Goal: Task Accomplishment & Management: Manage account settings

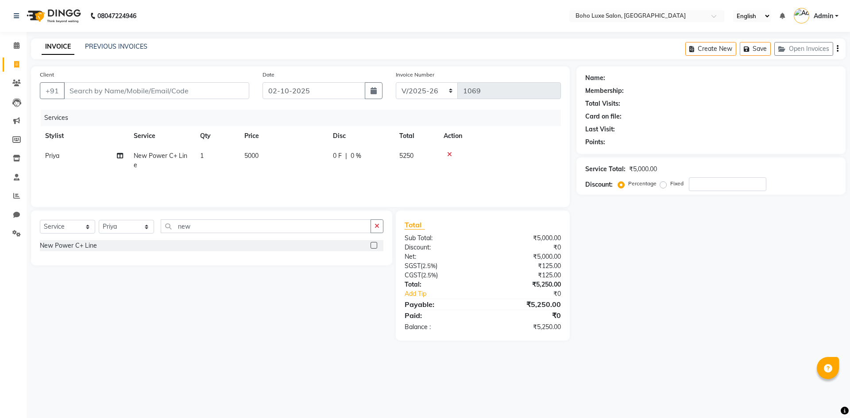
select select "7694"
select select "service"
select select "68560"
click at [13, 190] on link "Reports" at bounding box center [13, 196] width 21 height 15
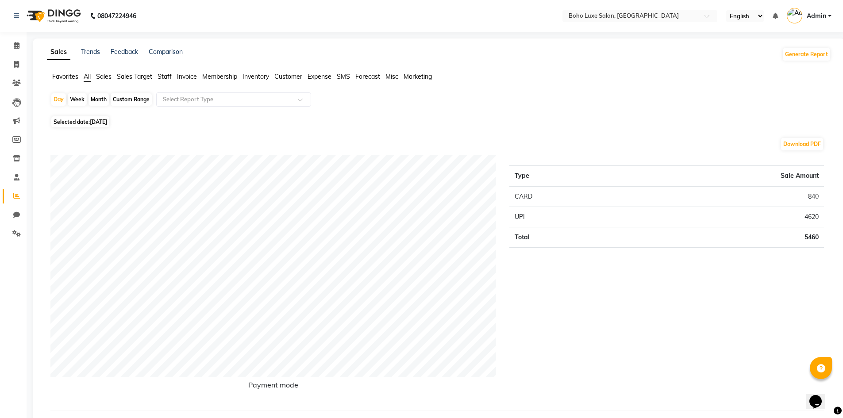
click at [146, 94] on div "Custom Range" at bounding box center [131, 99] width 41 height 12
select select "10"
select select "2025"
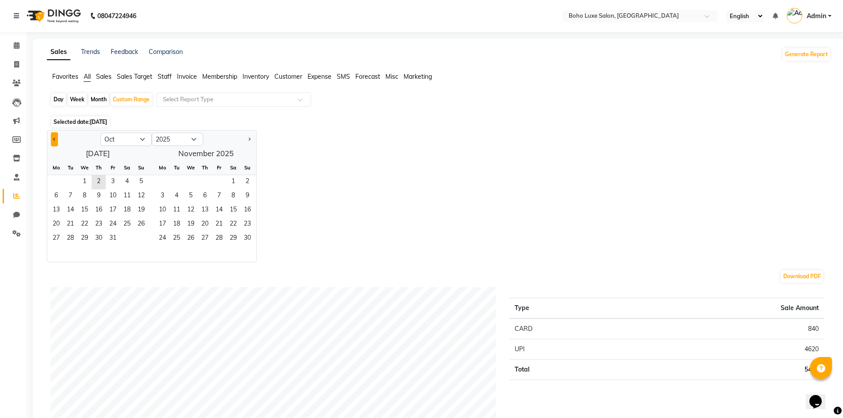
click at [53, 137] on button "Previous month" at bounding box center [54, 139] width 7 height 14
select select "9"
click at [138, 186] on span "7" at bounding box center [141, 182] width 14 height 14
click at [204, 186] on span "2" at bounding box center [205, 182] width 14 height 14
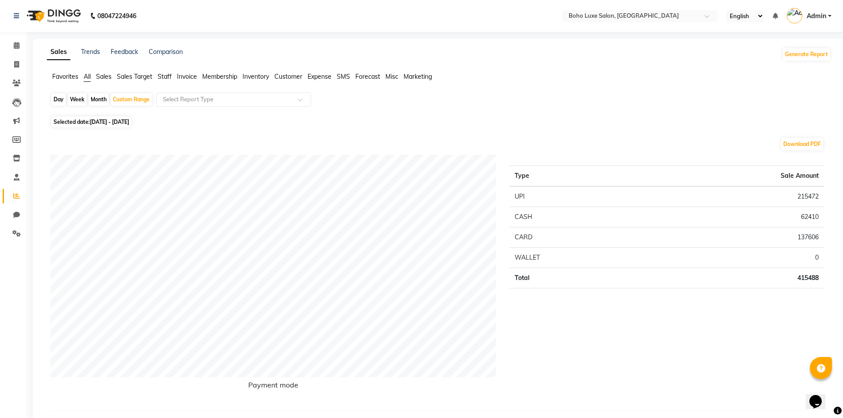
click at [138, 74] on span "Sales Target" at bounding box center [134, 77] width 35 height 8
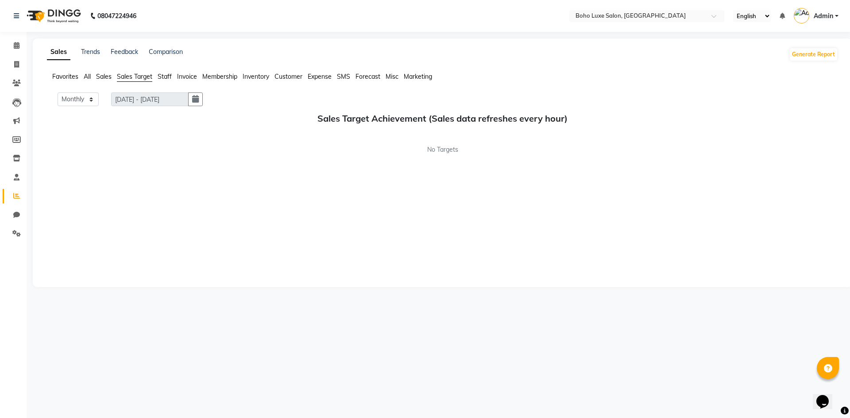
click at [162, 75] on span "Staff" at bounding box center [165, 77] width 14 height 8
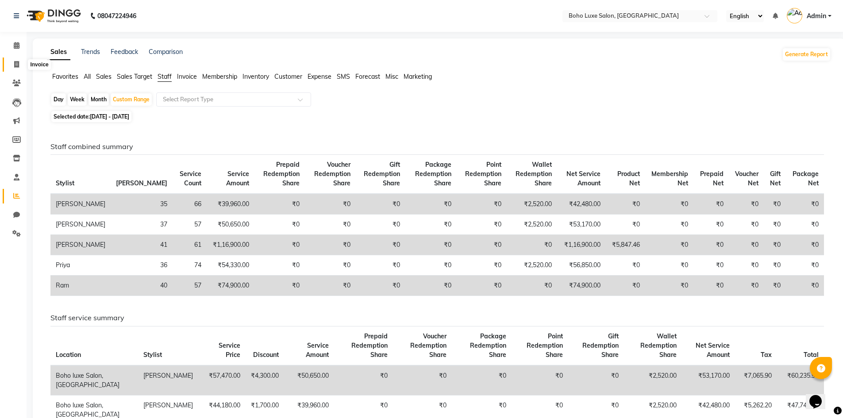
click at [19, 62] on icon at bounding box center [16, 64] width 5 height 7
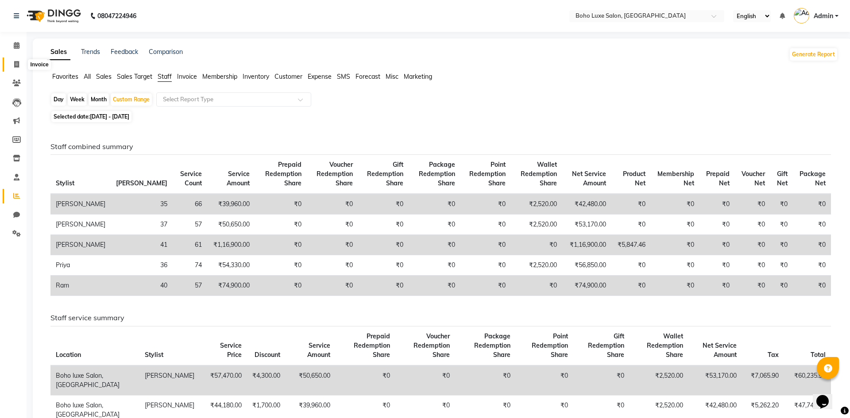
select select "service"
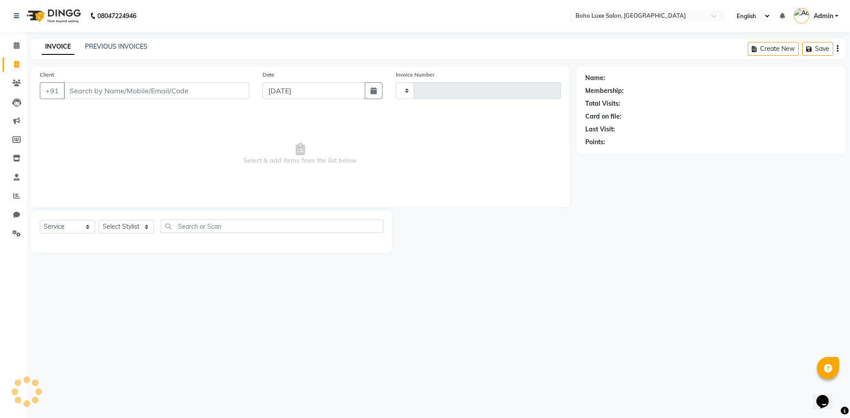
type input "1070"
select select "7694"
click at [14, 46] on icon at bounding box center [17, 45] width 6 height 7
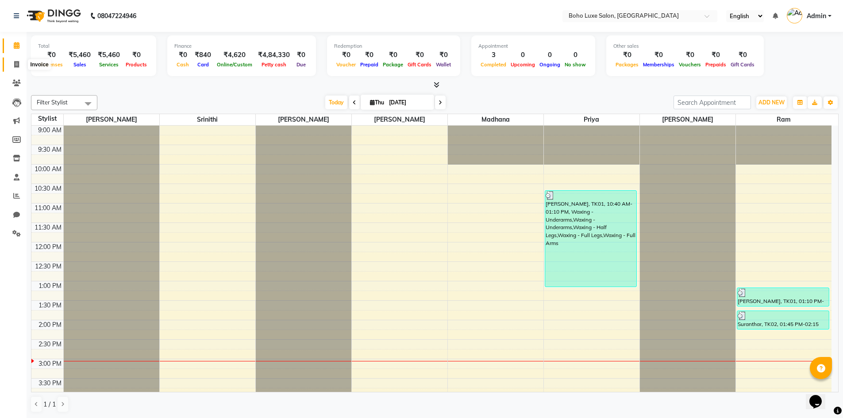
click at [18, 63] on icon at bounding box center [16, 64] width 5 height 7
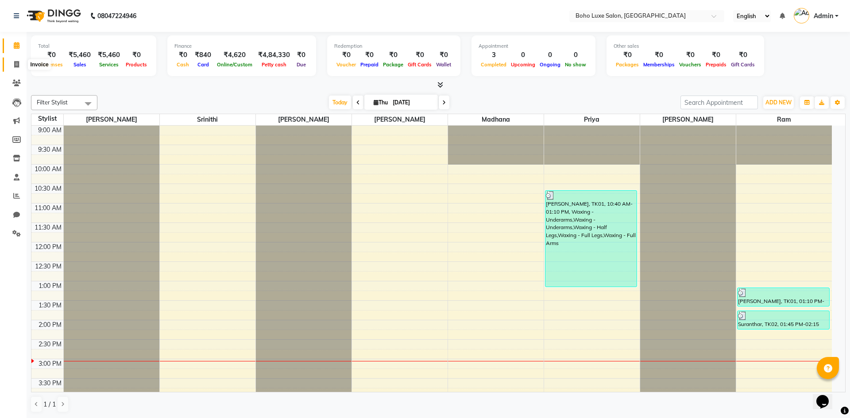
select select "service"
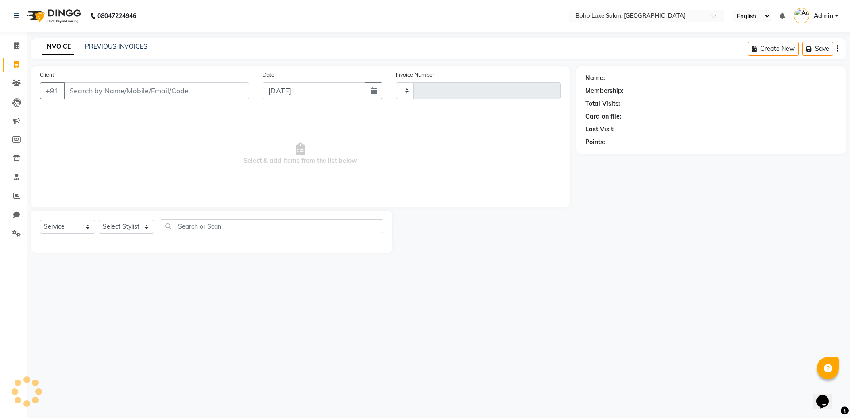
type input "1070"
select select "7694"
click at [115, 46] on link "PREVIOUS INVOICES" at bounding box center [116, 46] width 62 height 8
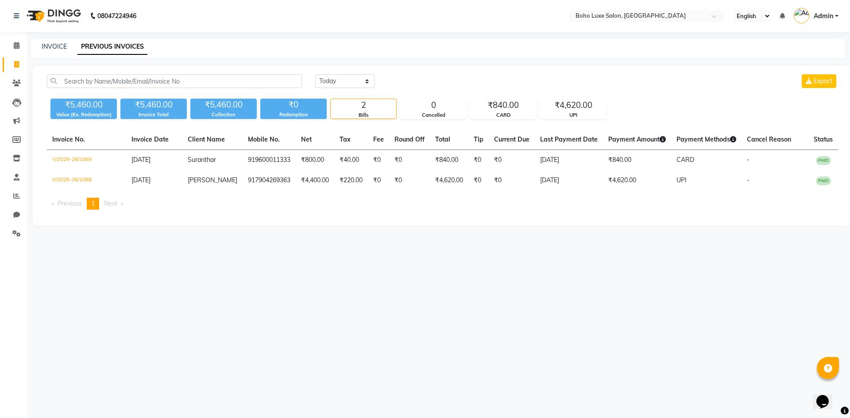
click at [608, 353] on div "08047224946 Select Location × Boho Luxe Salon, Dinnur English ENGLISH Español ا…" at bounding box center [425, 209] width 850 height 418
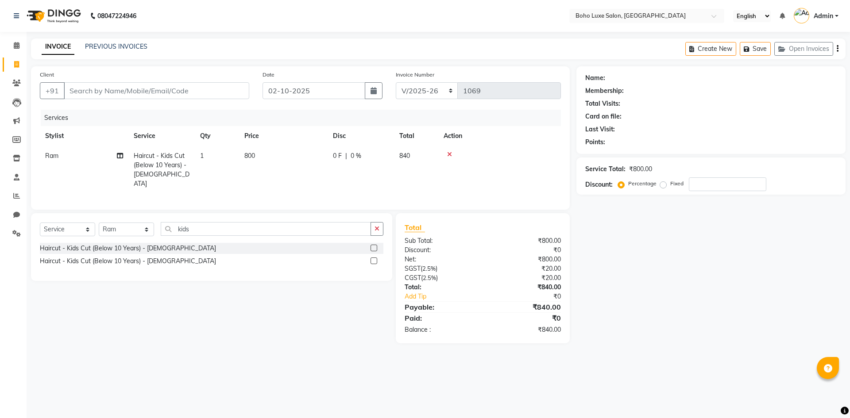
select select "7694"
select select "service"
select select "84267"
click at [119, 92] on input "Client" at bounding box center [156, 90] width 185 height 17
type input "9"
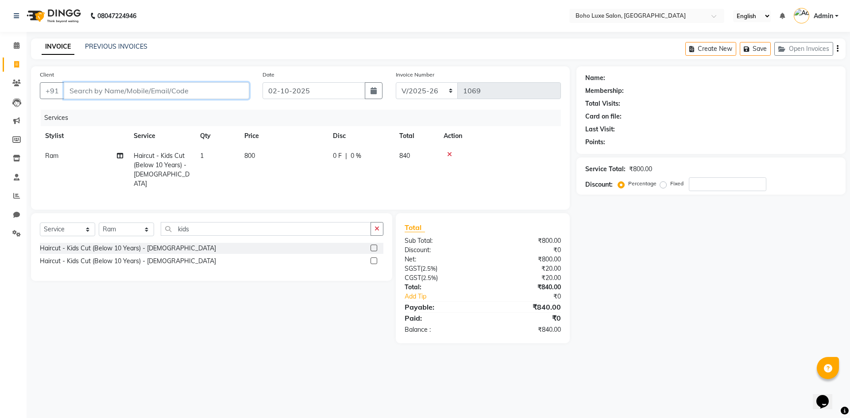
type input "0"
type input "9600011333"
click at [232, 93] on span "Add Client" at bounding box center [226, 90] width 35 height 9
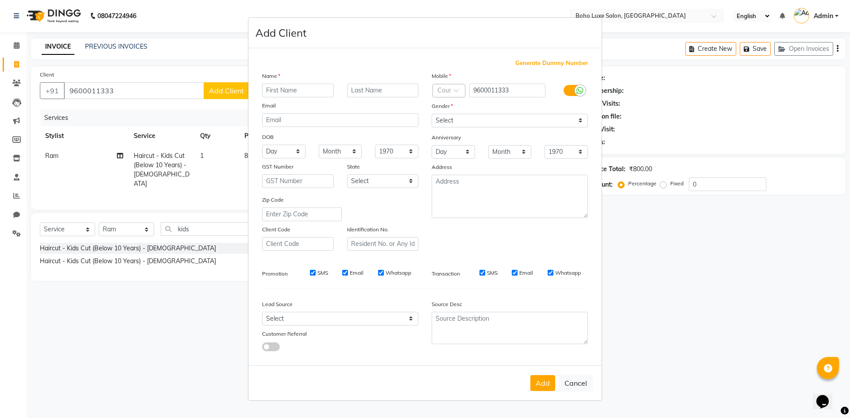
click at [296, 92] on input "text" at bounding box center [298, 91] width 72 height 14
type input "Suranthar"
click at [494, 120] on select "Select Male Female Other Prefer Not To Say" at bounding box center [509, 121] width 156 height 14
click at [431, 114] on select "Select Male Female Other Prefer Not To Say" at bounding box center [509, 121] width 156 height 14
click at [505, 124] on select "Select Male Female Other Prefer Not To Say" at bounding box center [509, 121] width 156 height 14
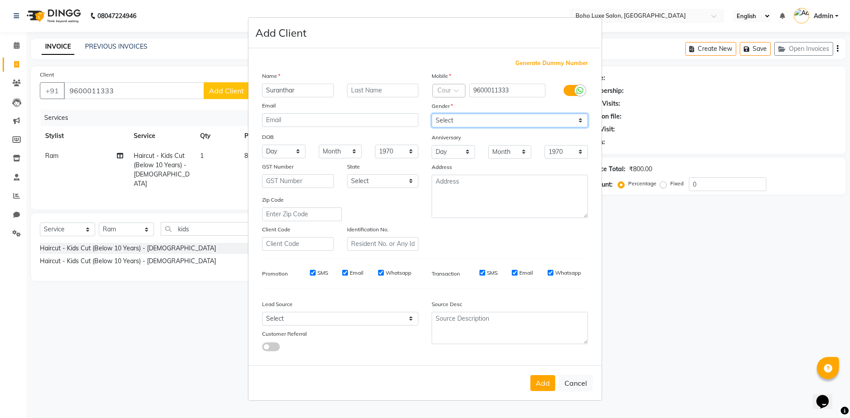
select select "male"
click at [431, 114] on select "Select Male Female Other Prefer Not To Say" at bounding box center [509, 121] width 156 height 14
click at [546, 388] on button "Add" at bounding box center [542, 383] width 25 height 16
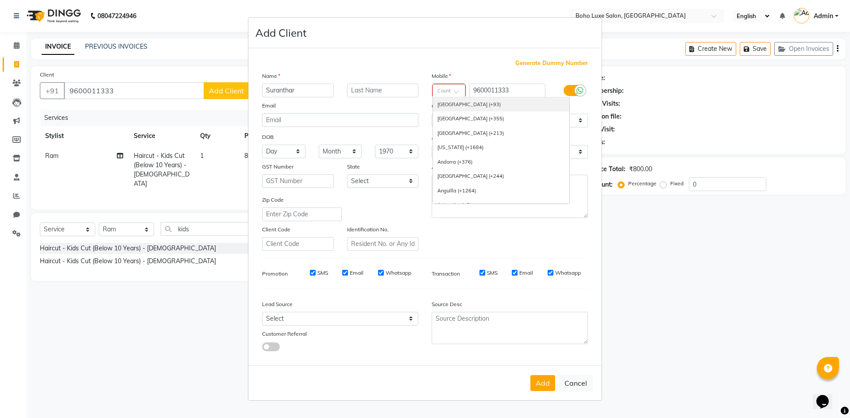
click at [457, 96] on span at bounding box center [459, 94] width 11 height 8
type input "91"
click at [465, 135] on div "India (+91)" at bounding box center [501, 133] width 136 height 15
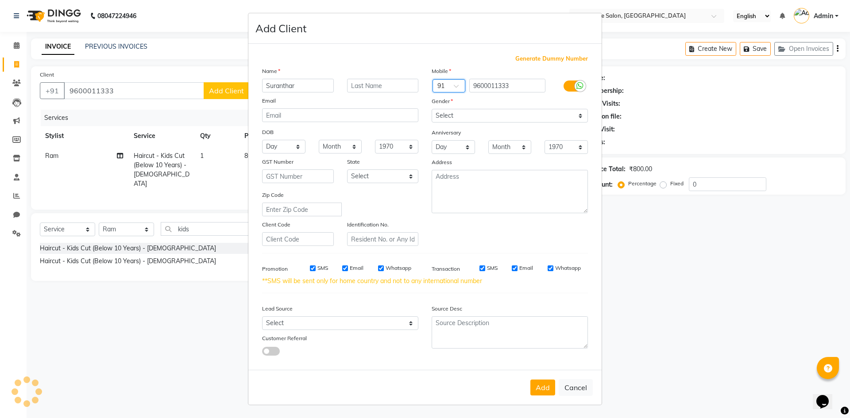
scroll to position [0, 0]
click at [538, 384] on button "Add" at bounding box center [542, 388] width 25 height 16
select select
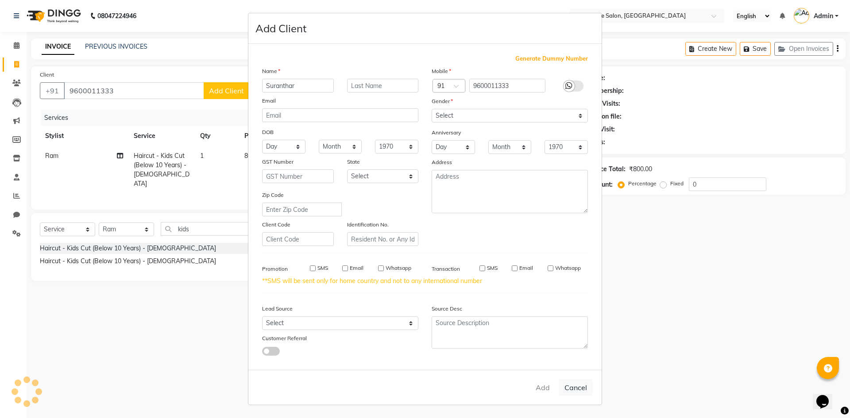
select select
checkbox input "false"
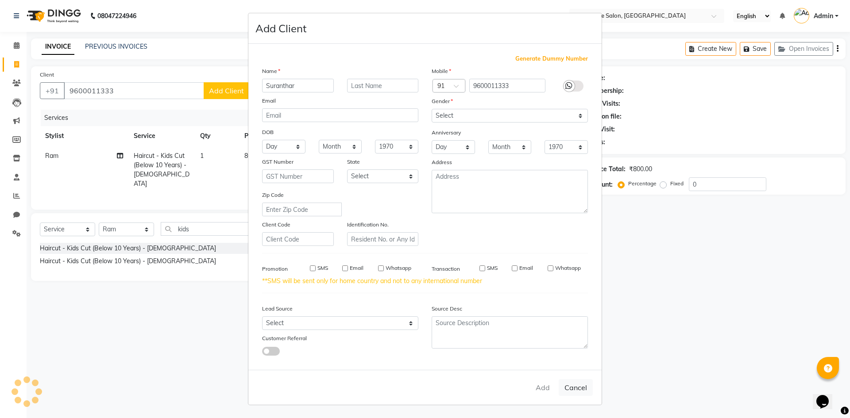
checkbox input "false"
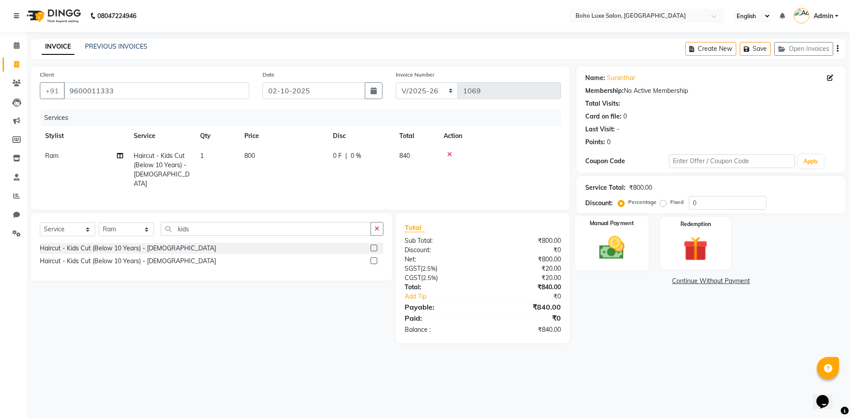
click at [608, 265] on div "Manual Payment" at bounding box center [610, 243] width 73 height 54
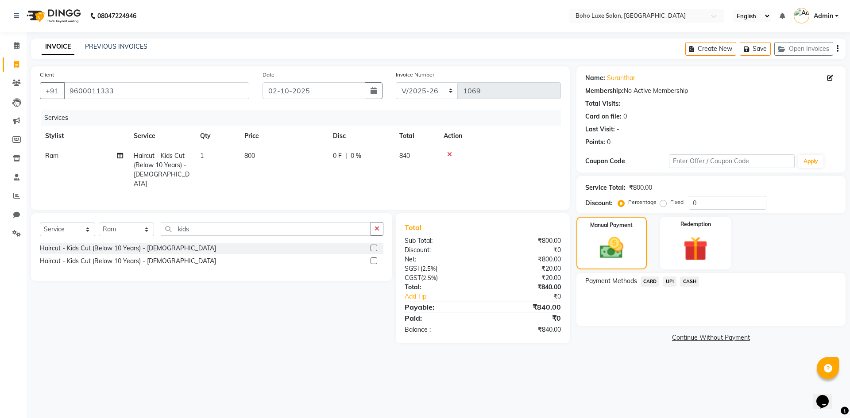
click at [671, 280] on span "UPI" at bounding box center [669, 282] width 14 height 10
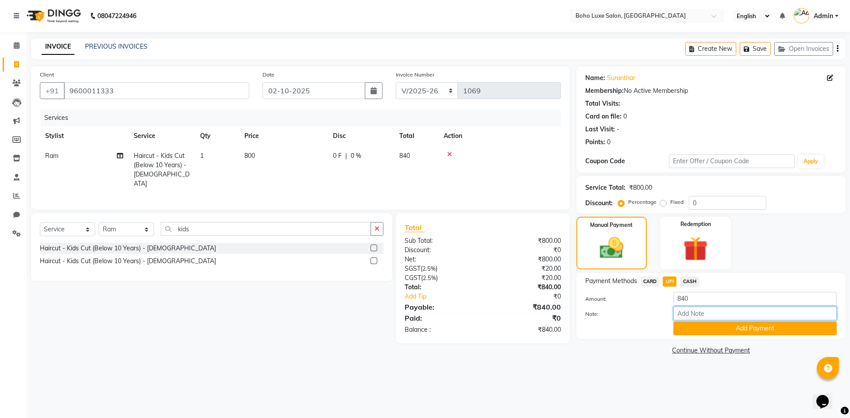
click at [688, 314] on input "Note:" at bounding box center [754, 314] width 163 height 14
click at [653, 286] on span "CARD" at bounding box center [649, 282] width 19 height 10
click at [687, 314] on input "Note:" at bounding box center [754, 314] width 163 height 14
type input "boho luxe bill"
click at [757, 327] on button "Add Payment" at bounding box center [754, 329] width 163 height 14
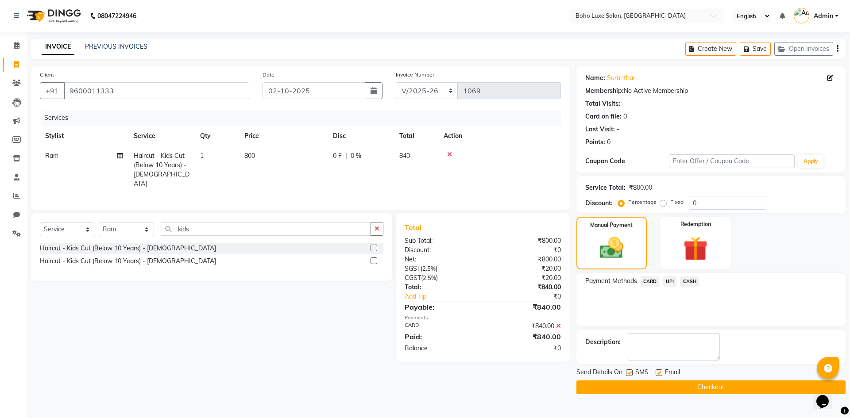
click at [655, 375] on label at bounding box center [658, 372] width 7 height 7
click at [655, 375] on input "checkbox" at bounding box center [658, 373] width 6 height 6
checkbox input "false"
click at [658, 384] on button "Checkout" at bounding box center [710, 388] width 269 height 14
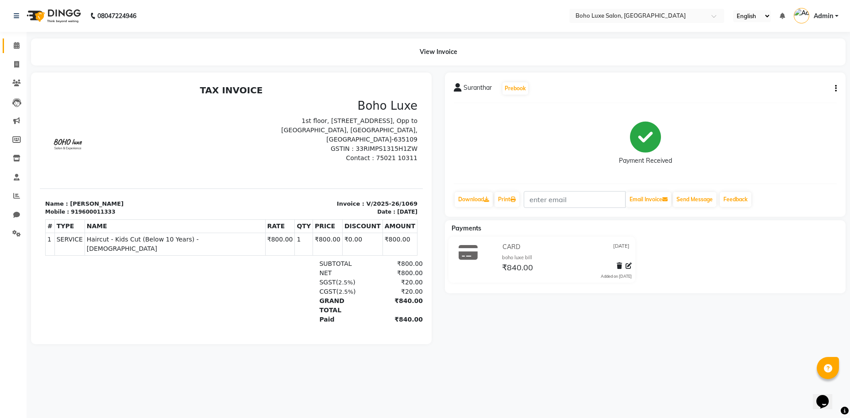
click at [17, 52] on link "Calendar" at bounding box center [13, 45] width 21 height 15
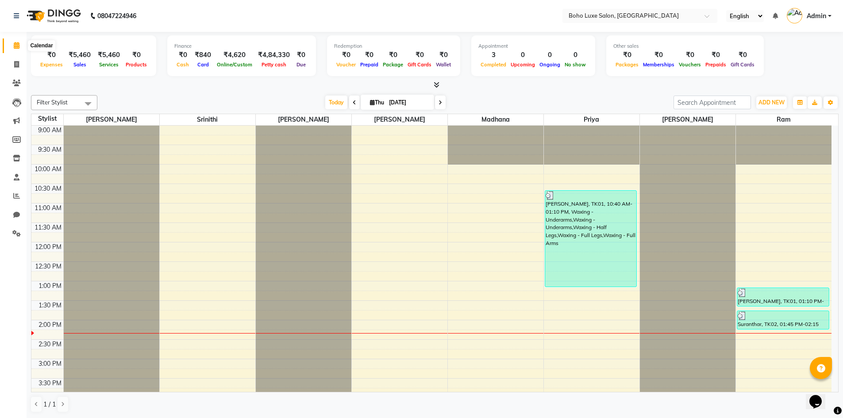
click at [19, 45] on icon at bounding box center [17, 45] width 6 height 7
click at [20, 63] on span at bounding box center [16, 65] width 15 height 10
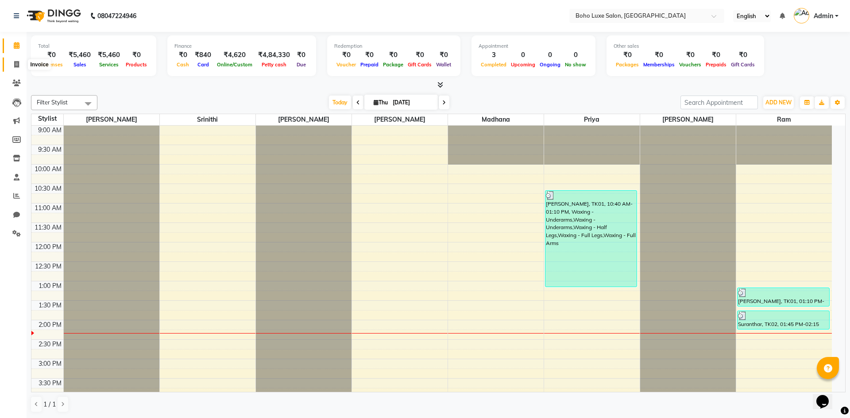
select select "service"
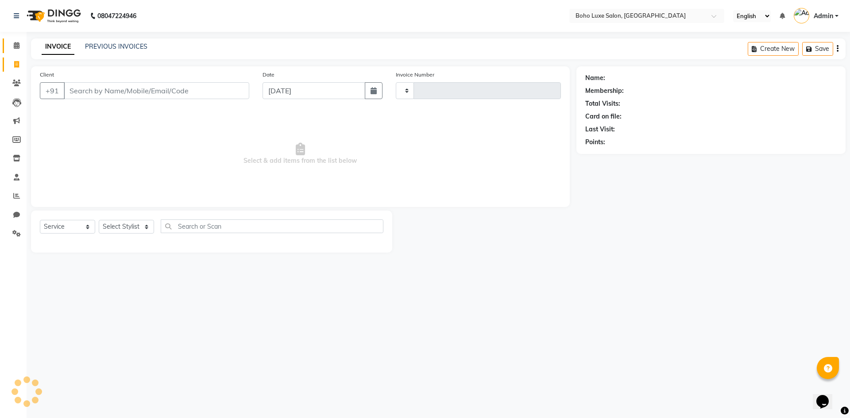
type input "1070"
select select "7694"
click at [19, 48] on icon at bounding box center [17, 45] width 6 height 7
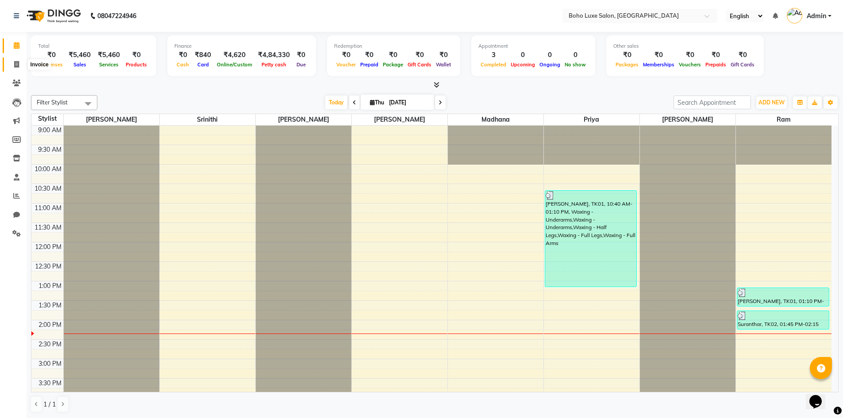
click at [18, 65] on icon at bounding box center [16, 64] width 5 height 7
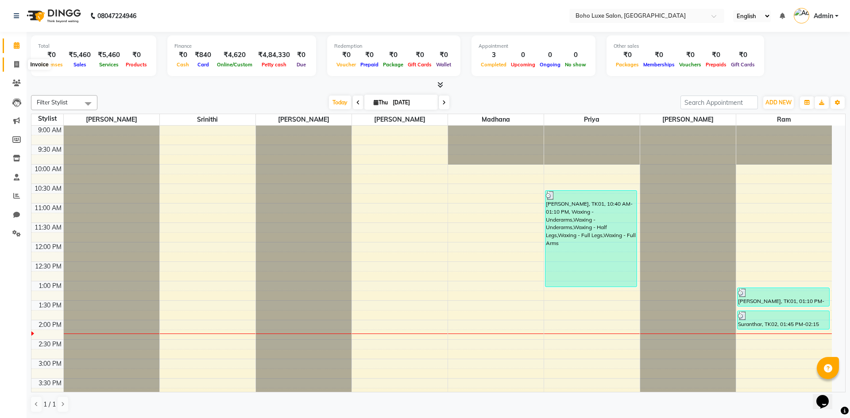
select select "service"
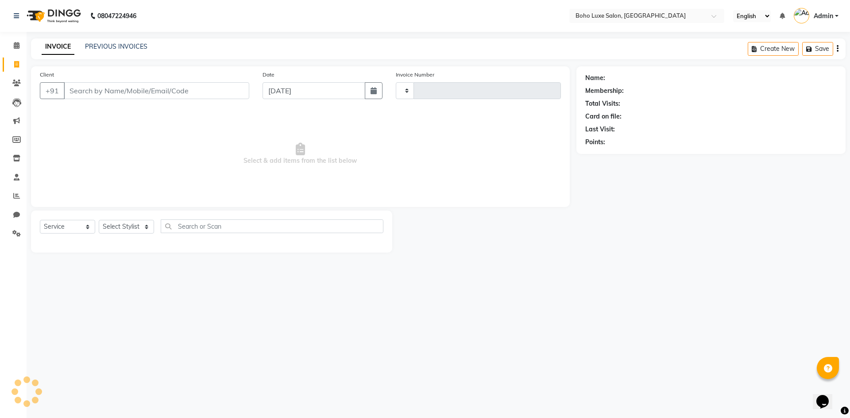
type input "1070"
select select "7694"
click at [117, 50] on div "PREVIOUS INVOICES" at bounding box center [116, 46] width 62 height 9
click at [117, 45] on link "PREVIOUS INVOICES" at bounding box center [116, 46] width 62 height 8
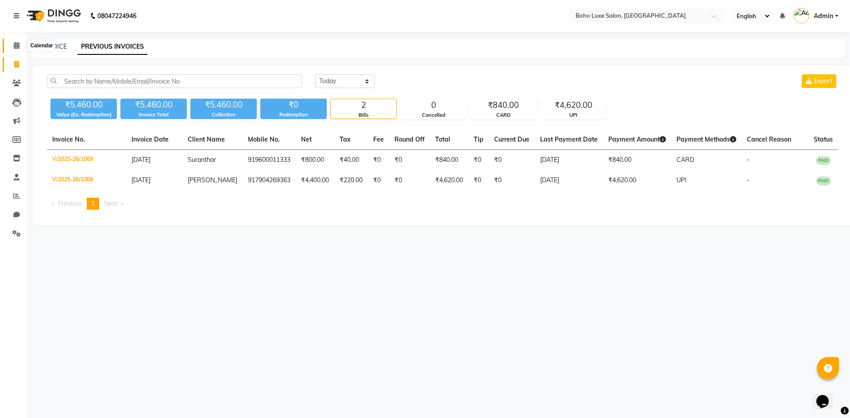
click at [22, 45] on span at bounding box center [16, 46] width 15 height 10
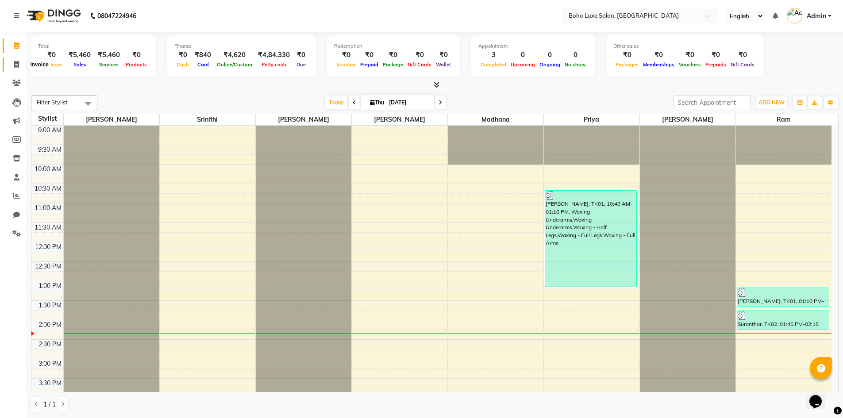
click at [17, 63] on icon at bounding box center [16, 64] width 5 height 7
select select "service"
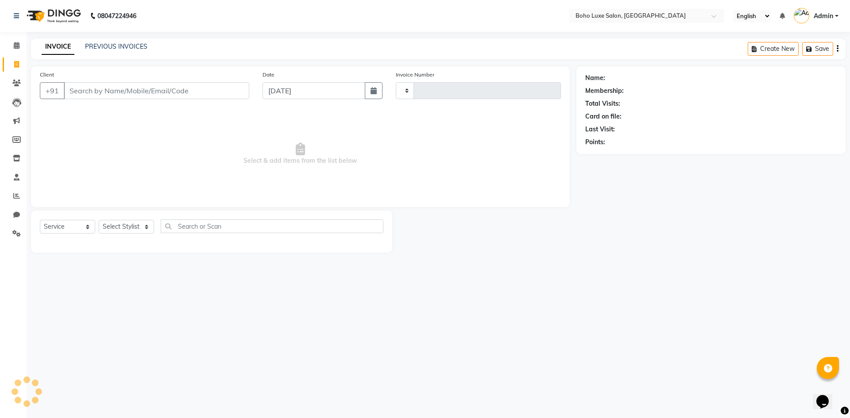
type input "1070"
select select "7694"
click at [15, 87] on span at bounding box center [16, 83] width 15 height 10
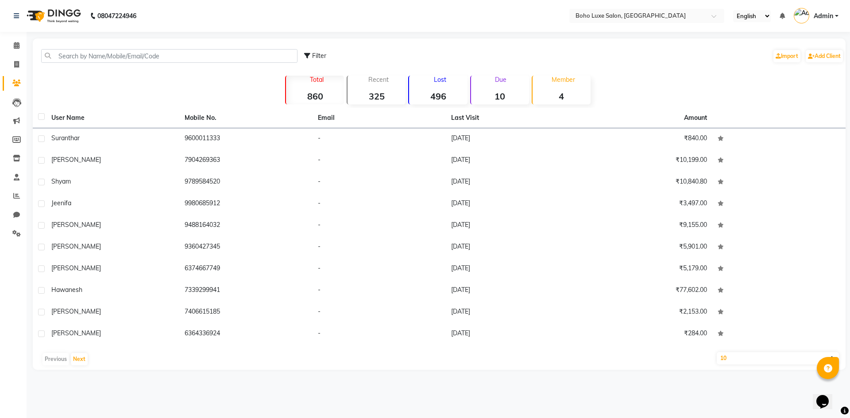
click at [447, 92] on strong "496" at bounding box center [438, 96] width 58 height 11
click at [763, 357] on select "10 50 100" at bounding box center [777, 358] width 122 height 12
select select "100"
click at [716, 352] on select "10 50 100" at bounding box center [777, 358] width 122 height 12
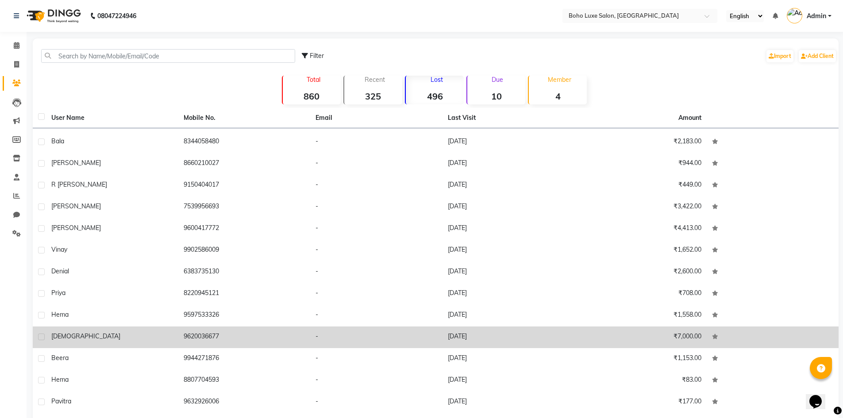
scroll to position [1018, 0]
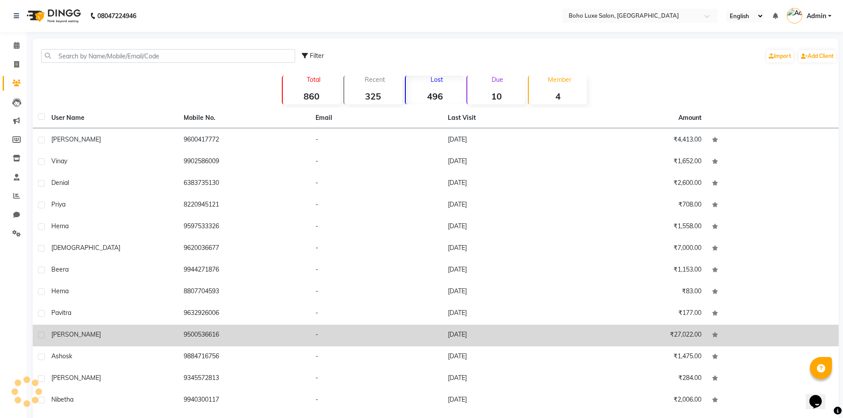
drag, startPoint x: 81, startPoint y: 335, endPoint x: 74, endPoint y: 336, distance: 7.1
click at [74, 336] on span "Suganthi" at bounding box center [76, 335] width 50 height 8
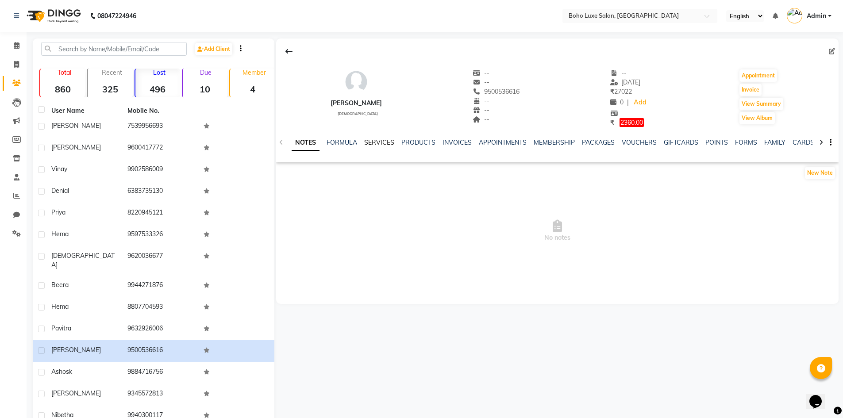
click at [377, 142] on link "SERVICES" at bounding box center [379, 142] width 30 height 8
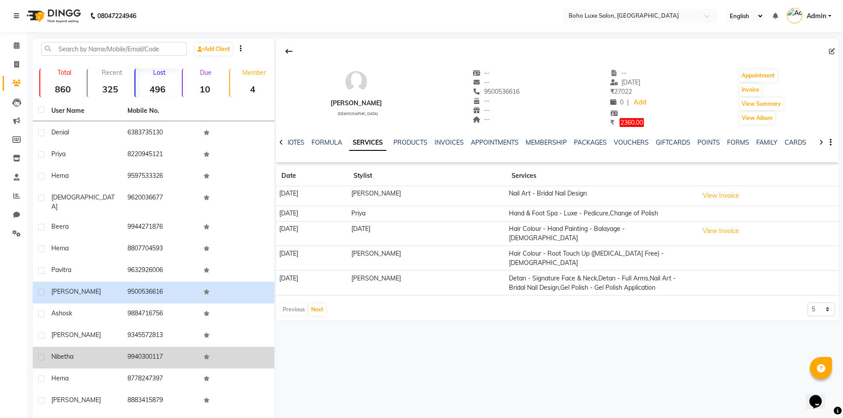
scroll to position [1106, 0]
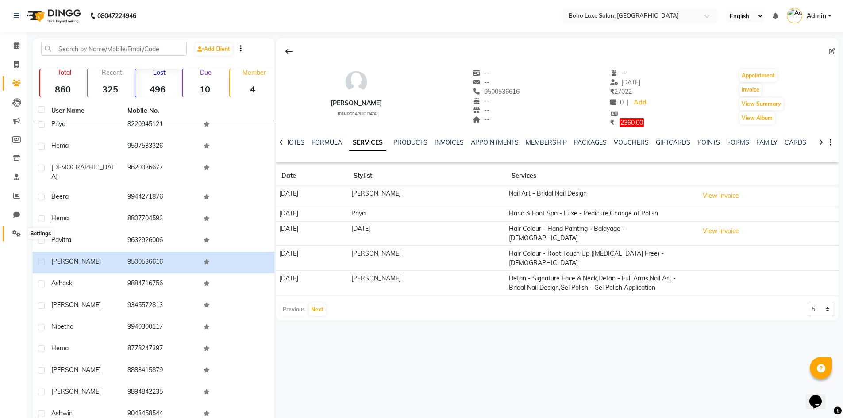
click at [18, 235] on icon at bounding box center [16, 233] width 8 height 7
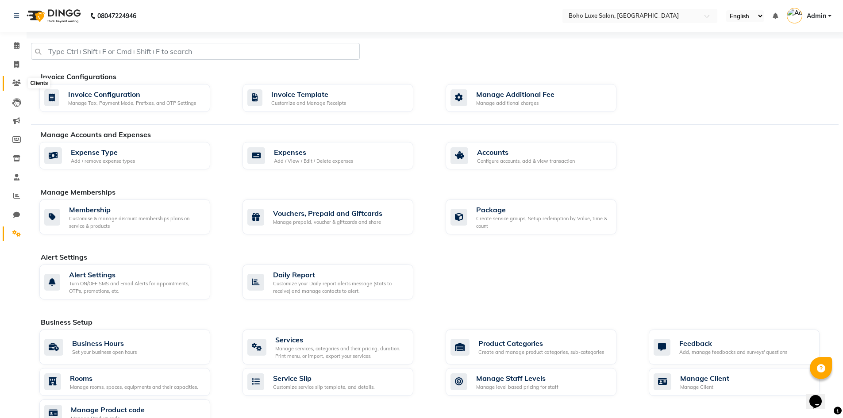
click at [14, 83] on icon at bounding box center [16, 83] width 8 height 7
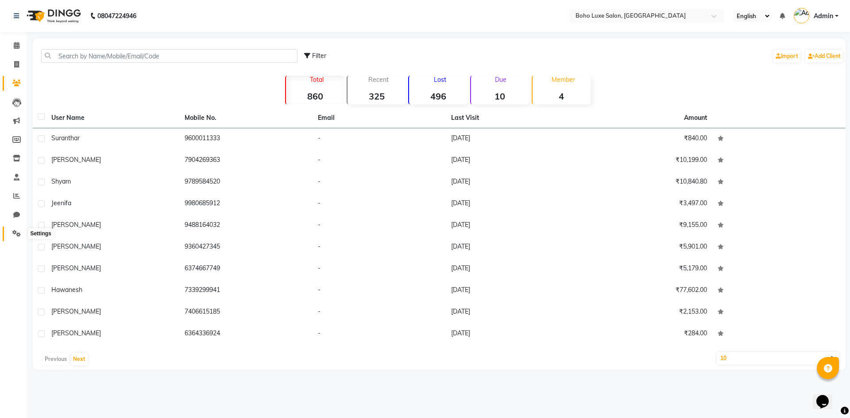
click at [18, 236] on icon at bounding box center [16, 233] width 8 height 7
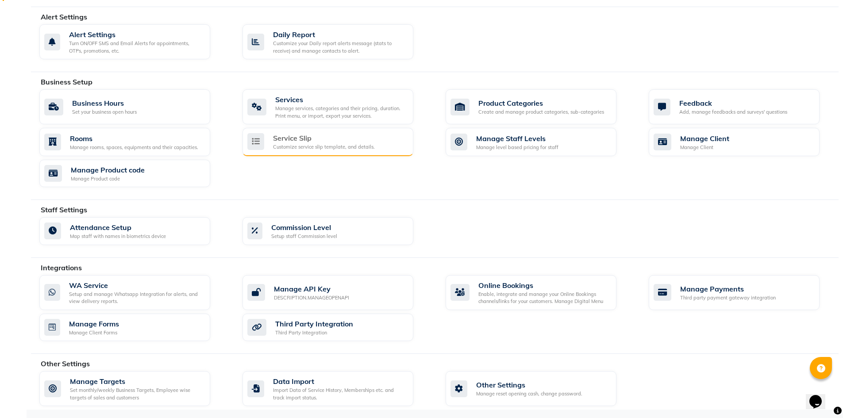
scroll to position [241, 0]
click at [340, 113] on div "Manage services, categories and their pricing, duration. Print menu, or import,…" at bounding box center [340, 111] width 131 height 15
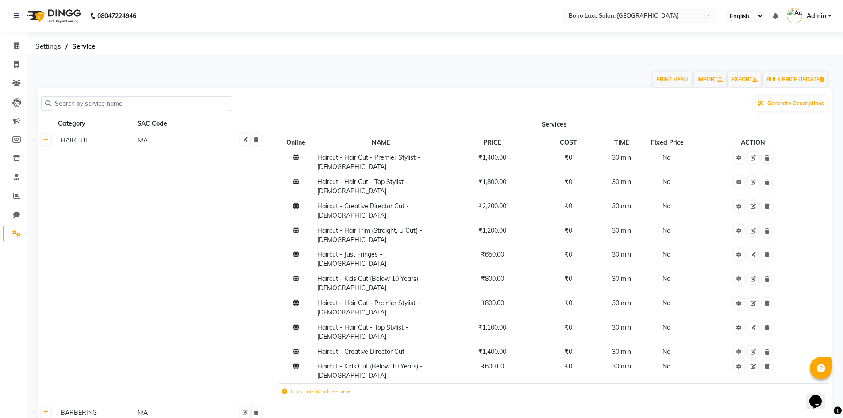
click at [148, 106] on input "text" at bounding box center [139, 104] width 177 height 14
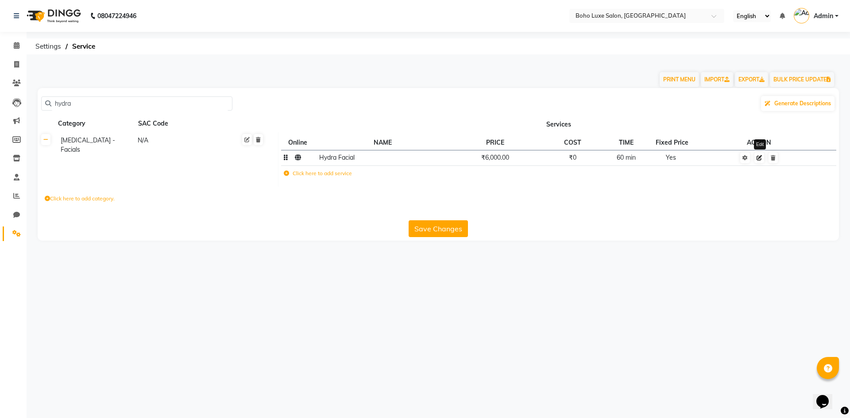
type input "hydra"
click at [762, 160] on link at bounding box center [759, 157] width 10 height 11
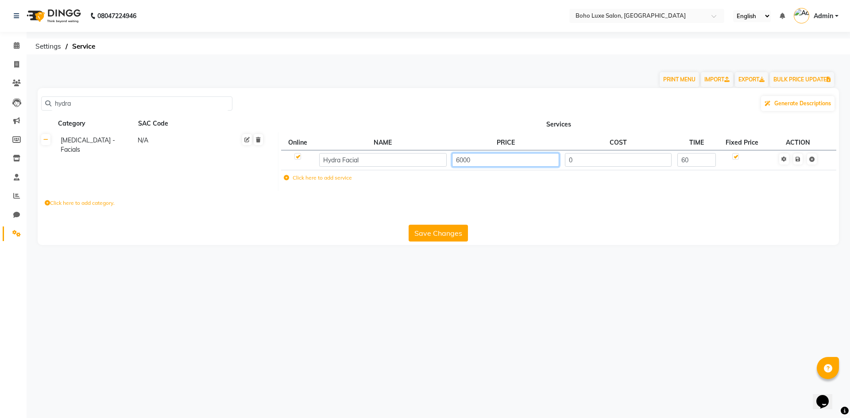
click at [466, 158] on input "6000" at bounding box center [505, 160] width 107 height 14
click at [457, 158] on input "6000" at bounding box center [505, 160] width 107 height 14
type input "7000"
click at [564, 215] on div "hydra Generate Descriptions Category SAC Code Services Skin Care - Facials N/A …" at bounding box center [438, 166] width 801 height 157
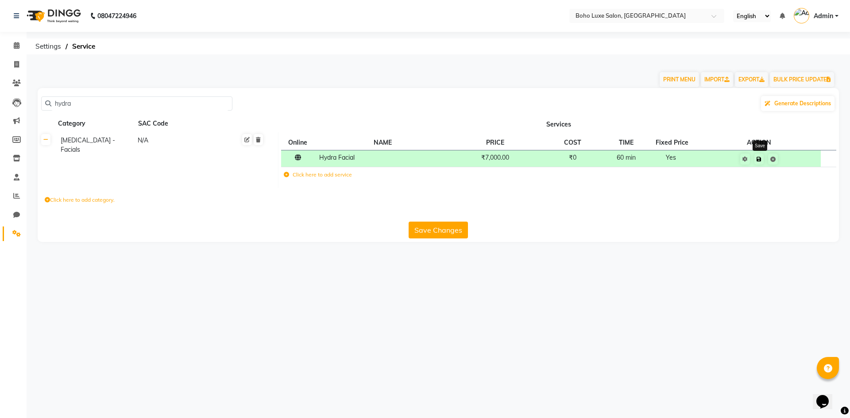
click at [761, 161] on icon at bounding box center [758, 159] width 5 height 5
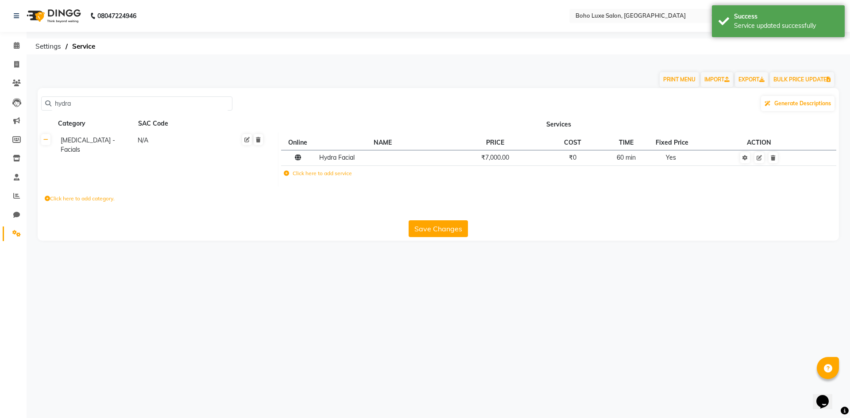
click at [447, 235] on button "Save Changes" at bounding box center [437, 228] width 59 height 17
click at [18, 65] on icon at bounding box center [16, 64] width 5 height 7
select select "service"
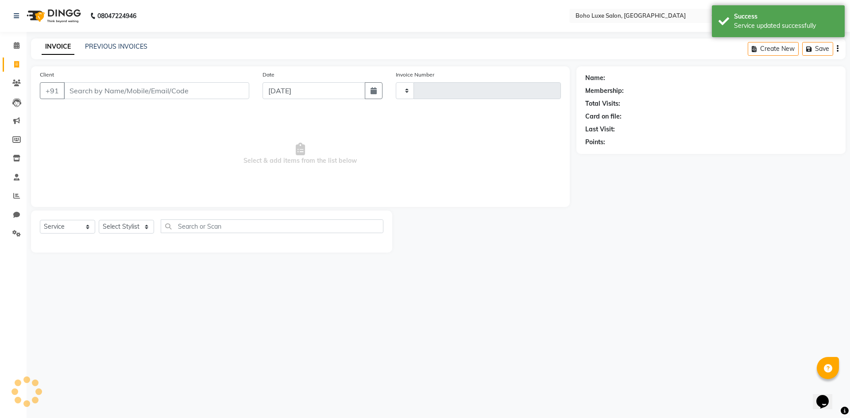
type input "1070"
select select "7694"
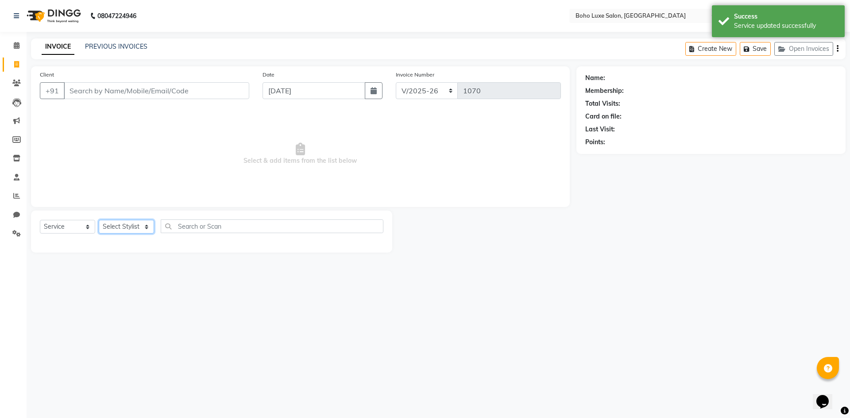
click at [114, 226] on select "Select Stylist Anisha Gurung Chandini Gurung Gowriparvathi Karthick Madhana Moh…" at bounding box center [126, 227] width 55 height 14
select select "68514"
click at [99, 220] on select "Select Stylist Anisha Gurung Chandini Gurung Gowriparvathi Karthick Madhana Moh…" at bounding box center [126, 227] width 55 height 14
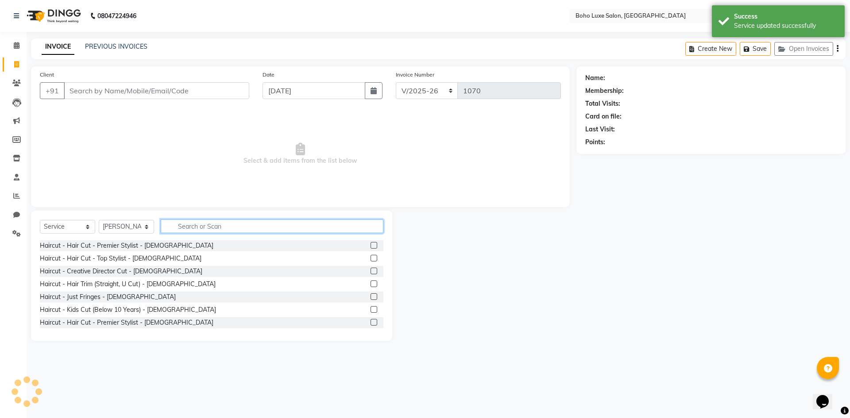
click at [200, 220] on input "text" at bounding box center [272, 226] width 223 height 14
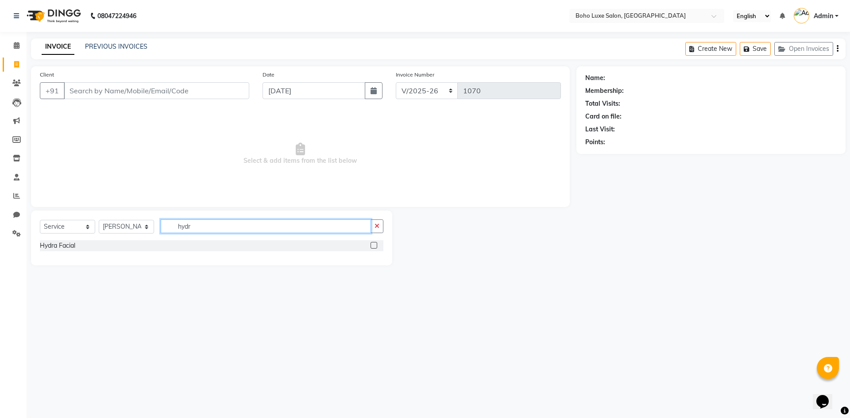
type input "hydr"
click at [377, 245] on label at bounding box center [373, 245] width 7 height 7
click at [376, 245] on input "checkbox" at bounding box center [373, 246] width 6 height 6
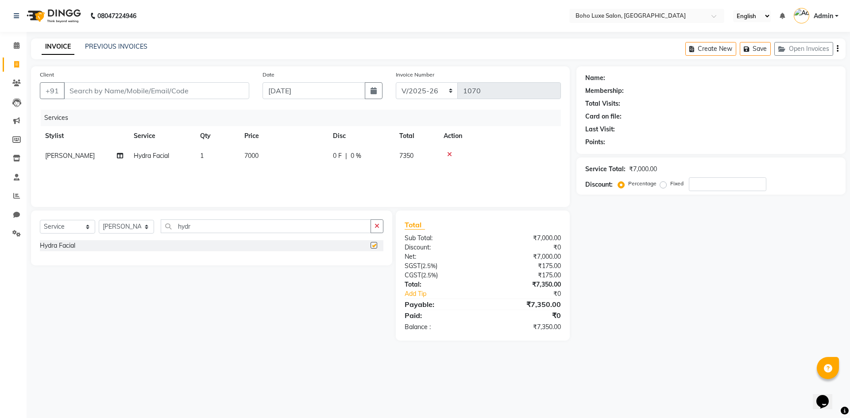
checkbox input "false"
click at [134, 227] on select "Select Stylist Anisha Gurung Chandini Gurung Gowriparvathi Karthick Madhana Moh…" at bounding box center [126, 227] width 55 height 14
click at [288, 346] on main "INVOICE PREVIOUS INVOICES Create New Save Open Invoices Client +91 Date Oct 2, …" at bounding box center [438, 195] width 823 height 315
click at [449, 153] on icon at bounding box center [449, 154] width 5 height 6
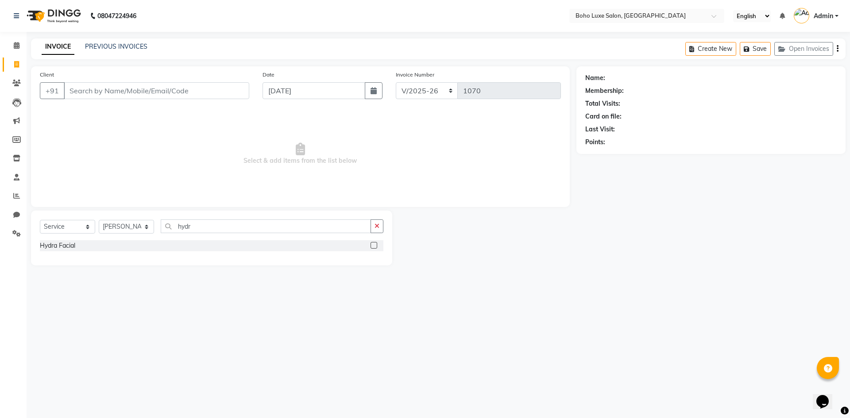
click at [709, 245] on div "Name: Membership: Total Visits: Card on file: Last Visit: Points:" at bounding box center [714, 165] width 276 height 199
click at [373, 227] on button "button" at bounding box center [376, 226] width 13 height 14
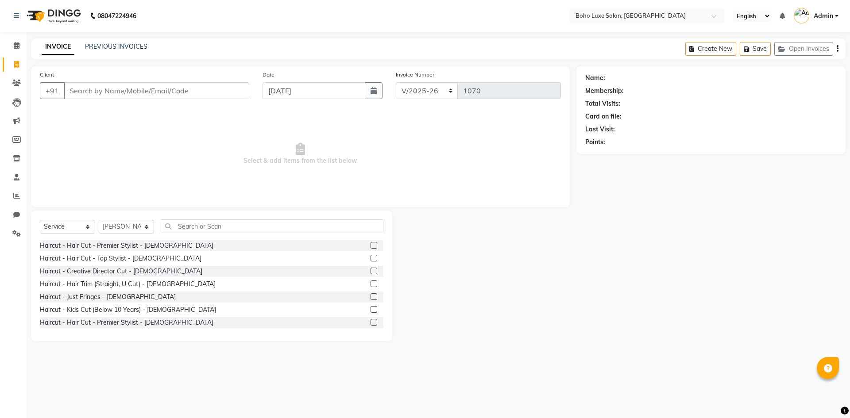
select select "7694"
select select "service"
click at [135, 228] on select "Select Stylist [PERSON_NAME] [PERSON_NAME] Gowriparvathi [PERSON_NAME] [PERSON_…" at bounding box center [126, 227] width 55 height 14
select select "68560"
click at [99, 220] on select "Select Stylist [PERSON_NAME] [PERSON_NAME] Gowriparvathi [PERSON_NAME] [PERSON_…" at bounding box center [126, 227] width 55 height 14
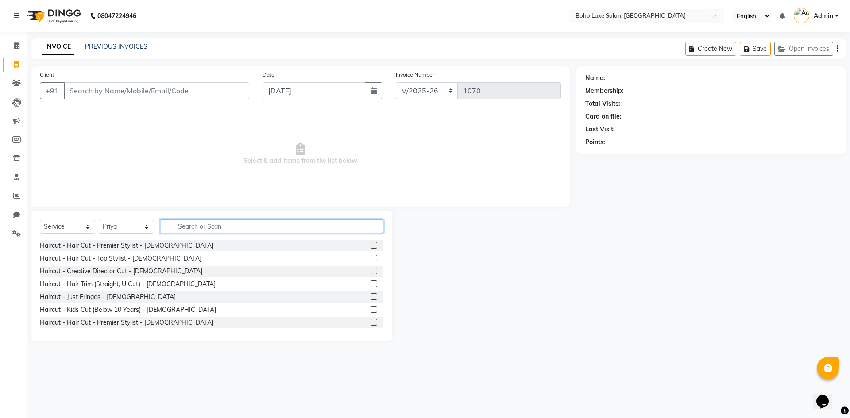
click at [204, 223] on input "text" at bounding box center [272, 226] width 223 height 14
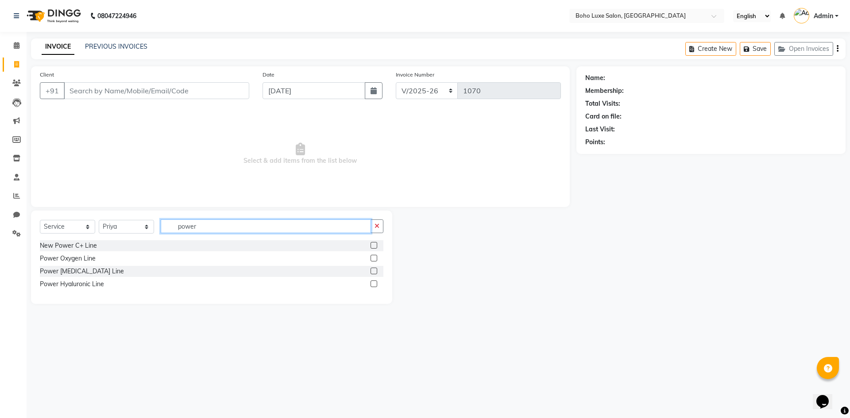
type input "power"
click at [371, 244] on label at bounding box center [373, 245] width 7 height 7
click at [371, 244] on input "checkbox" at bounding box center [373, 246] width 6 height 6
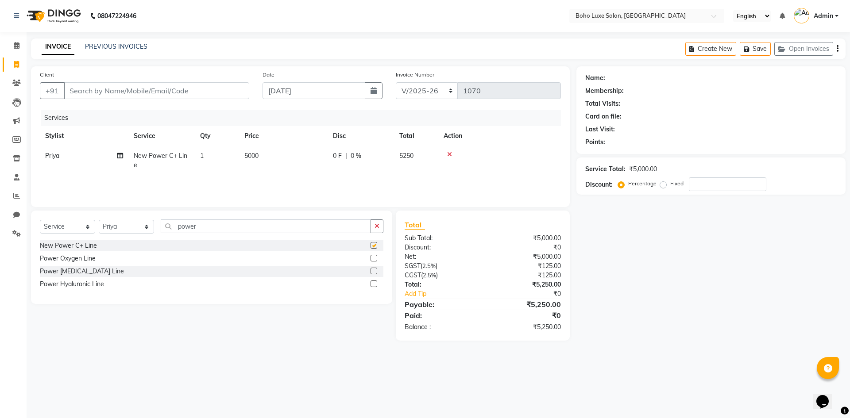
checkbox input "false"
click at [675, 277] on div "Name: Membership: Total Visits: Card on file: Last Visit: Points: Service Total…" at bounding box center [714, 203] width 276 height 274
click at [209, 92] on input "Client" at bounding box center [156, 90] width 185 height 17
drag, startPoint x: 718, startPoint y: 197, endPoint x: 772, endPoint y: 77, distance: 131.7
click at [718, 197] on div "Name: Membership: Total Visits: Card on file: Last Visit: Points: Service Total…" at bounding box center [714, 203] width 276 height 274
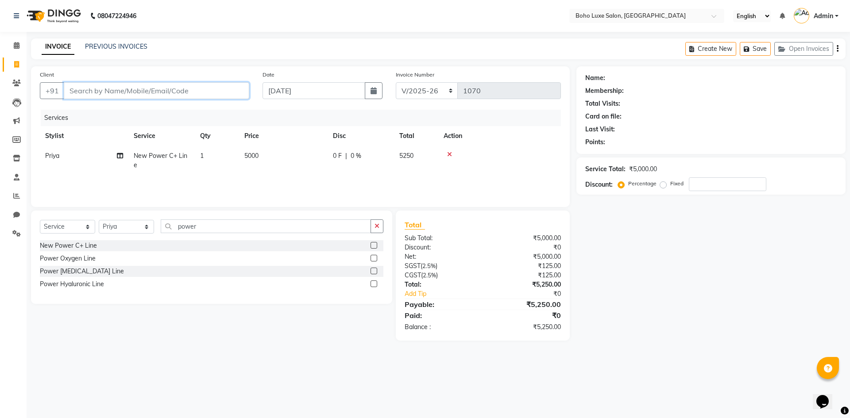
click at [110, 88] on input "Client" at bounding box center [156, 90] width 185 height 17
type input "8"
type input "0"
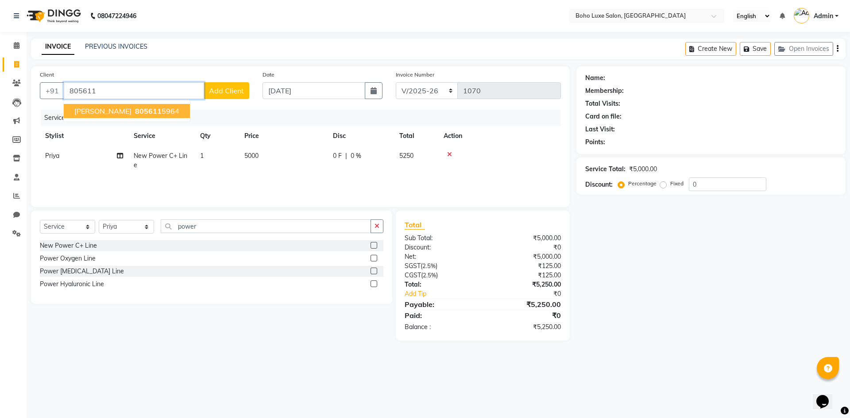
click at [146, 110] on ngb-highlight "805611 5964" at bounding box center [156, 111] width 46 height 9
type input "8056115964"
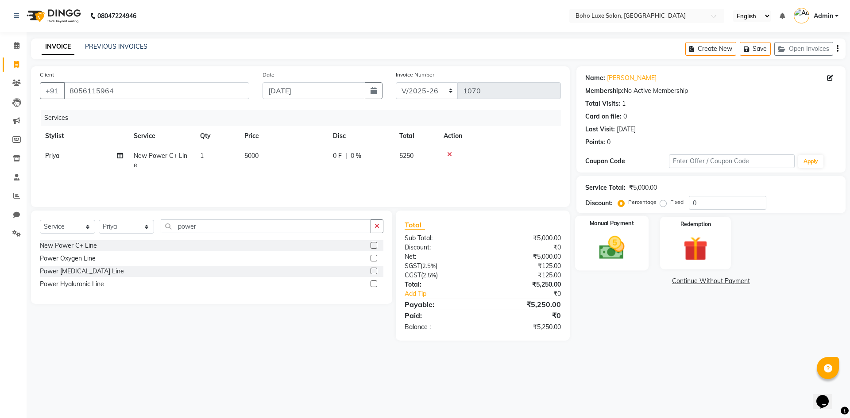
click at [631, 241] on img at bounding box center [611, 247] width 41 height 29
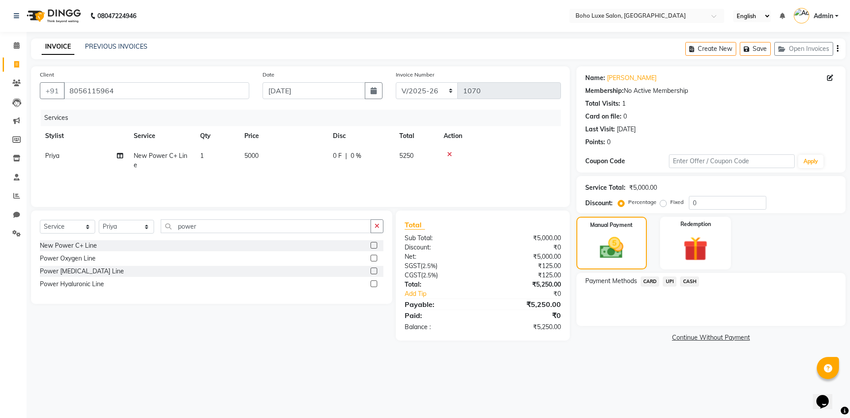
click at [668, 277] on span "UPI" at bounding box center [669, 282] width 14 height 10
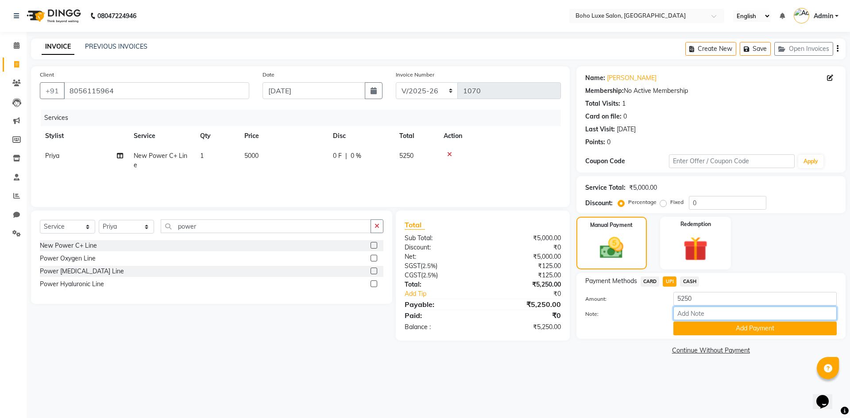
drag, startPoint x: 688, startPoint y: 316, endPoint x: 688, endPoint y: 303, distance: 13.3
click at [688, 316] on input "Note:" at bounding box center [754, 314] width 163 height 14
type input "boho luxe bill"
click at [750, 328] on button "Add Payment" at bounding box center [754, 329] width 163 height 14
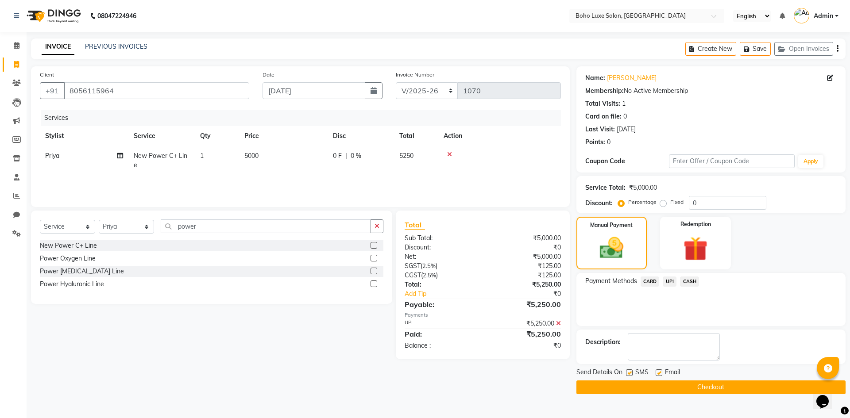
click at [661, 374] on label at bounding box center [658, 372] width 7 height 7
click at [661, 374] on input "checkbox" at bounding box center [658, 373] width 6 height 6
checkbox input "false"
click at [677, 388] on button "Checkout" at bounding box center [710, 388] width 269 height 14
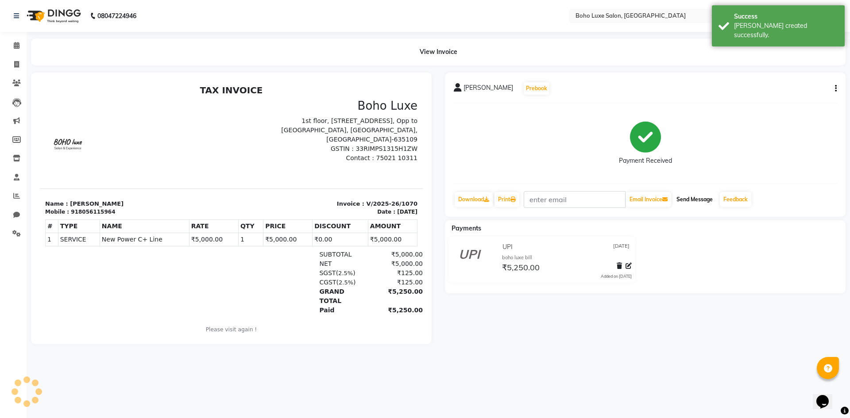
click at [704, 201] on button "Send Message" at bounding box center [694, 199] width 43 height 15
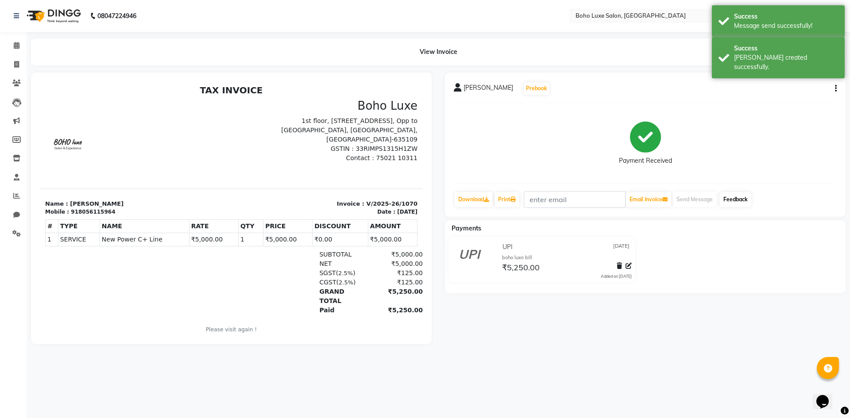
click at [733, 199] on link "Feedback" at bounding box center [734, 199] width 31 height 15
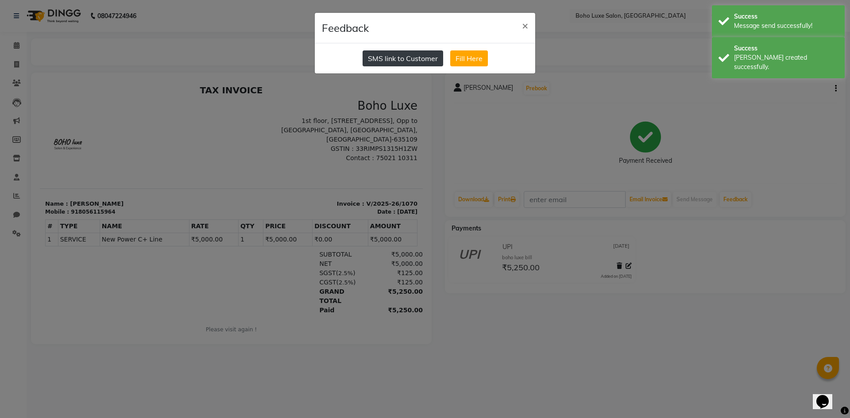
click at [420, 62] on button "SMS link to Customer" at bounding box center [402, 58] width 81 height 16
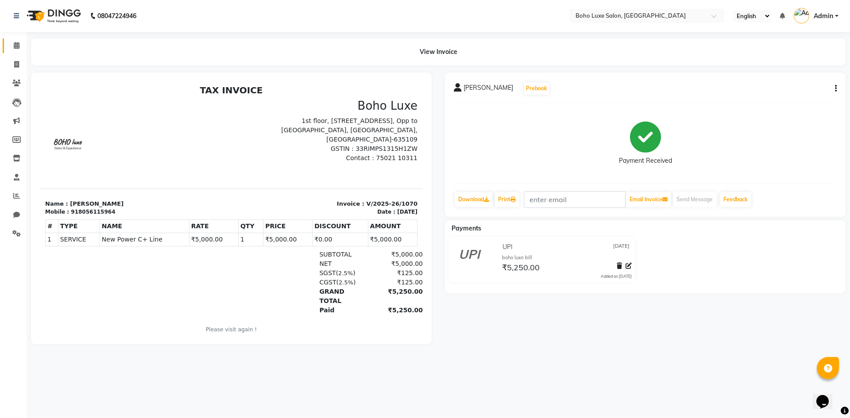
click at [8, 47] on link "Calendar" at bounding box center [13, 45] width 21 height 15
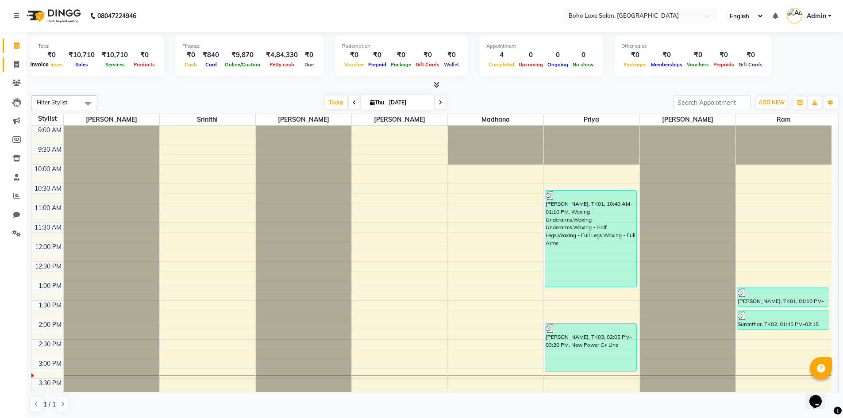
click at [18, 64] on icon at bounding box center [16, 64] width 5 height 7
select select "service"
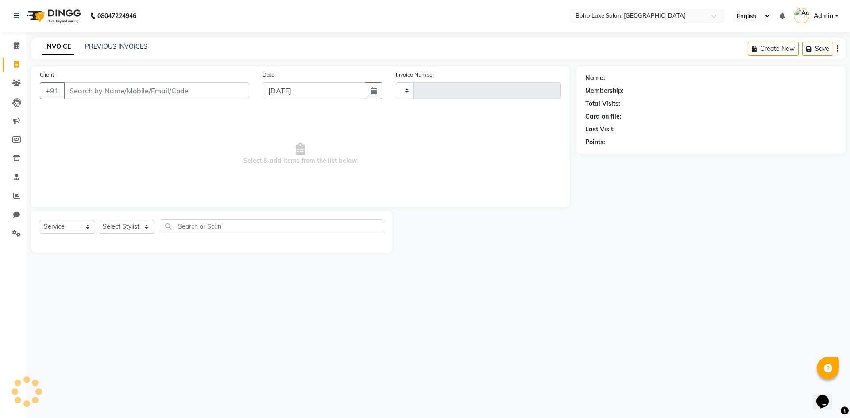
type input "1071"
select select "7694"
click at [100, 45] on link "PREVIOUS INVOICES" at bounding box center [116, 46] width 62 height 8
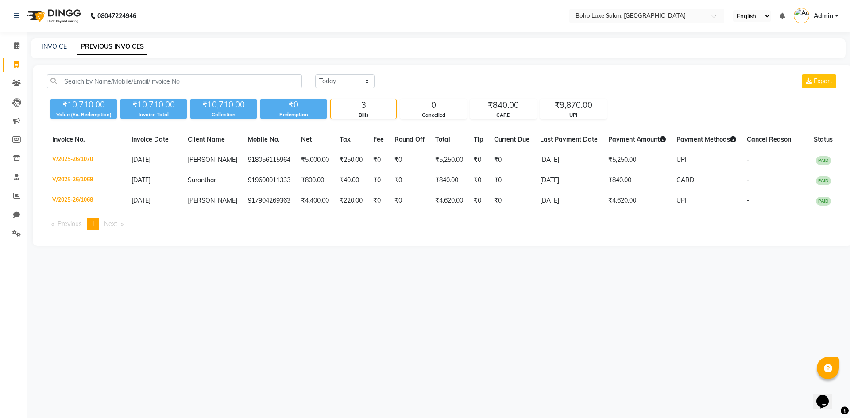
click at [324, 73] on div "Today Yesterday Custom Range Export ₹10,710.00 Value (Ex. Redemption) ₹10,710.0…" at bounding box center [442, 155] width 819 height 181
click at [333, 92] on div "Today Yesterday Custom Range Export" at bounding box center [576, 84] width 536 height 21
click at [331, 80] on select "[DATE] [DATE] Custom Range" at bounding box center [344, 81] width 59 height 14
select select "range"
click at [315, 74] on select "[DATE] [DATE] Custom Range" at bounding box center [344, 81] width 59 height 14
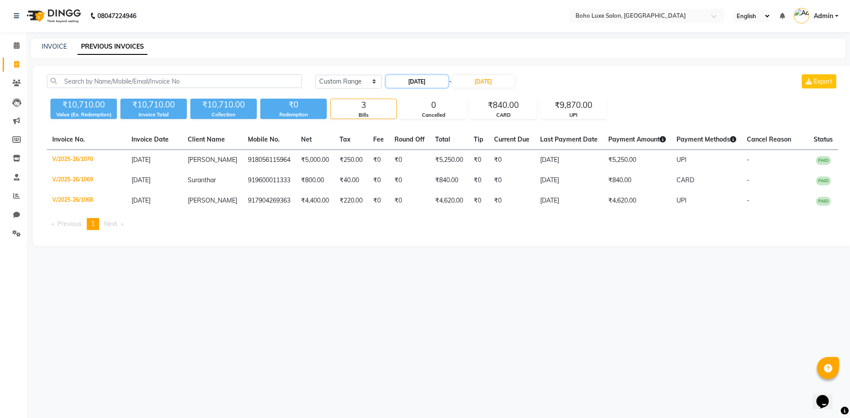
click at [428, 81] on input "[DATE]" at bounding box center [417, 81] width 62 height 12
select select "10"
select select "2025"
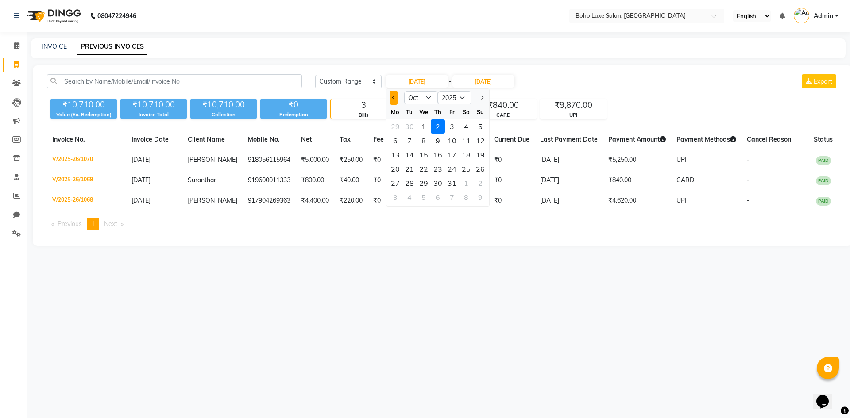
click at [396, 97] on button "Previous month" at bounding box center [394, 98] width 8 height 14
select select "9"
click at [474, 129] on div "7" at bounding box center [480, 126] width 14 height 14
type input "Sep 7, 2025"
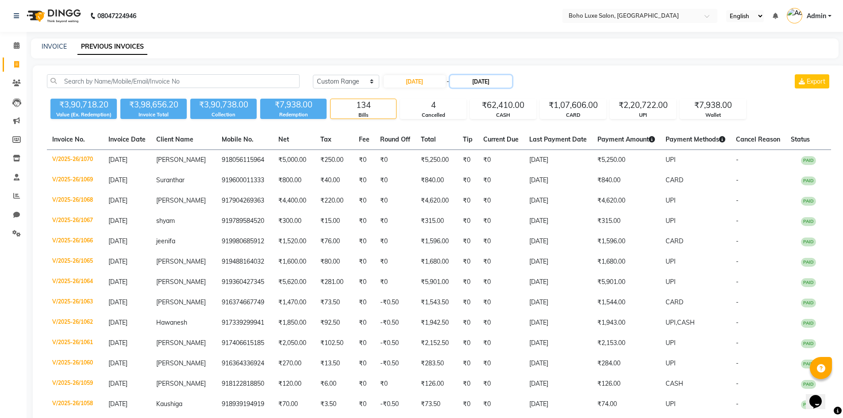
click at [478, 81] on input "[DATE]" at bounding box center [481, 81] width 62 height 12
select select "10"
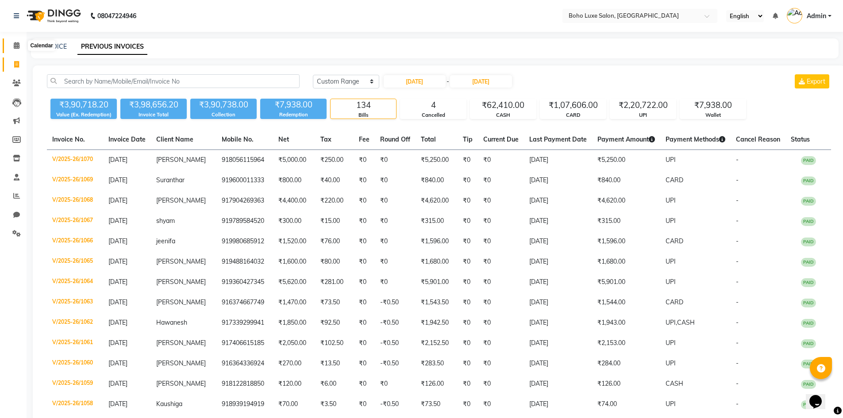
click at [19, 46] on icon at bounding box center [17, 45] width 6 height 7
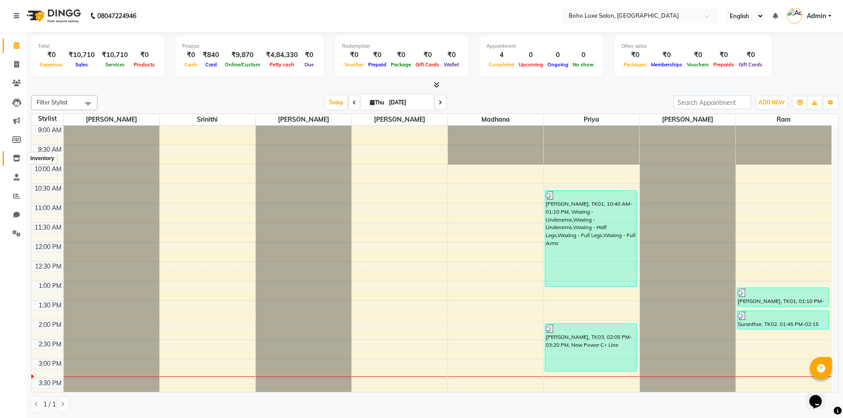
click at [16, 163] on span at bounding box center [16, 159] width 15 height 10
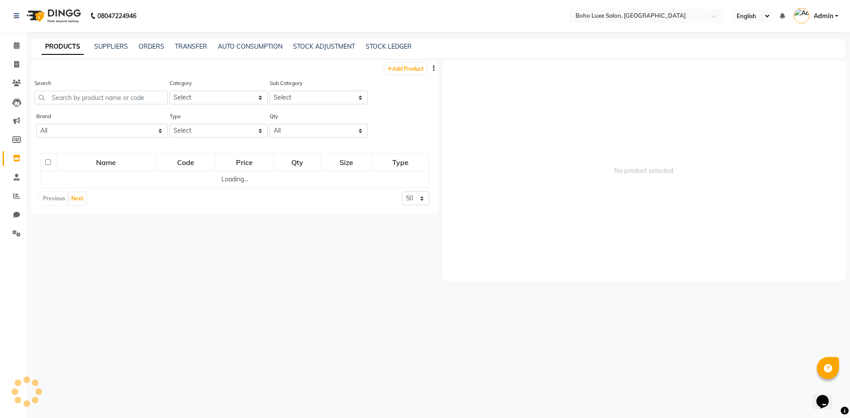
click at [14, 152] on link "Inventory" at bounding box center [13, 158] width 21 height 15
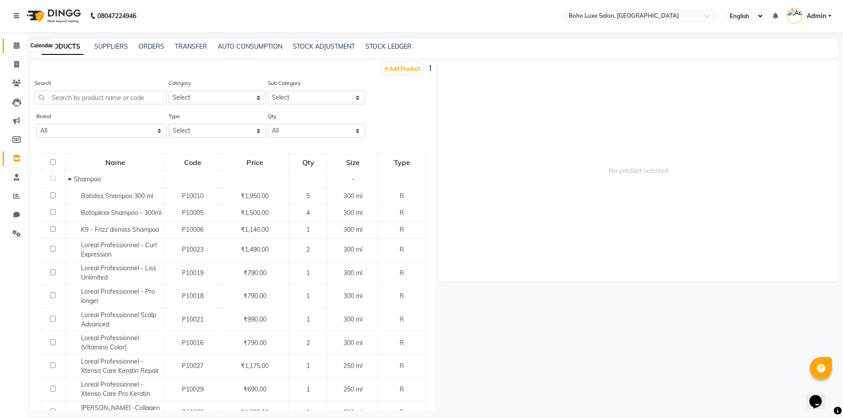
click at [18, 45] on icon at bounding box center [17, 45] width 6 height 7
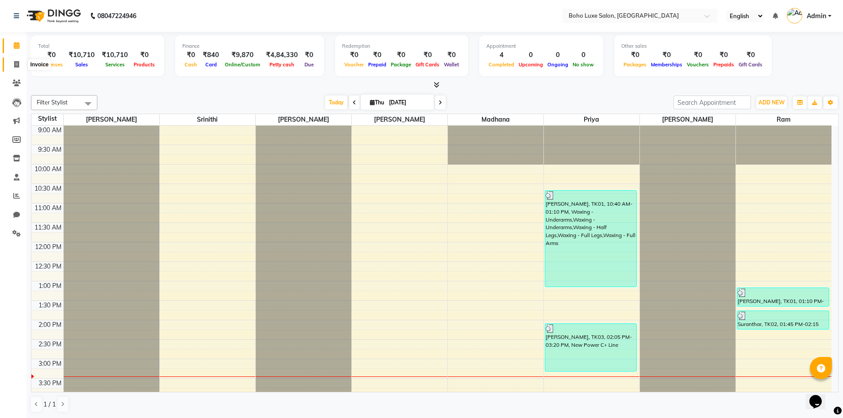
click at [17, 60] on span at bounding box center [16, 65] width 15 height 10
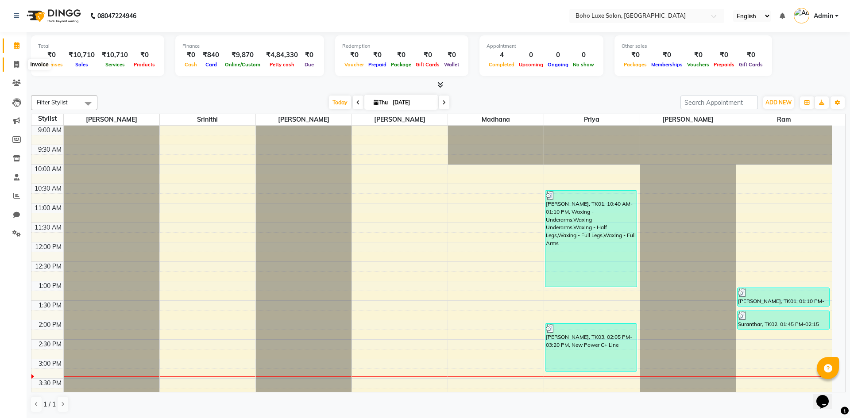
select select "service"
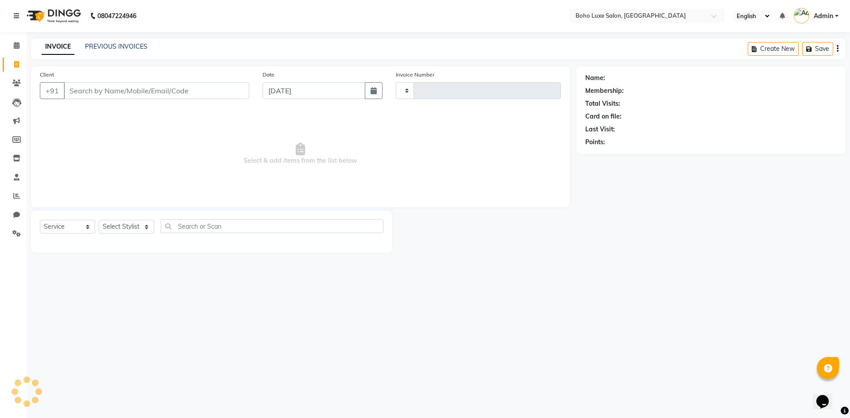
type input "1071"
select select "7694"
click at [94, 46] on link "PREVIOUS INVOICES" at bounding box center [116, 46] width 62 height 8
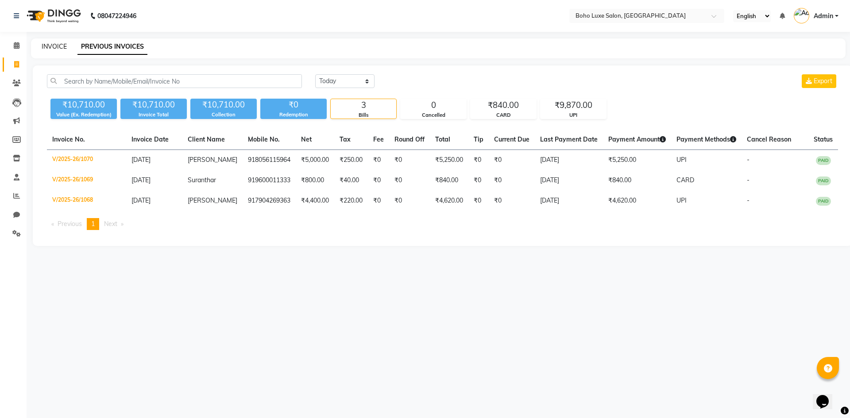
click at [46, 46] on link "INVOICE" at bounding box center [54, 46] width 25 height 8
select select "7694"
select select "service"
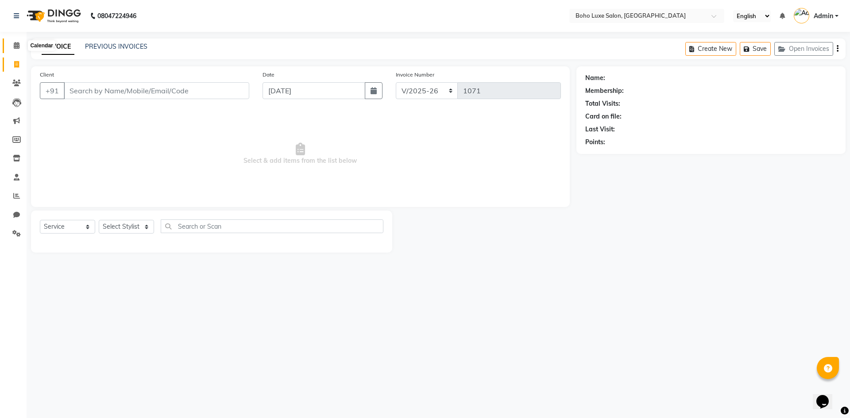
click at [16, 45] on icon at bounding box center [17, 45] width 6 height 7
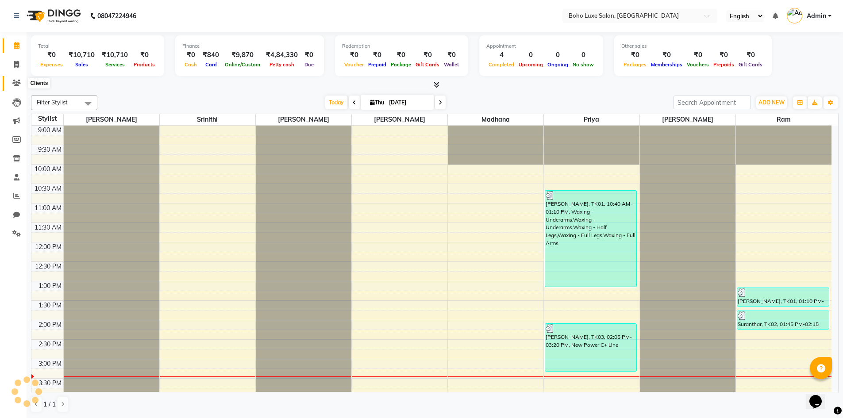
click at [19, 83] on icon at bounding box center [16, 83] width 8 height 7
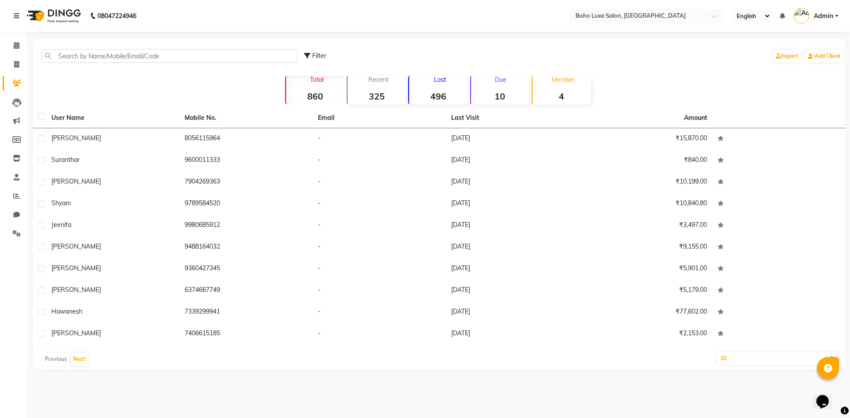
click at [442, 96] on strong "496" at bounding box center [438, 96] width 58 height 11
click at [81, 361] on button "Next" at bounding box center [79, 359] width 17 height 12
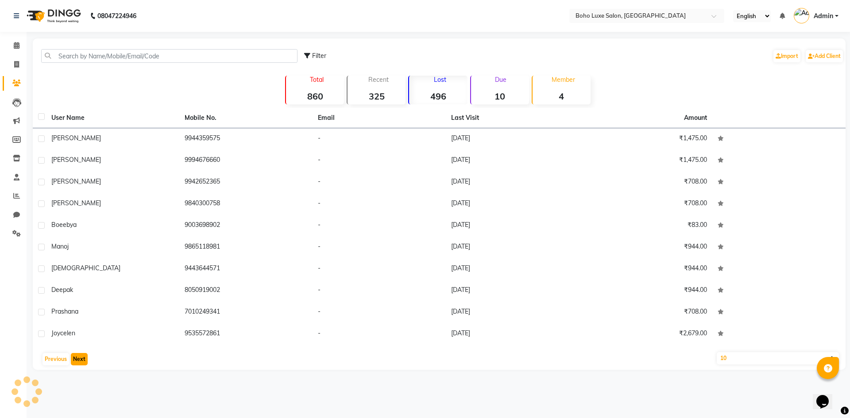
click at [81, 361] on button "Next" at bounding box center [79, 359] width 17 height 12
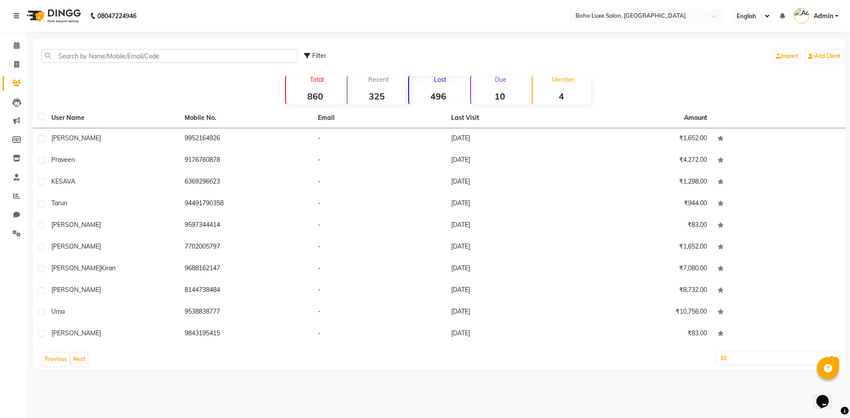
click at [789, 362] on select "10 50 100" at bounding box center [777, 358] width 122 height 12
select select "100"
click at [716, 352] on select "10 50 100" at bounding box center [777, 358] width 122 height 12
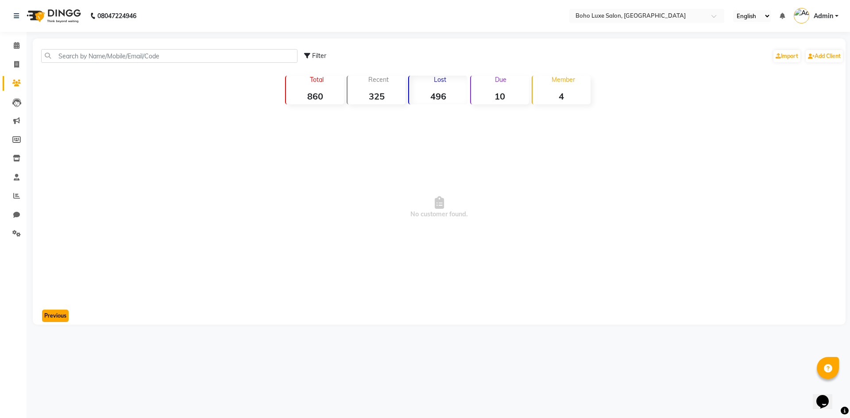
click at [62, 313] on button "Previous" at bounding box center [55, 316] width 27 height 12
click at [451, 101] on strong "496" at bounding box center [438, 96] width 58 height 11
click at [448, 93] on strong "496" at bounding box center [438, 96] width 58 height 11
click at [14, 63] on icon at bounding box center [16, 64] width 5 height 7
select select "7694"
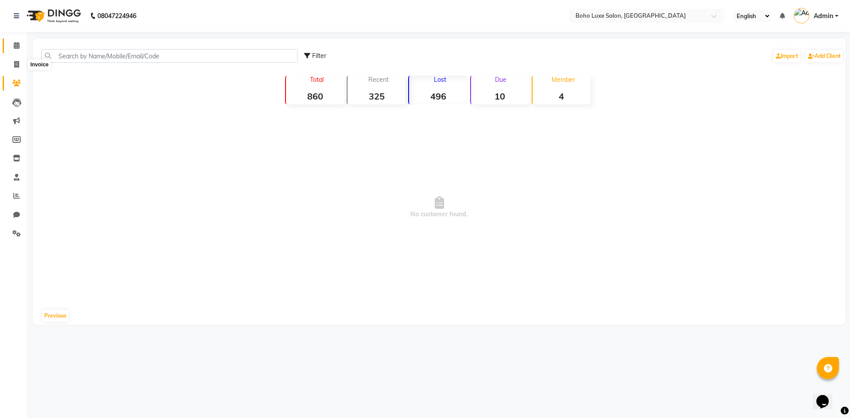
select select "service"
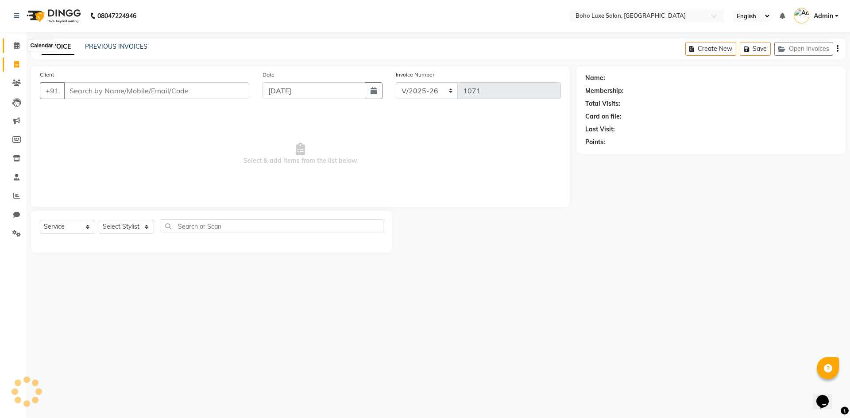
click at [15, 45] on icon at bounding box center [17, 45] width 6 height 7
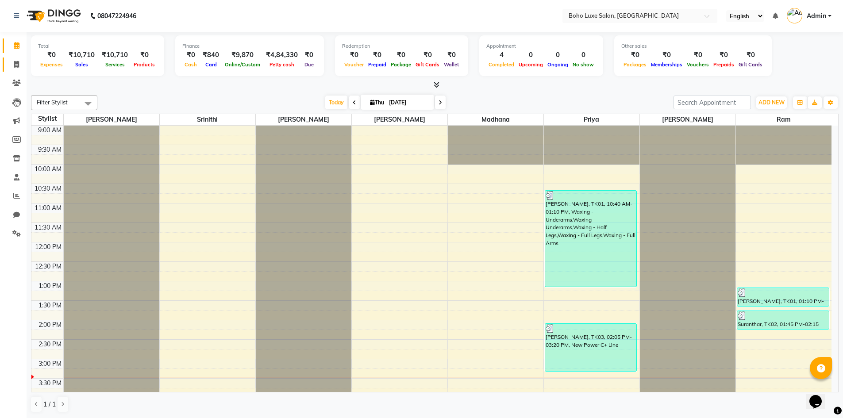
click at [14, 69] on link "Invoice" at bounding box center [13, 65] width 21 height 15
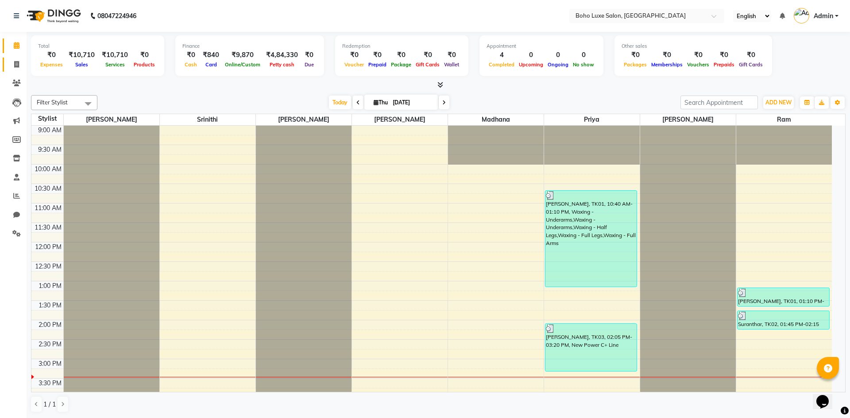
select select "service"
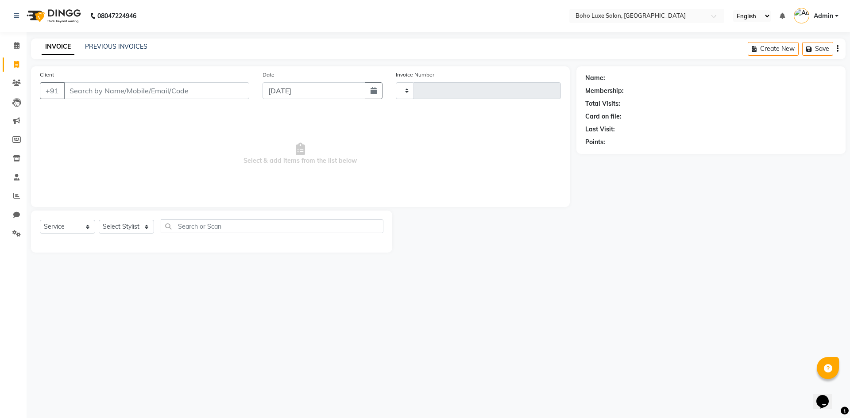
type input "1071"
select select "7694"
click at [115, 50] on div "PREVIOUS INVOICES" at bounding box center [116, 46] width 62 height 9
click at [116, 49] on link "PREVIOUS INVOICES" at bounding box center [116, 46] width 62 height 8
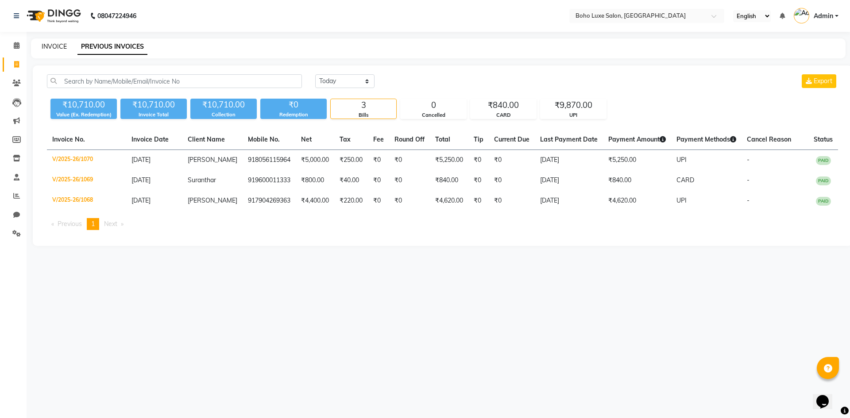
click at [56, 46] on link "INVOICE" at bounding box center [54, 46] width 25 height 8
select select "service"
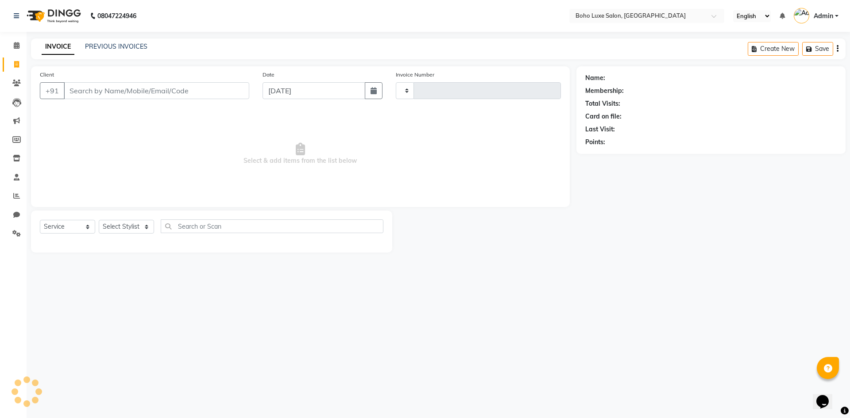
type input "1071"
select select "7694"
click at [390, 417] on div "08047224946 Select Location × Boho Luxe Salon, Dinnur English ENGLISH Español ا…" at bounding box center [425, 209] width 850 height 418
drag, startPoint x: 377, startPoint y: 166, endPoint x: 480, endPoint y: 338, distance: 200.0
click at [450, 278] on div "08047224946 Select Location × Boho Luxe Salon, Dinnur English ENGLISH Español ا…" at bounding box center [425, 209] width 850 height 418
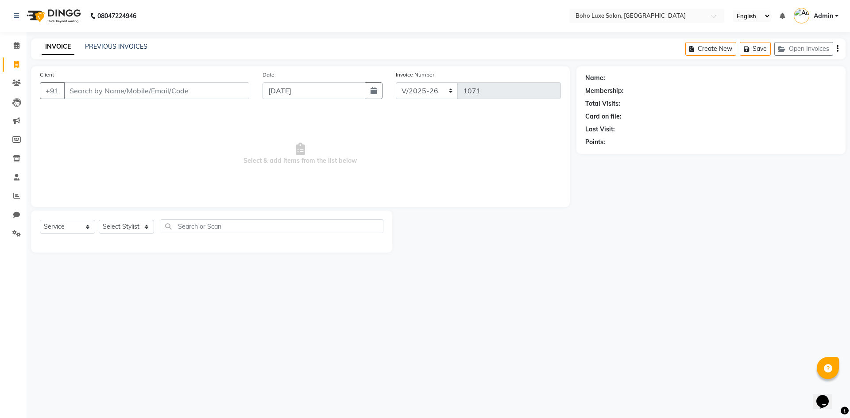
click at [480, 338] on div "08047224946 Select Location × Boho Luxe Salon, Dinnur English ENGLISH Español ا…" at bounding box center [425, 209] width 850 height 418
click at [133, 40] on div "INVOICE PREVIOUS INVOICES Create New Save Open Invoices" at bounding box center [438, 48] width 814 height 21
click at [135, 46] on link "PREVIOUS INVOICES" at bounding box center [116, 46] width 62 height 8
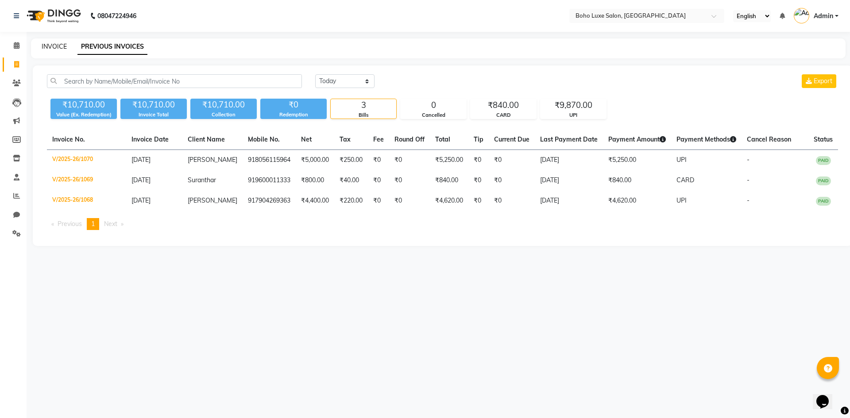
click at [61, 45] on link "INVOICE" at bounding box center [54, 46] width 25 height 8
select select "service"
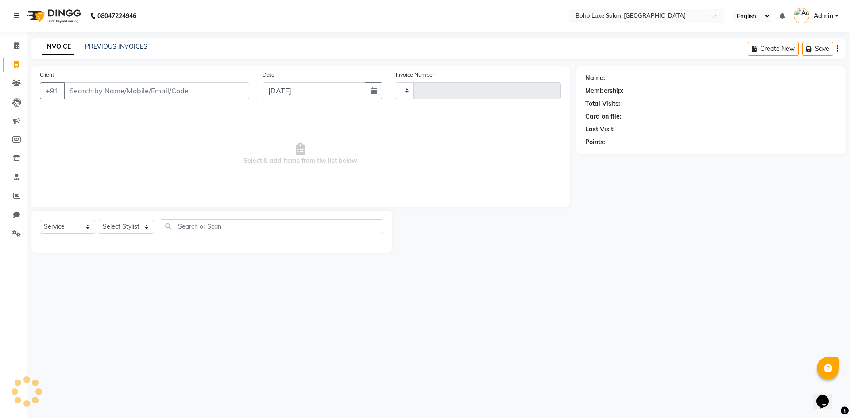
type input "1071"
select select "7694"
click at [16, 41] on span at bounding box center [16, 46] width 15 height 10
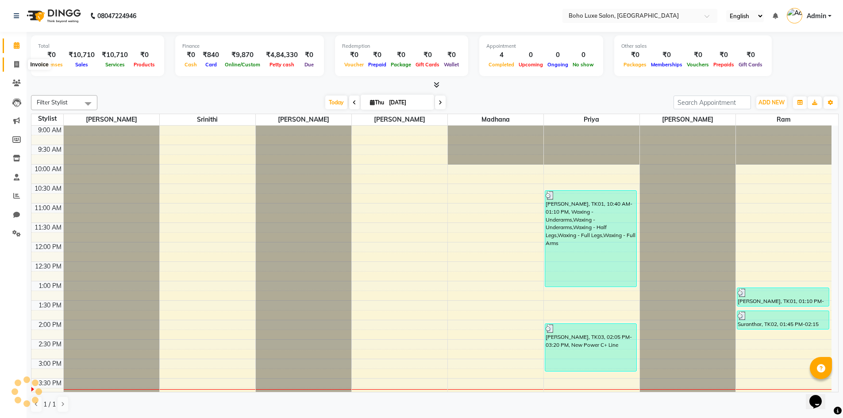
click at [20, 64] on span at bounding box center [16, 65] width 15 height 10
select select "service"
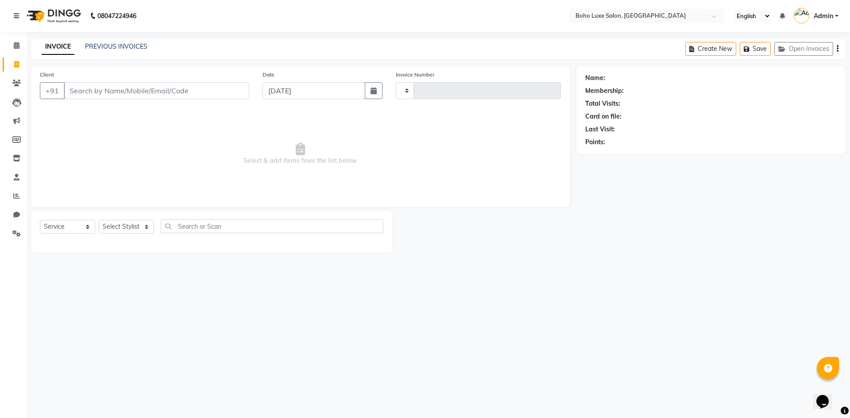
type input "1071"
select select "7694"
click at [117, 228] on select "Select Stylist Anisha Gurung Chandini Gurung Gowriparvathi Karthick Madhana Moh…" at bounding box center [126, 227] width 55 height 14
select select "68560"
click at [99, 220] on select "Select Stylist Anisha Gurung Chandini Gurung Gowriparvathi Karthick Madhana Moh…" at bounding box center [126, 227] width 55 height 14
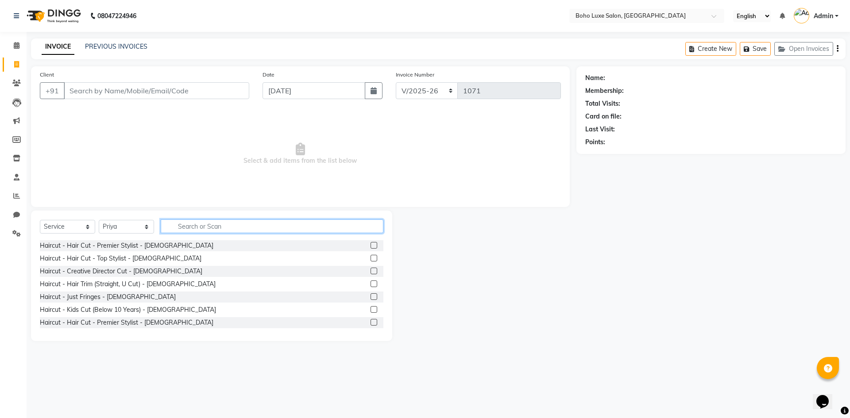
click at [202, 229] on input "text" at bounding box center [272, 226] width 223 height 14
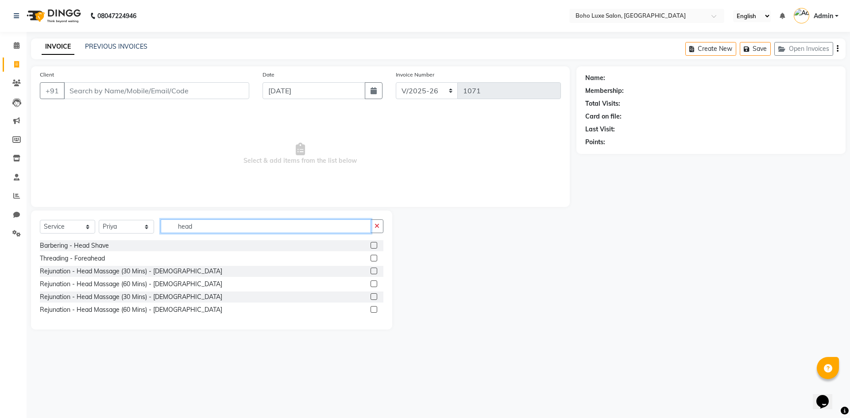
type input "head"
click at [372, 270] on label at bounding box center [373, 271] width 7 height 7
click at [372, 270] on input "checkbox" at bounding box center [373, 272] width 6 height 6
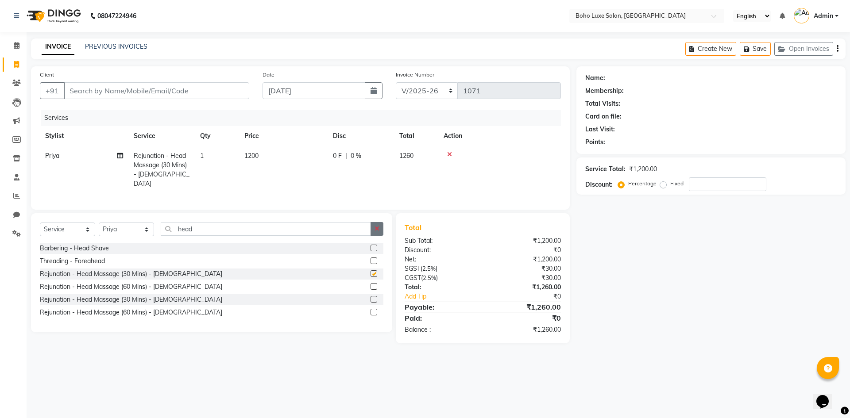
checkbox input "false"
click at [377, 226] on icon "button" at bounding box center [376, 229] width 5 height 6
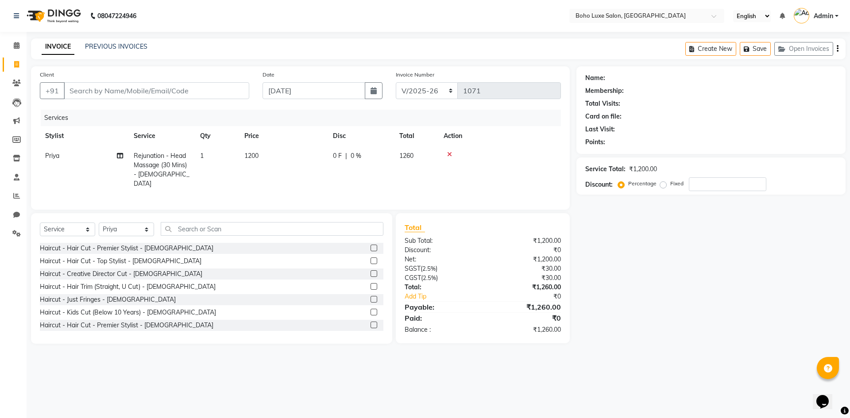
click at [128, 235] on div "Select Service Product Membership Package Voucher Prepaid Gift Card Select Styl…" at bounding box center [211, 232] width 343 height 21
click at [131, 227] on select "Select Stylist Anisha Gurung Chandini Gurung Gowriparvathi Karthick Madhana Moh…" at bounding box center [126, 230] width 55 height 14
select select "84267"
click at [99, 223] on select "Select Stylist Anisha Gurung Chandini Gurung Gowriparvathi Karthick Madhana Moh…" at bounding box center [126, 230] width 55 height 14
click at [210, 223] on input "text" at bounding box center [272, 229] width 223 height 14
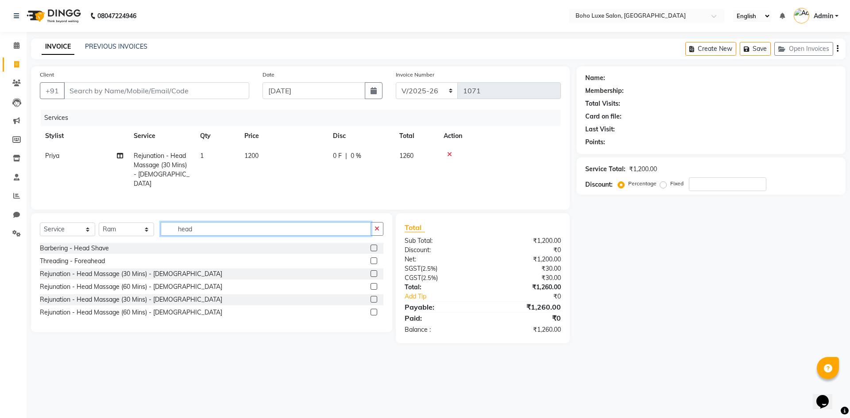
type input "head"
click at [372, 270] on label at bounding box center [373, 273] width 7 height 7
click at [372, 271] on input "checkbox" at bounding box center [373, 274] width 6 height 6
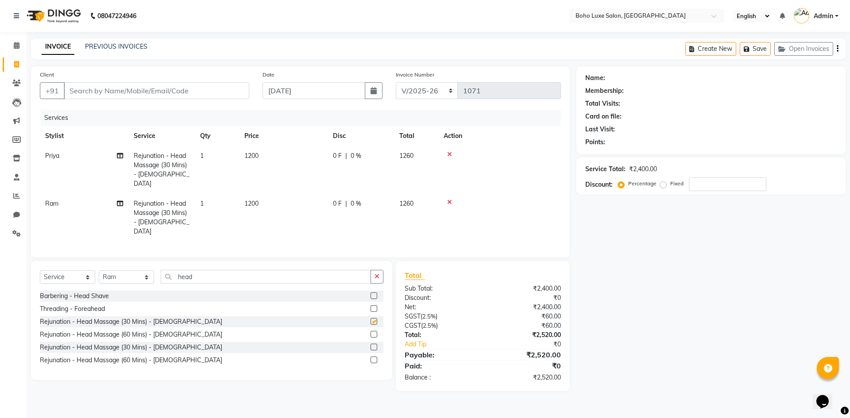
checkbox input "false"
click at [699, 187] on input "number" at bounding box center [726, 184] width 77 height 14
type input "30"
click at [554, 194] on td at bounding box center [499, 218] width 123 height 48
click at [123, 86] on input "Client" at bounding box center [156, 90] width 185 height 17
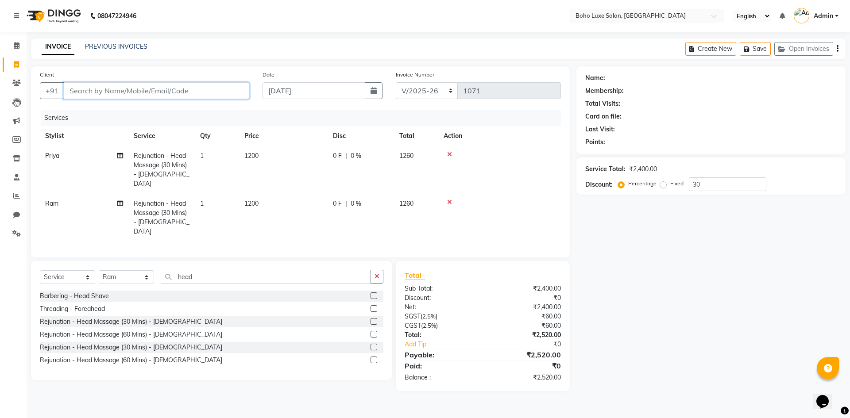
type input "n"
type input "0"
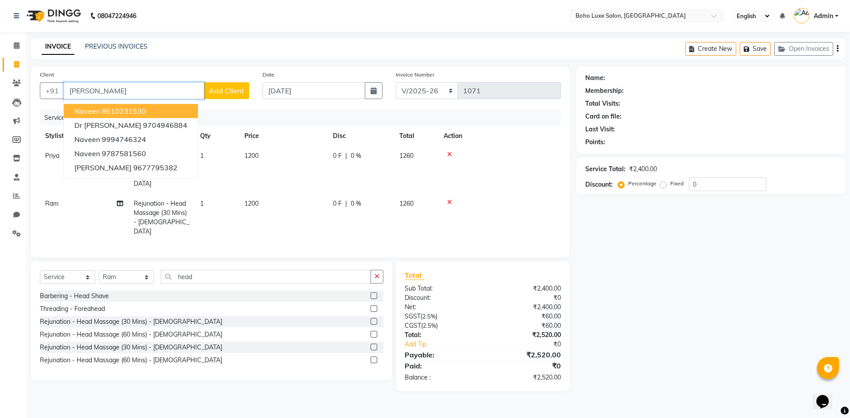
click at [126, 109] on ngb-highlight "8610231530" at bounding box center [124, 111] width 44 height 9
type input "8610231530"
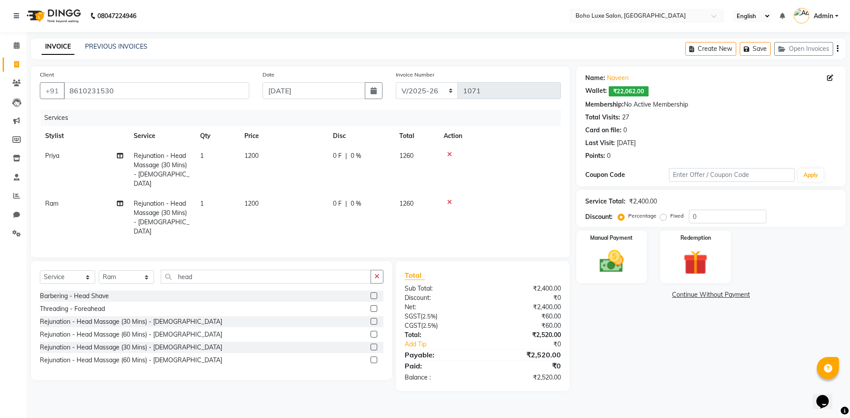
click at [646, 337] on div "Name: Naveen Wallet: ₹22,062.00 Membership: No Active Membership Total Visits: …" at bounding box center [714, 228] width 276 height 325
click at [20, 179] on span at bounding box center [16, 178] width 15 height 10
click at [19, 53] on link "Calendar" at bounding box center [13, 45] width 21 height 15
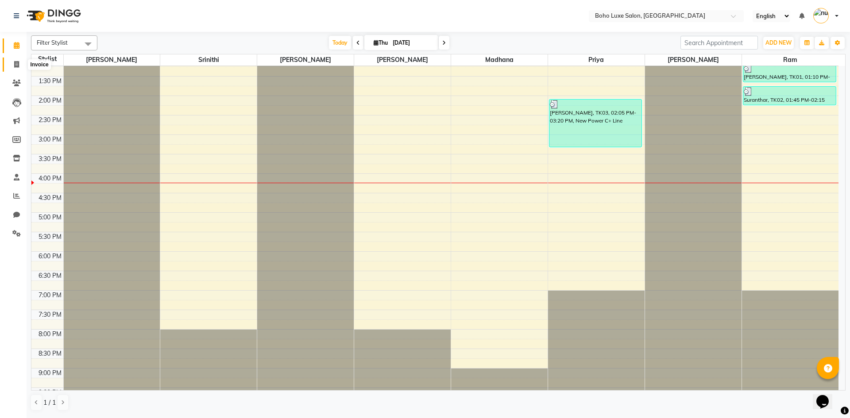
click at [19, 68] on span at bounding box center [16, 65] width 15 height 10
select select "service"
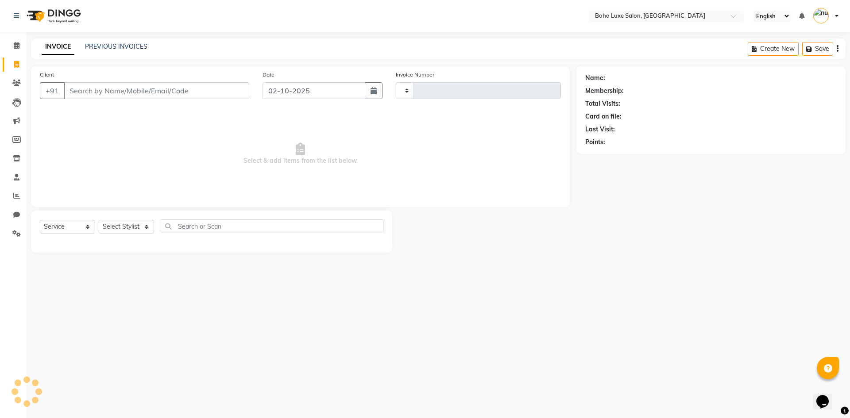
type input "1071"
select select "7694"
click at [119, 43] on link "PREVIOUS INVOICES" at bounding box center [116, 46] width 62 height 8
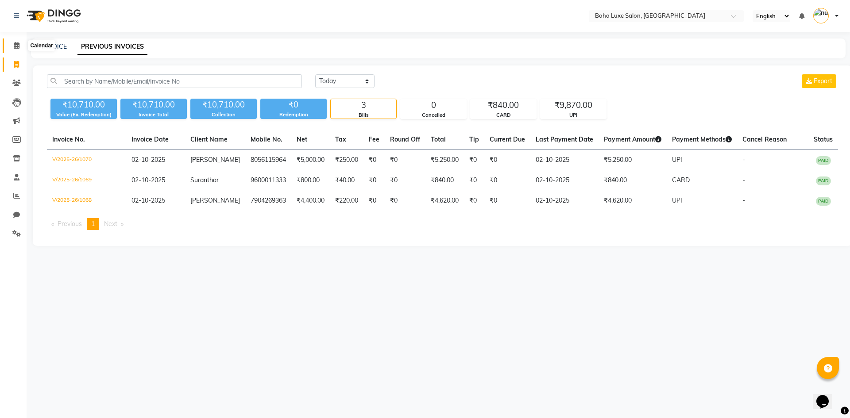
click at [19, 42] on icon at bounding box center [17, 45] width 6 height 7
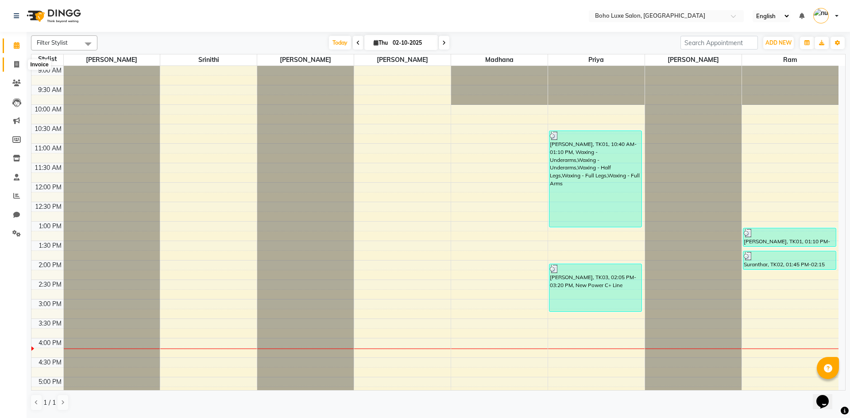
click at [17, 65] on icon at bounding box center [16, 64] width 5 height 7
select select "service"
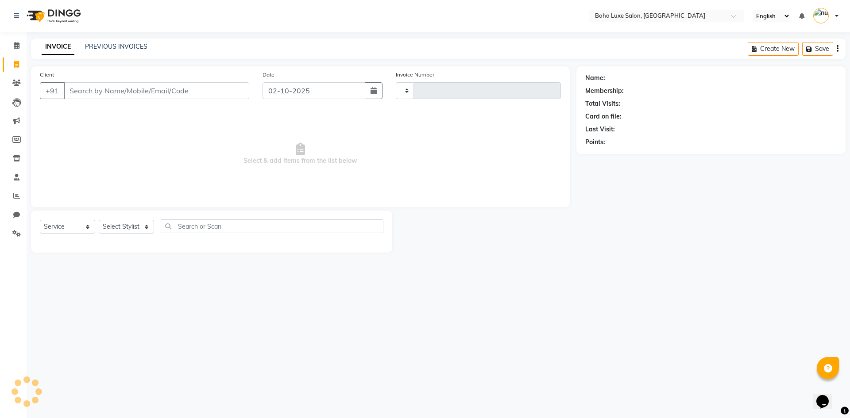
type input "1071"
select select "7694"
click at [23, 43] on span at bounding box center [16, 46] width 15 height 10
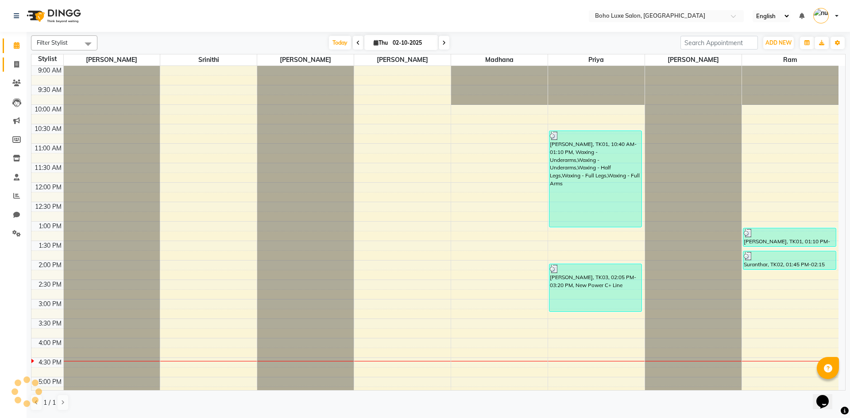
click at [13, 58] on link "Invoice" at bounding box center [13, 65] width 21 height 15
select select "service"
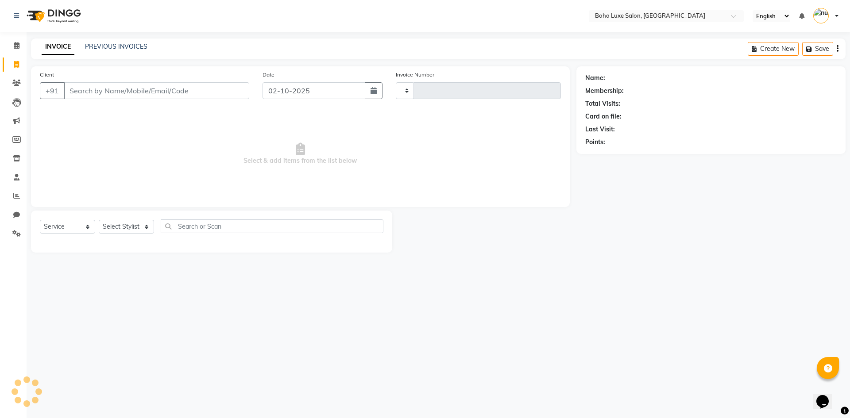
type input "1071"
select select "7694"
click at [120, 47] on link "PREVIOUS INVOICES" at bounding box center [116, 46] width 62 height 8
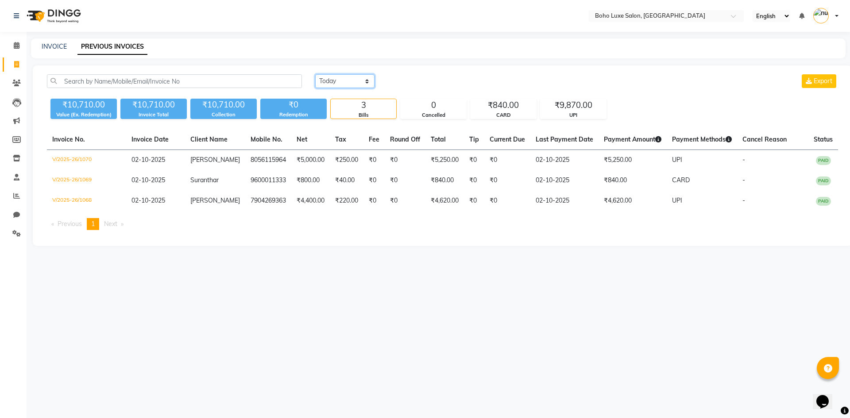
click at [365, 80] on select "[DATE] [DATE] Custom Range" at bounding box center [344, 81] width 59 height 14
select select "range"
click at [315, 74] on select "[DATE] [DATE] Custom Range" at bounding box center [344, 81] width 59 height 14
click at [409, 80] on input "02-10-2025" at bounding box center [417, 81] width 62 height 12
select select "10"
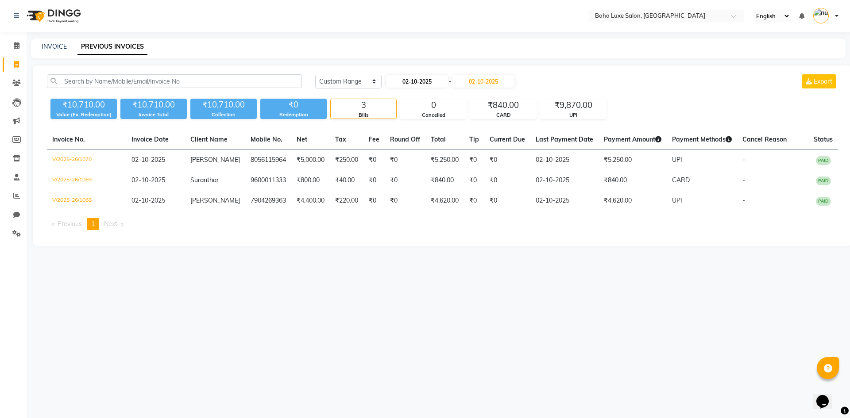
select select "2025"
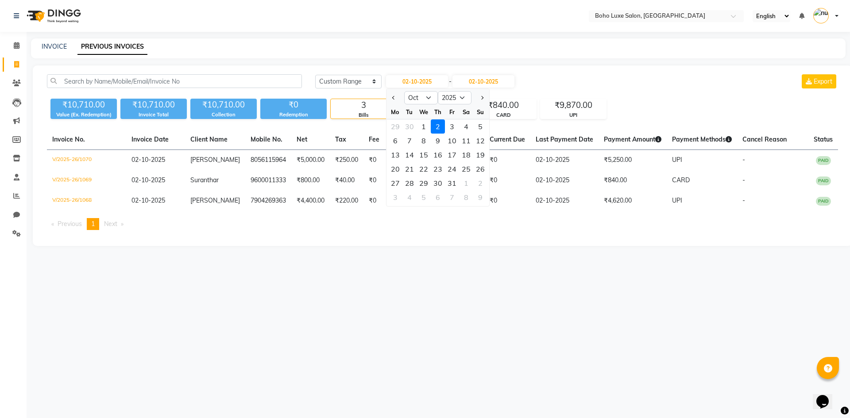
click at [465, 113] on div "Sa" at bounding box center [466, 112] width 14 height 14
click at [392, 100] on button "Previous month" at bounding box center [394, 98] width 8 height 14
select select "9"
click at [463, 127] on div "6" at bounding box center [466, 126] width 14 height 14
type input "06-09-2025"
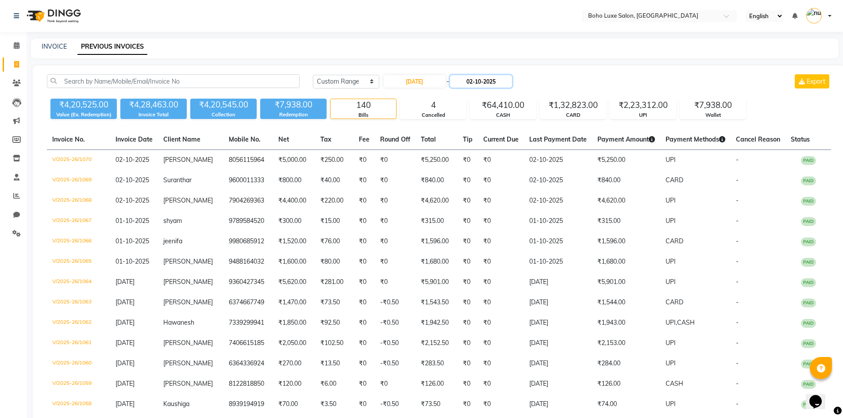
click at [480, 84] on input "02-10-2025" at bounding box center [481, 81] width 62 height 12
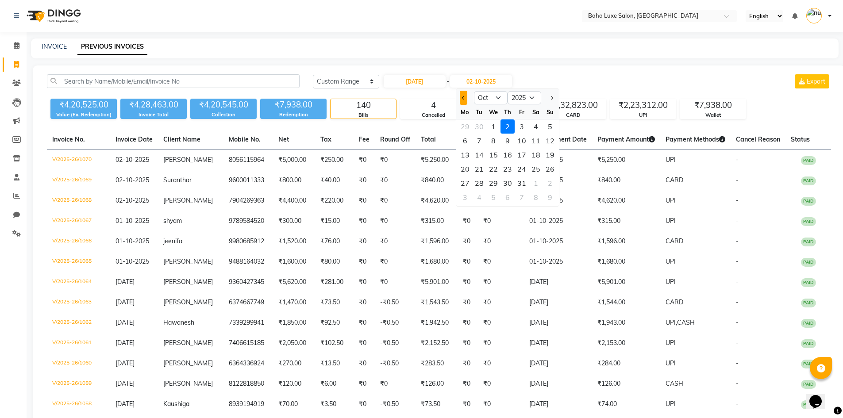
click at [461, 100] on button "Previous month" at bounding box center [464, 98] width 8 height 14
select select "9"
click at [536, 126] on div "6" at bounding box center [536, 126] width 14 height 14
type input "06-09-2025"
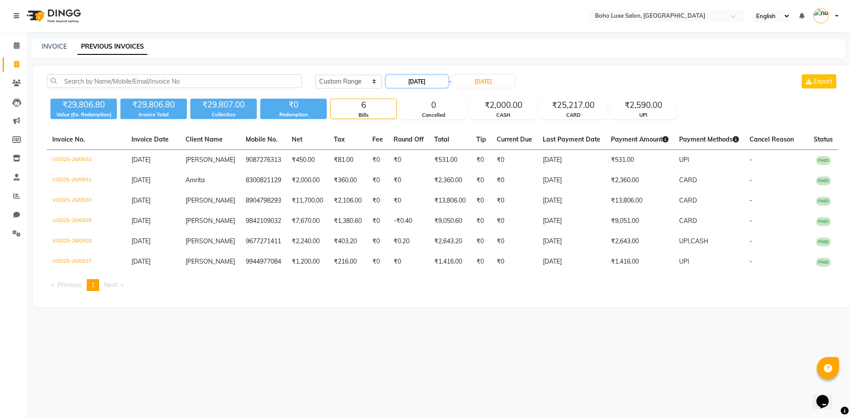
click at [432, 81] on input "06-09-2025" at bounding box center [417, 81] width 62 height 12
select select "9"
select select "2025"
click at [480, 121] on div "7" at bounding box center [480, 126] width 14 height 14
type input "[DATE]"
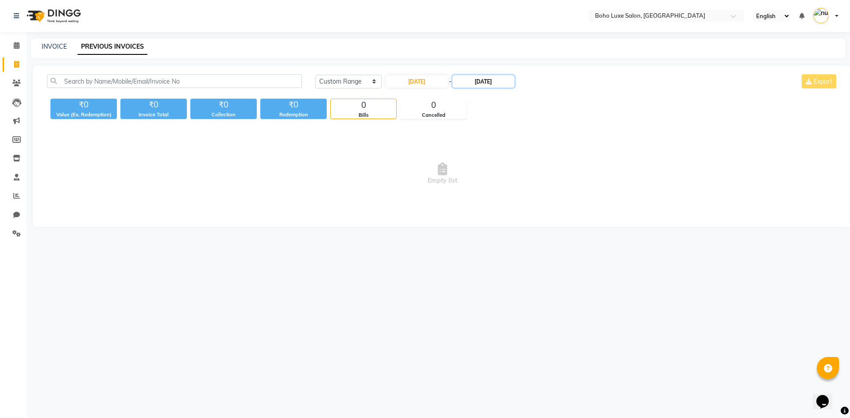
click at [475, 84] on input "06-09-2025" at bounding box center [483, 81] width 62 height 12
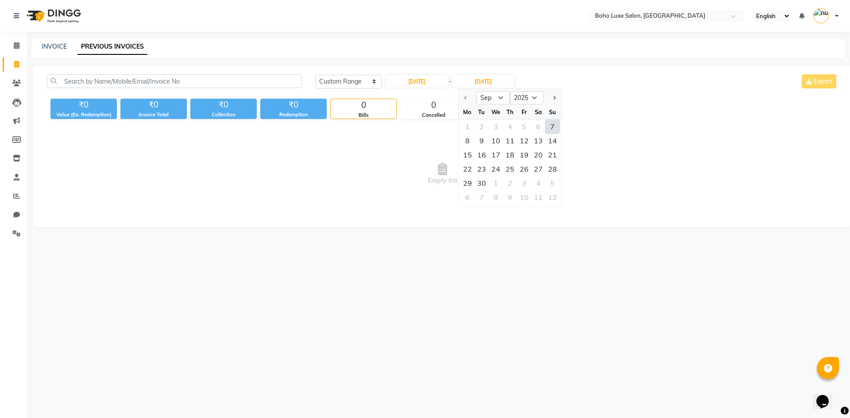
click at [558, 128] on div "7" at bounding box center [552, 126] width 14 height 14
type input "[DATE]"
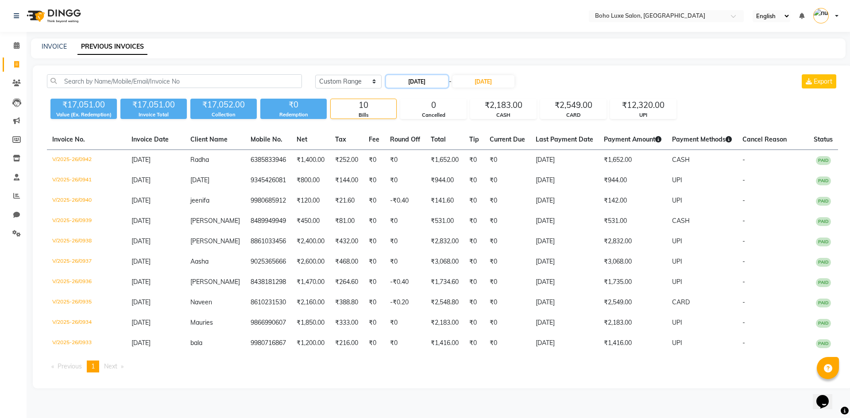
click at [430, 87] on input "[DATE]" at bounding box center [417, 81] width 62 height 12
select select "9"
select select "2025"
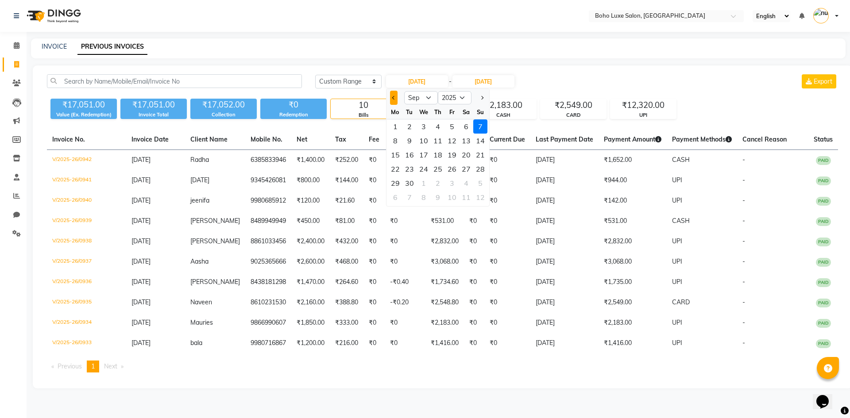
click at [392, 97] on span "Previous month" at bounding box center [394, 98] width 4 height 4
click at [484, 100] on button "Next month" at bounding box center [481, 98] width 8 height 14
select select "9"
click at [480, 127] on div "7" at bounding box center [480, 126] width 14 height 14
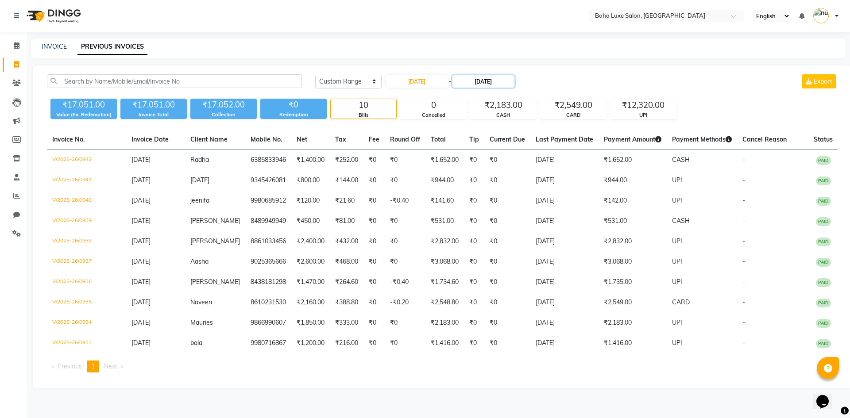
click at [481, 84] on input "[DATE]" at bounding box center [483, 81] width 62 height 12
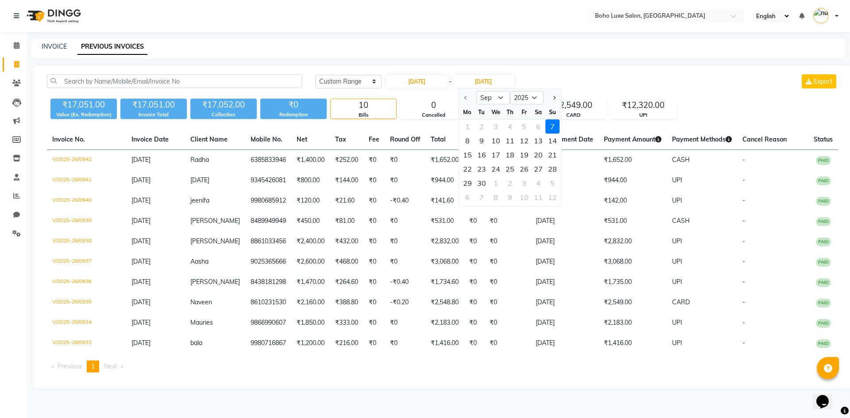
click at [574, 80] on div "Today Yesterday Custom Range 07-09-2025 - 07-09-2025 Sep Oct Nov Dec 2025 2026 …" at bounding box center [576, 81] width 523 height 14
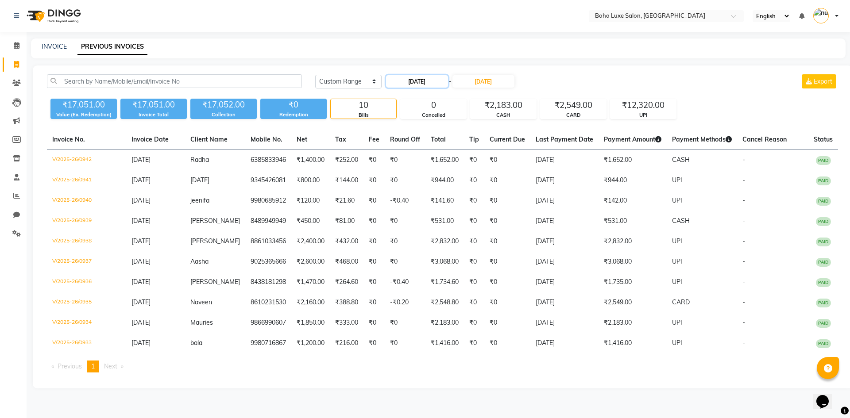
click at [446, 81] on input "[DATE]" at bounding box center [417, 81] width 62 height 12
select select "9"
select select "2025"
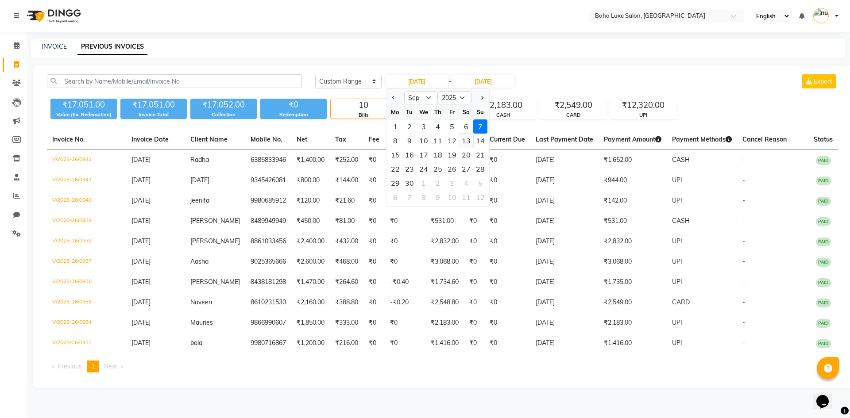
click at [464, 142] on div "13" at bounding box center [466, 141] width 14 height 14
type input "13-09-2025"
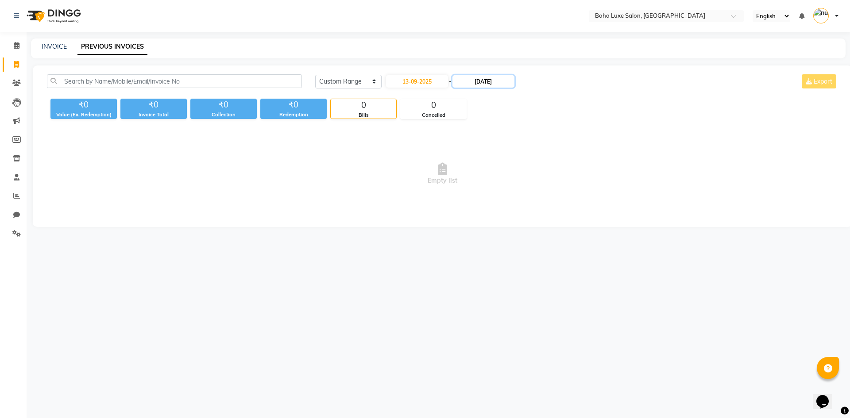
click at [484, 87] on input "[DATE]" at bounding box center [483, 81] width 62 height 12
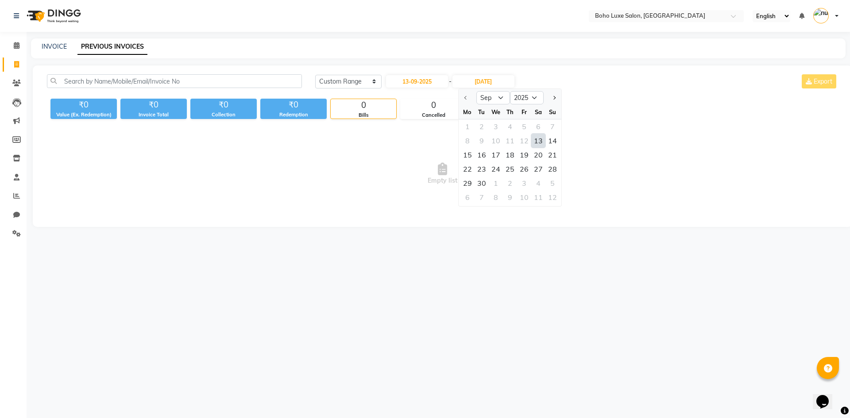
click at [538, 141] on div "13" at bounding box center [538, 141] width 14 height 14
type input "13-09-2025"
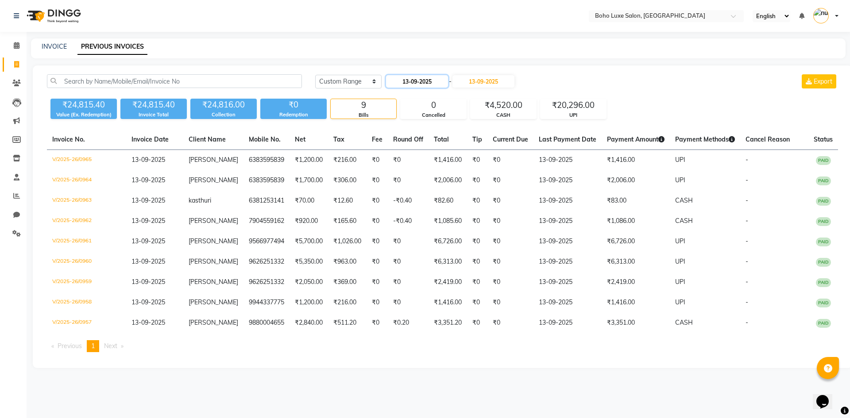
click at [446, 79] on input "13-09-2025" at bounding box center [417, 81] width 62 height 12
select select "9"
select select "2025"
click at [481, 137] on div "14" at bounding box center [480, 141] width 14 height 14
type input "14-09-2025"
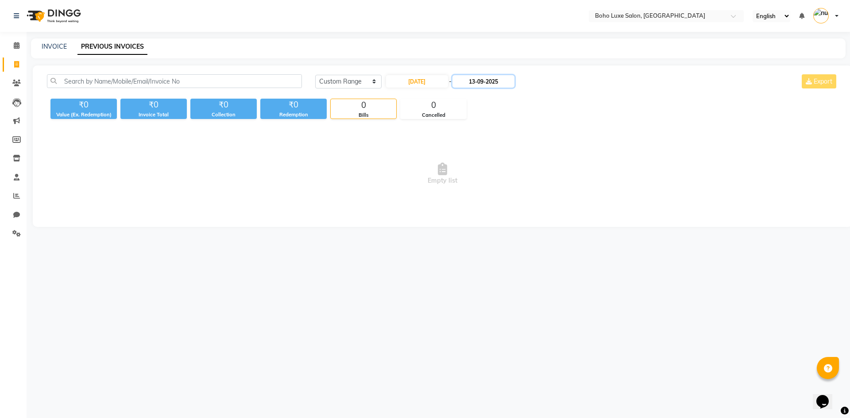
click at [482, 86] on input "13-09-2025" at bounding box center [483, 81] width 62 height 12
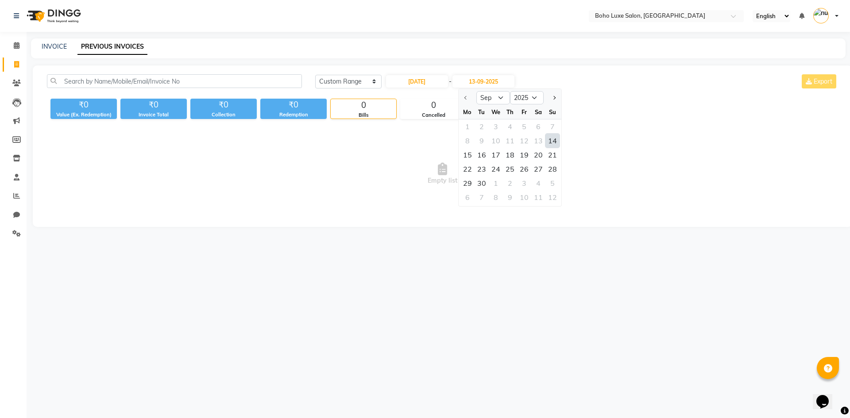
click at [556, 142] on div "14" at bounding box center [552, 141] width 14 height 14
type input "14-09-2025"
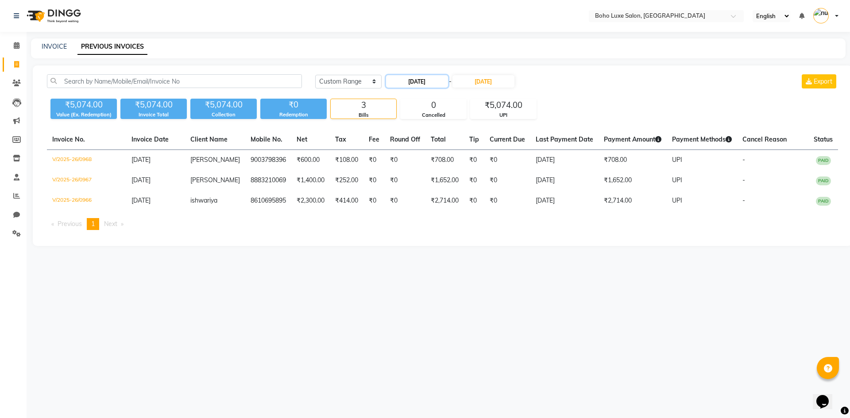
click at [403, 82] on input "14-09-2025" at bounding box center [417, 81] width 62 height 12
select select "9"
select select "2025"
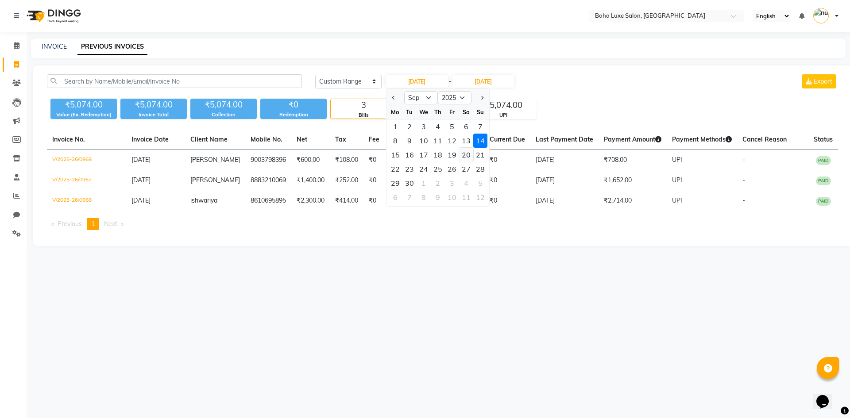
click at [466, 158] on div "20" at bounding box center [466, 155] width 14 height 14
type input "20-09-2025"
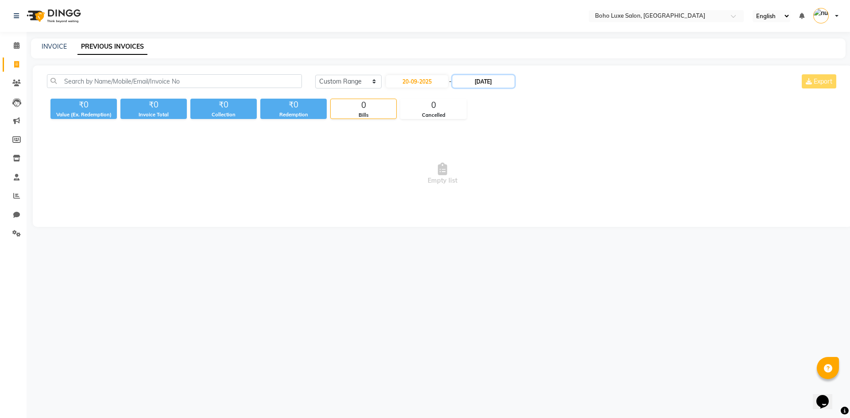
click at [492, 78] on input "14-09-2025" at bounding box center [483, 81] width 62 height 12
click at [534, 156] on div "20" at bounding box center [538, 155] width 14 height 14
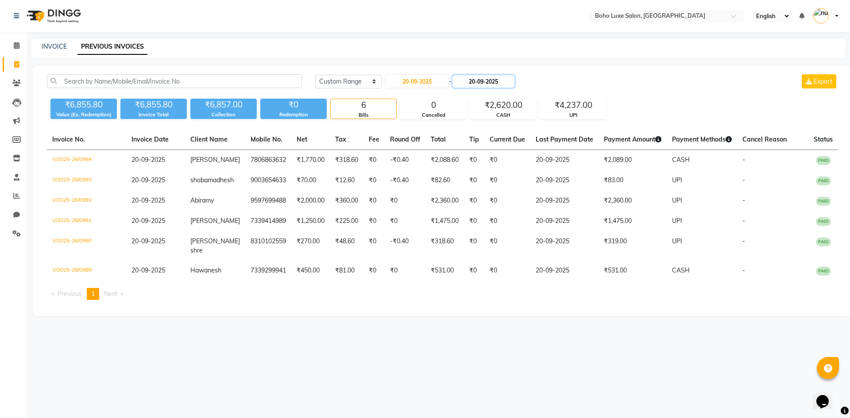
click at [503, 77] on input "20-09-2025" at bounding box center [483, 81] width 62 height 12
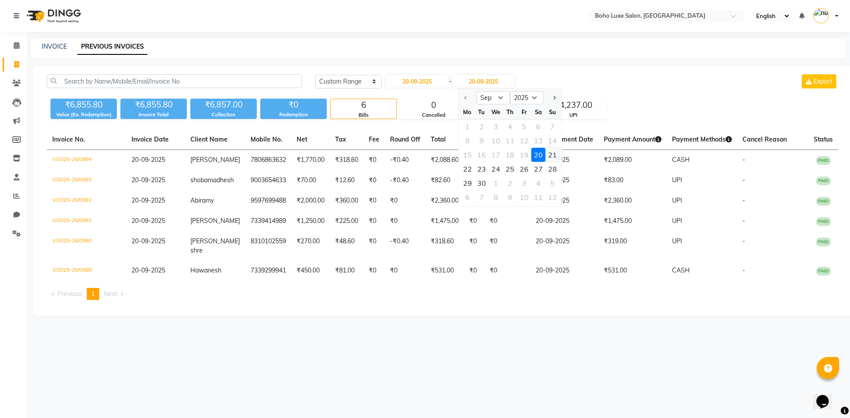
click at [554, 158] on div "21" at bounding box center [552, 155] width 14 height 14
type input "[DATE]"
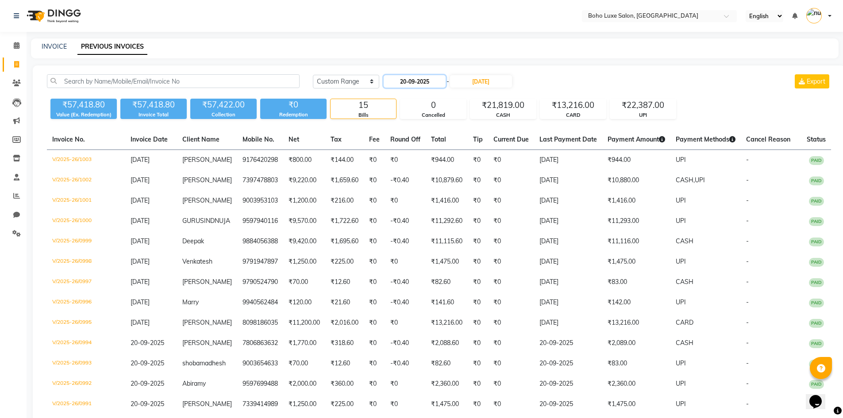
click at [441, 86] on input "20-09-2025" at bounding box center [415, 81] width 62 height 12
select select "9"
select select "2025"
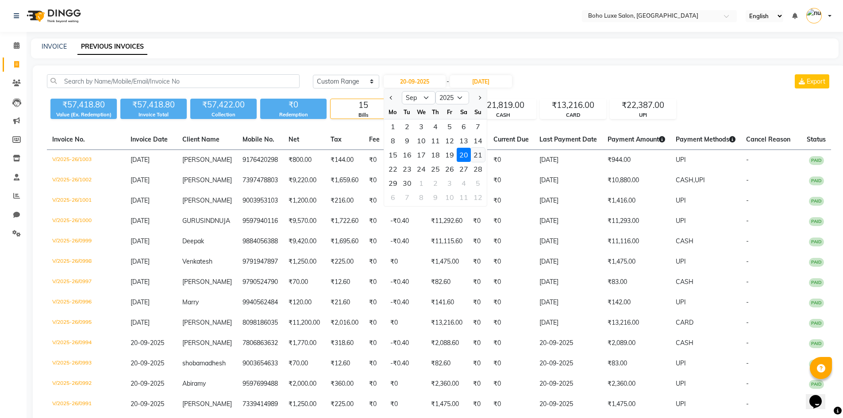
click at [474, 154] on div "21" at bounding box center [478, 155] width 14 height 14
type input "[DATE]"
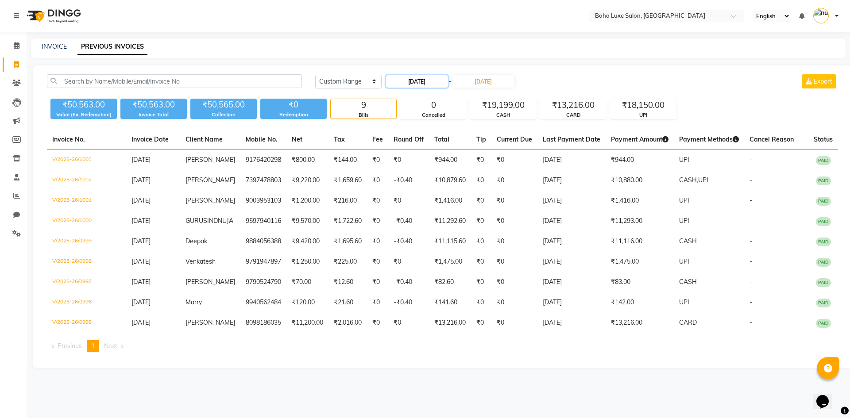
click at [407, 84] on input "[DATE]" at bounding box center [417, 81] width 62 height 12
select select "9"
select select "2025"
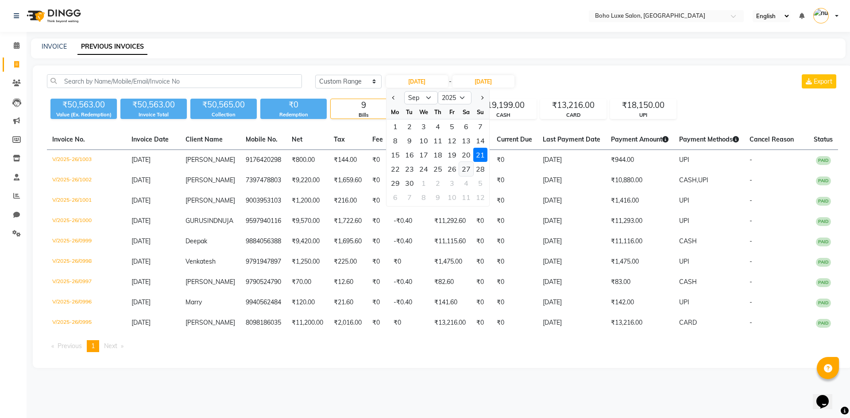
click at [469, 170] on div "27" at bounding box center [466, 169] width 14 height 14
type input "27-09-2025"
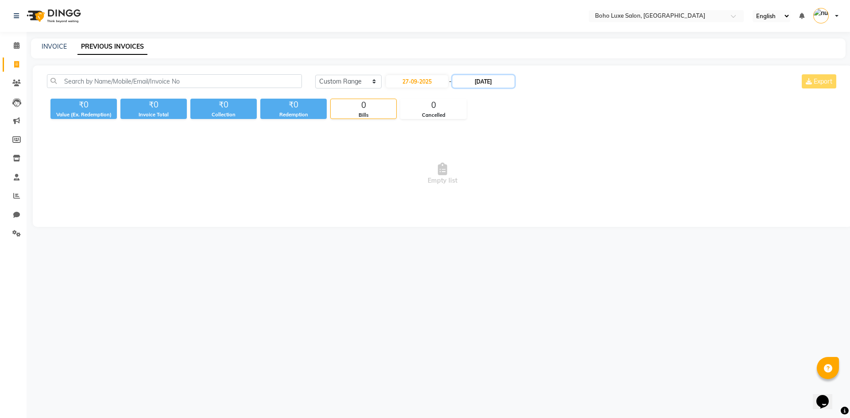
click at [467, 80] on input "[DATE]" at bounding box center [483, 81] width 62 height 12
click at [540, 169] on div "27" at bounding box center [538, 169] width 14 height 14
type input "27-09-2025"
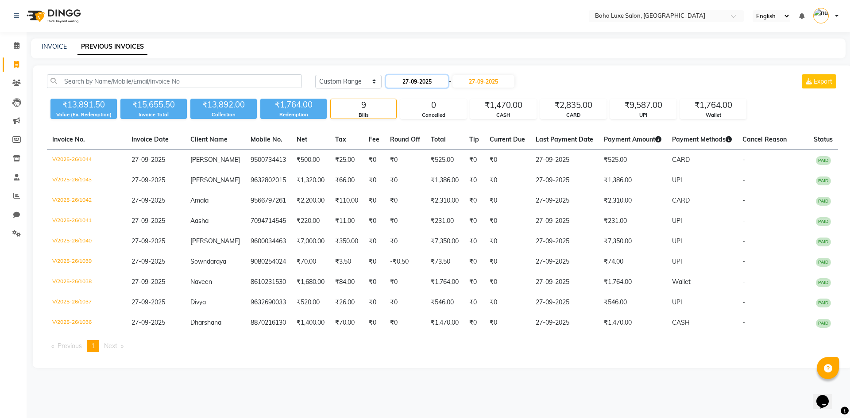
click at [439, 81] on input "27-09-2025" at bounding box center [417, 81] width 62 height 12
select select "9"
select select "2025"
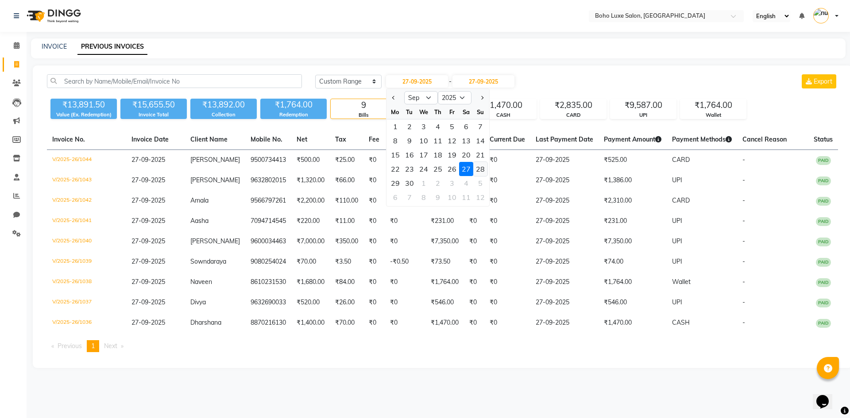
click at [486, 167] on div "28" at bounding box center [480, 169] width 14 height 14
type input "28-09-2025"
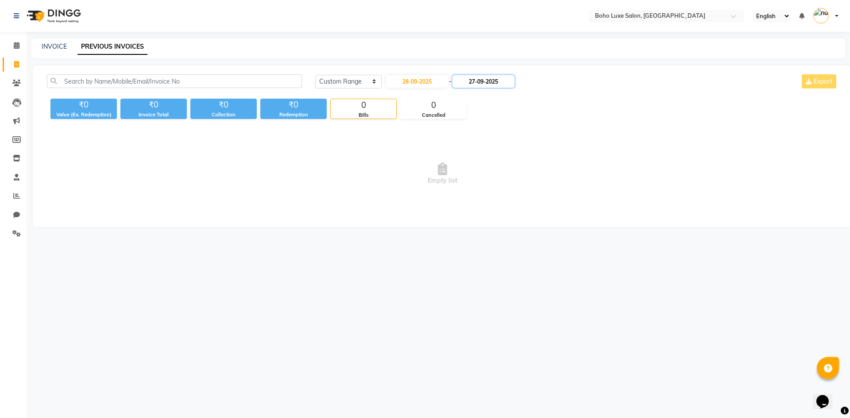
click at [481, 84] on input "27-09-2025" at bounding box center [483, 81] width 62 height 12
click at [547, 172] on div "28" at bounding box center [552, 169] width 14 height 14
type input "28-09-2025"
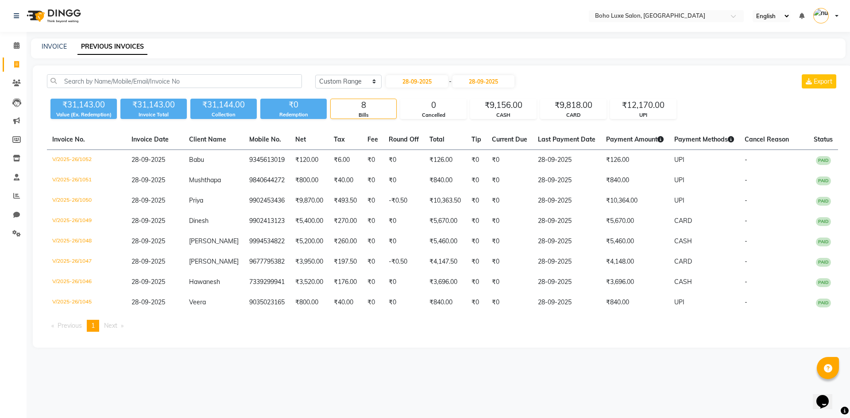
click at [426, 92] on div "Today Yesterday Custom Range 28-09-2025 - 28-09-2025 Export" at bounding box center [576, 84] width 536 height 21
click at [424, 84] on input "28-09-2025" at bounding box center [417, 81] width 62 height 12
select select "9"
select select "2025"
click at [399, 96] on div at bounding box center [395, 98] width 18 height 14
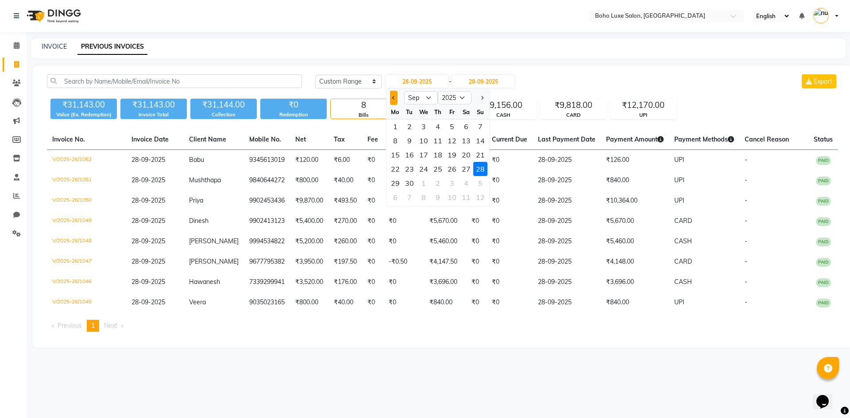
click at [390, 97] on button "Previous month" at bounding box center [394, 98] width 8 height 14
select select "8"
click at [462, 128] on div "2" at bounding box center [466, 126] width 14 height 14
type input "02-08-2025"
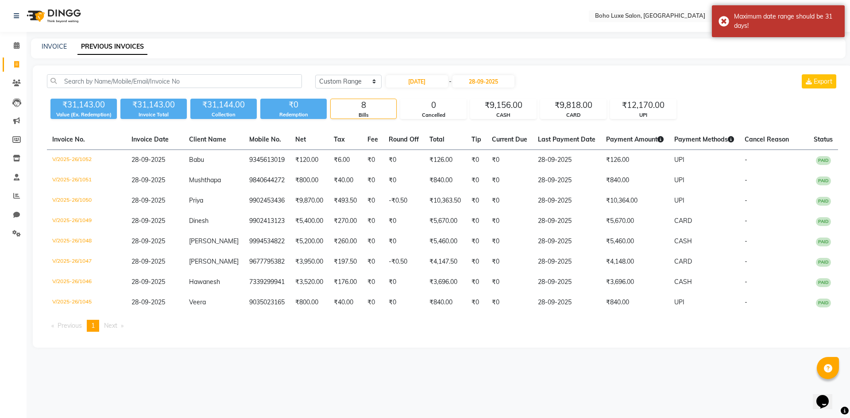
click at [492, 88] on div "02-08-2025 - 28-09-2025" at bounding box center [450, 81] width 130 height 14
click at [492, 83] on input "28-09-2025" at bounding box center [483, 81] width 62 height 12
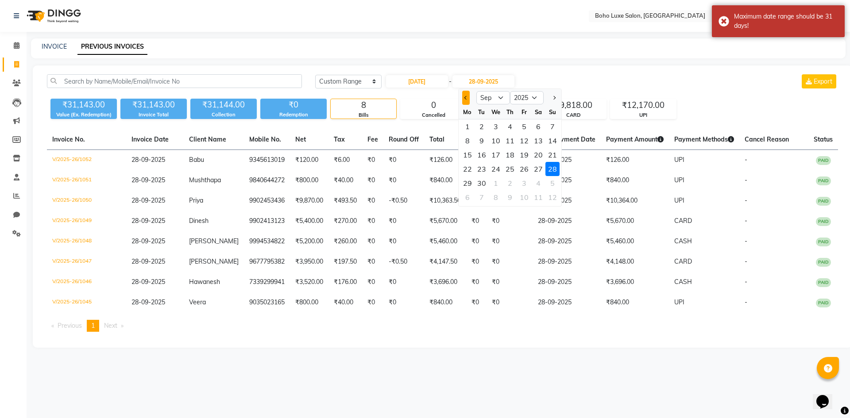
click at [467, 100] on button "Previous month" at bounding box center [466, 98] width 8 height 14
select select "8"
click at [541, 127] on div "2" at bounding box center [538, 126] width 14 height 14
type input "02-08-2025"
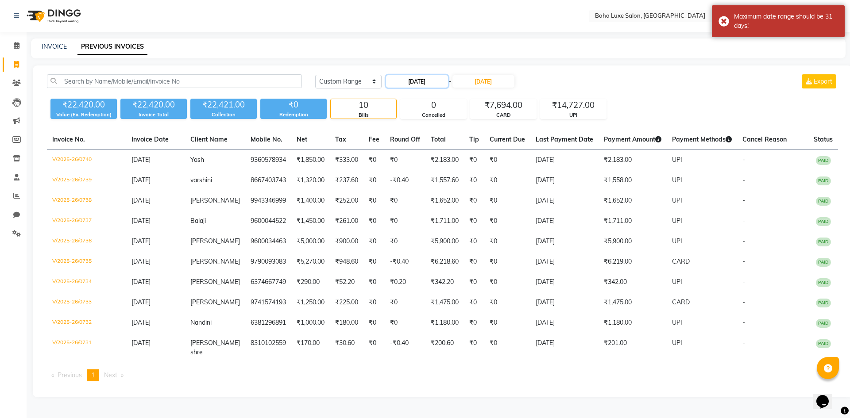
click at [434, 85] on input "02-08-2025" at bounding box center [417, 81] width 62 height 12
select select "8"
select select "2025"
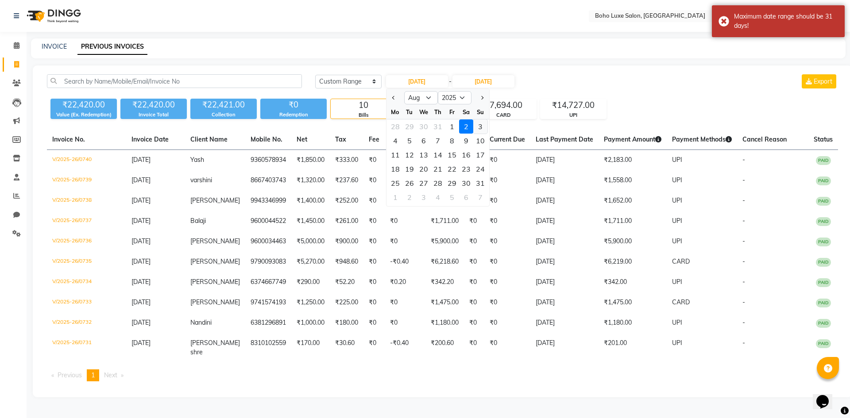
click at [481, 123] on div "3" at bounding box center [480, 126] width 14 height 14
type input "03-08-2025"
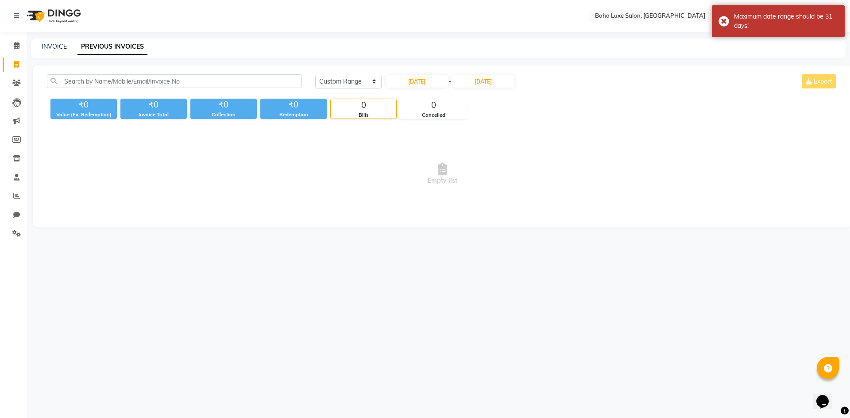
click at [489, 88] on div "Today Yesterday Custom Range 03-08-2025 - 02-08-2025 Export" at bounding box center [576, 84] width 536 height 21
click at [489, 85] on input "02-08-2025" at bounding box center [483, 81] width 62 height 12
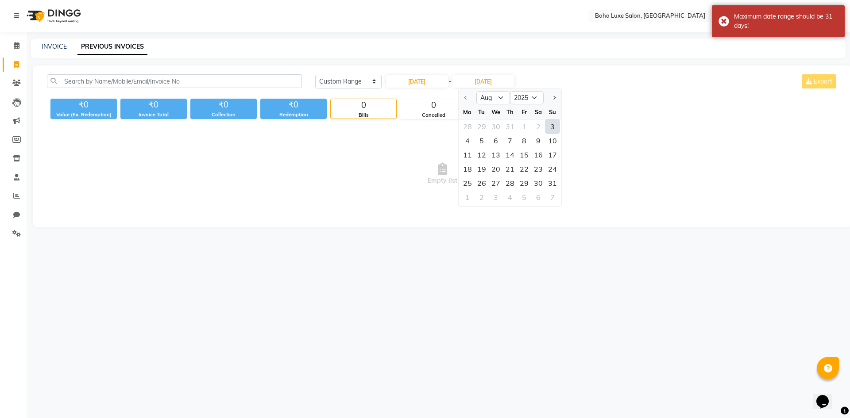
click at [551, 127] on div "3" at bounding box center [552, 126] width 14 height 14
type input "03-08-2025"
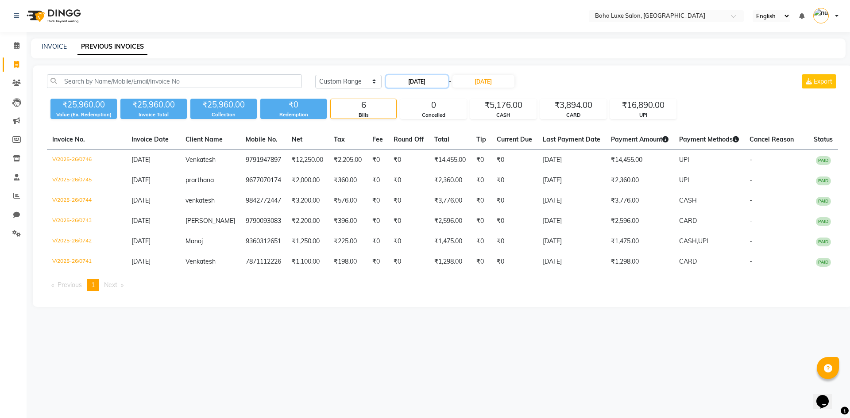
click at [422, 80] on input "03-08-2025" at bounding box center [417, 81] width 62 height 12
select select "8"
select select "2025"
click at [463, 141] on div "9" at bounding box center [466, 141] width 14 height 14
type input "09-08-2025"
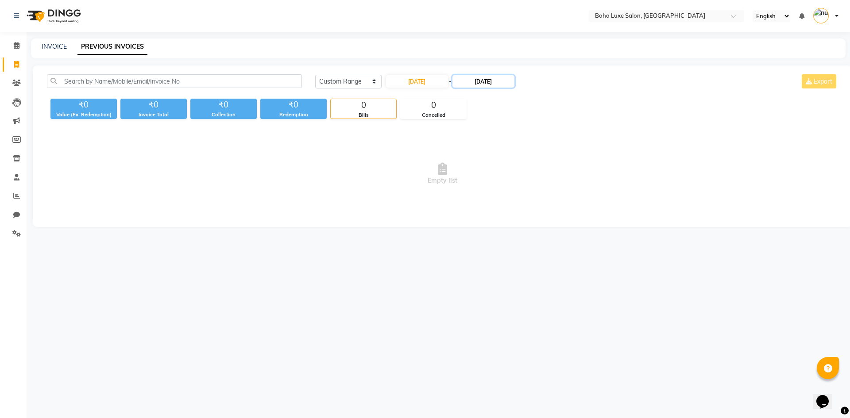
click at [483, 87] on input "03-08-2025" at bounding box center [483, 81] width 62 height 12
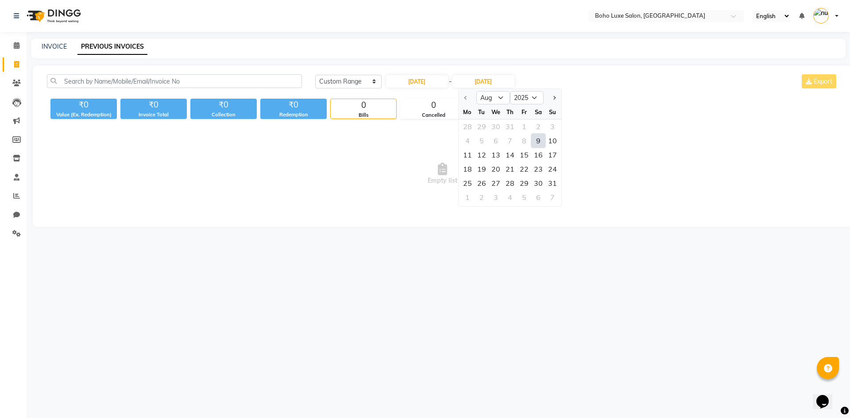
click at [536, 142] on div "9" at bounding box center [538, 141] width 14 height 14
type input "09-08-2025"
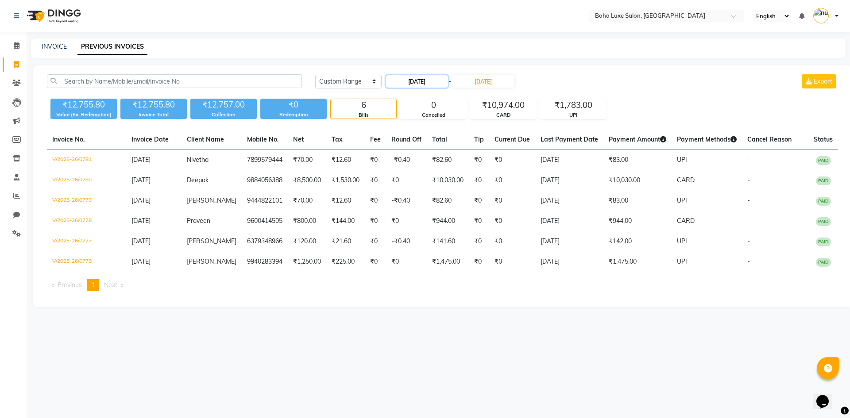
click at [441, 77] on input "09-08-2025" at bounding box center [417, 81] width 62 height 12
select select "8"
select select "2025"
click at [477, 138] on div "10" at bounding box center [480, 141] width 14 height 14
type input "10-08-2025"
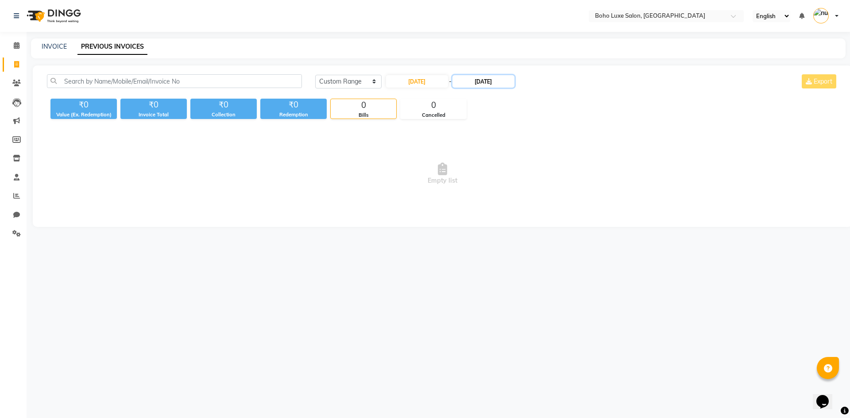
click at [482, 81] on input "09-08-2025" at bounding box center [483, 81] width 62 height 12
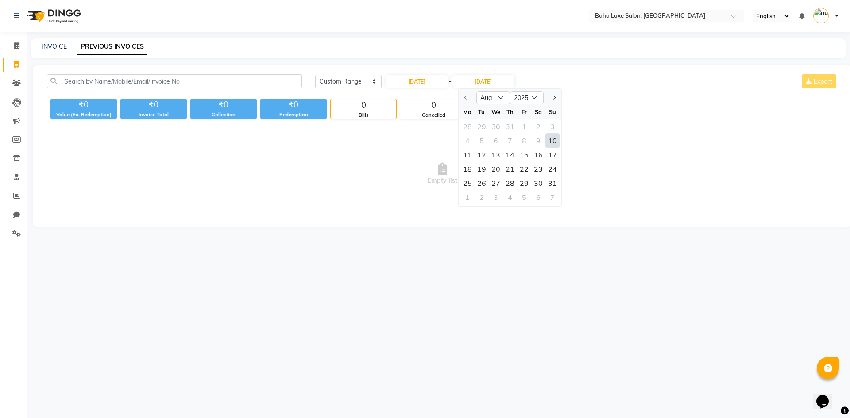
click at [551, 138] on div "10" at bounding box center [552, 141] width 14 height 14
type input "10-08-2025"
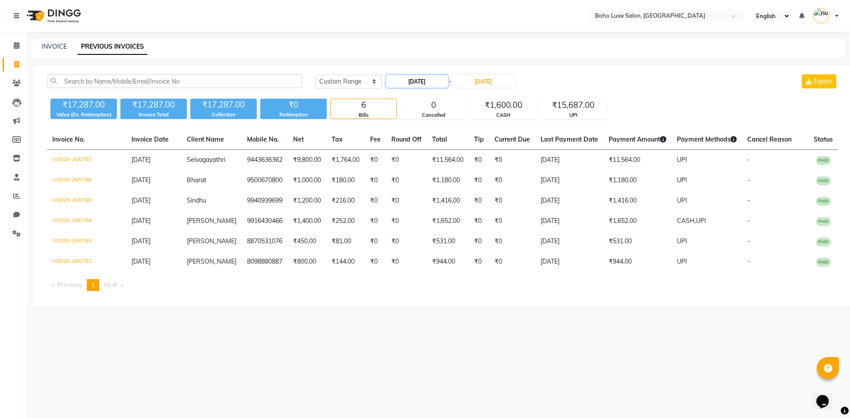
click at [415, 85] on input "10-08-2025" at bounding box center [417, 81] width 62 height 12
select select "8"
select select "2025"
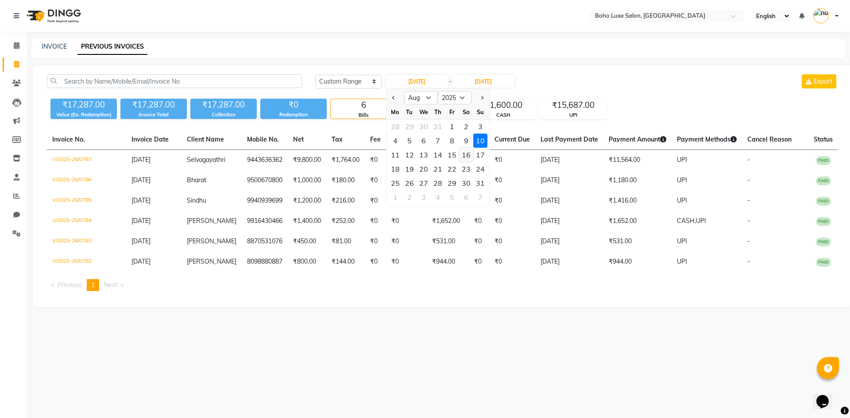
click at [465, 157] on div "16" at bounding box center [466, 155] width 14 height 14
type input "16-08-2025"
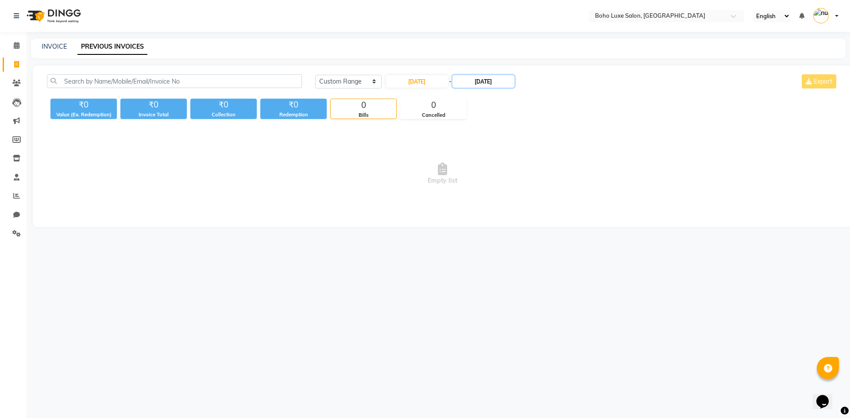
click at [476, 80] on input "10-08-2025" at bounding box center [483, 81] width 62 height 12
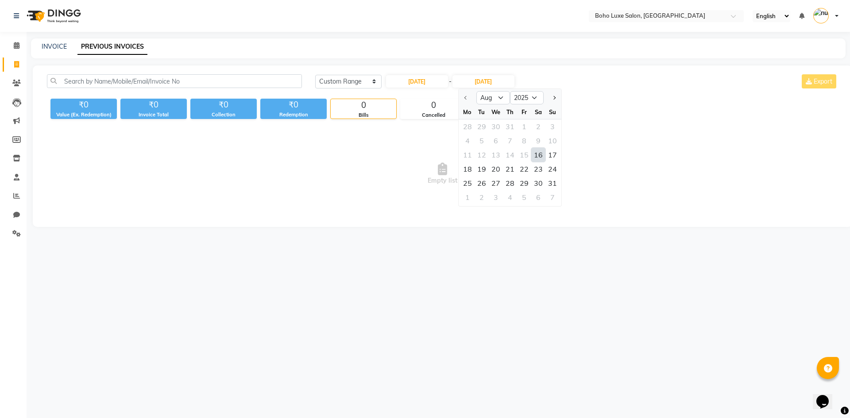
click at [541, 151] on div "16" at bounding box center [538, 155] width 14 height 14
type input "16-08-2025"
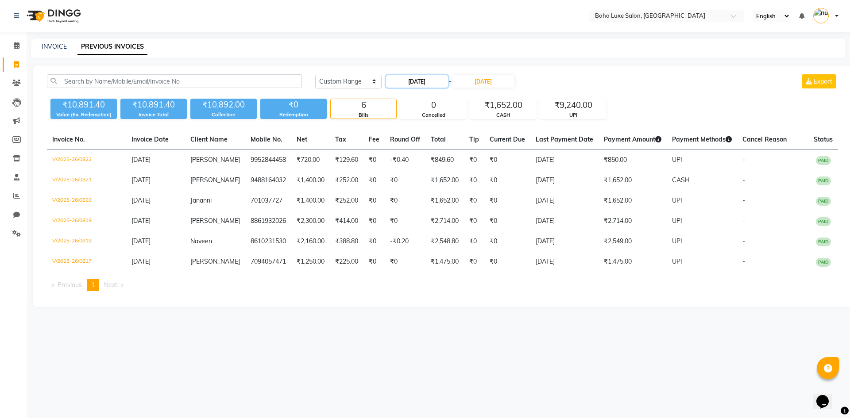
click at [389, 84] on input "16-08-2025" at bounding box center [417, 81] width 62 height 12
select select "8"
select select "2025"
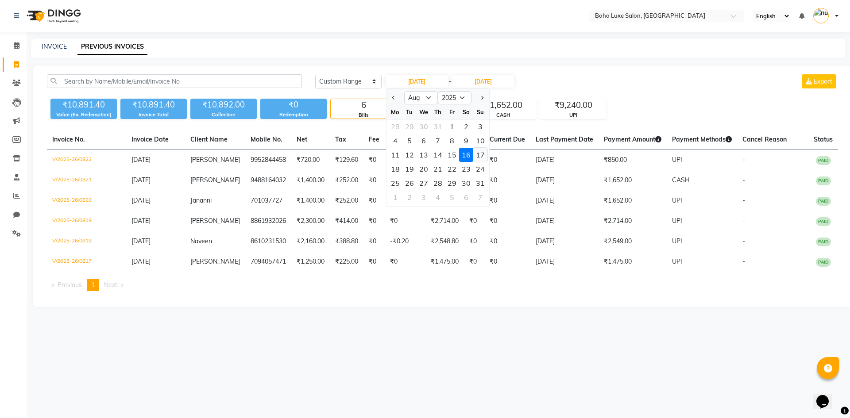
click at [479, 152] on div "17" at bounding box center [480, 155] width 14 height 14
type input "17-08-2025"
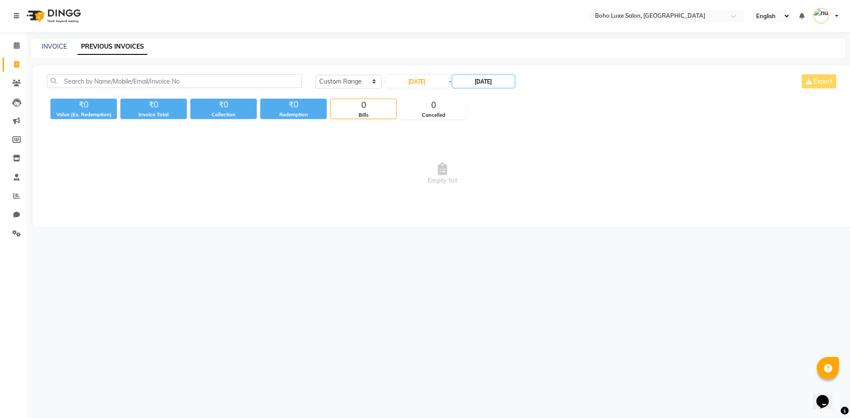
click at [479, 85] on input "16-08-2025" at bounding box center [483, 81] width 62 height 12
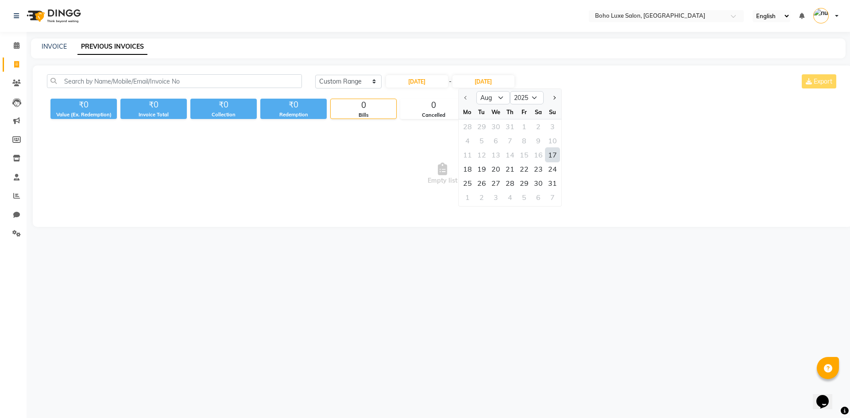
click at [550, 152] on div "17" at bounding box center [552, 155] width 14 height 14
type input "17-08-2025"
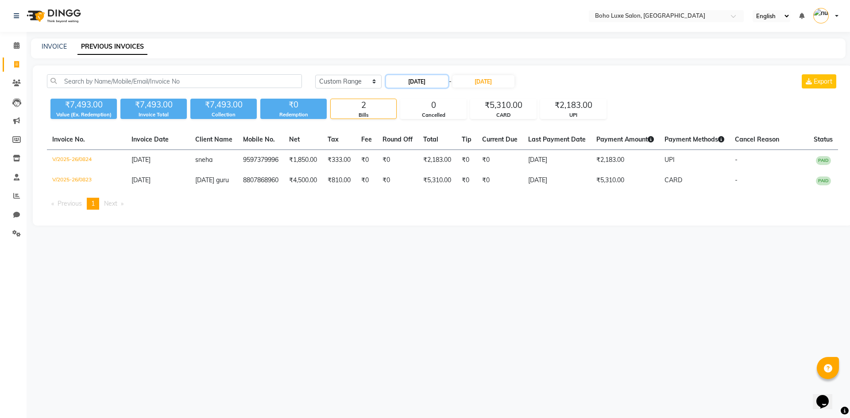
click at [428, 84] on input "17-08-2025" at bounding box center [417, 81] width 62 height 12
select select "8"
select select "2025"
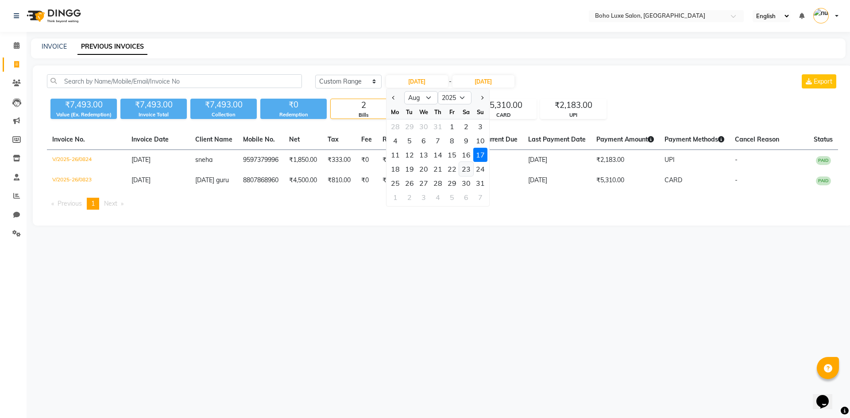
click at [464, 172] on div "23" at bounding box center [466, 169] width 14 height 14
type input "23-08-2025"
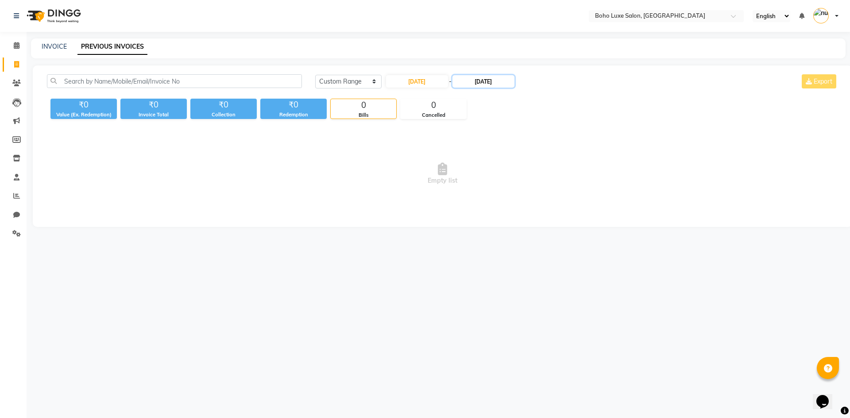
click at [488, 83] on input "17-08-2025" at bounding box center [483, 81] width 62 height 12
click at [537, 172] on div "23" at bounding box center [538, 169] width 14 height 14
type input "23-08-2025"
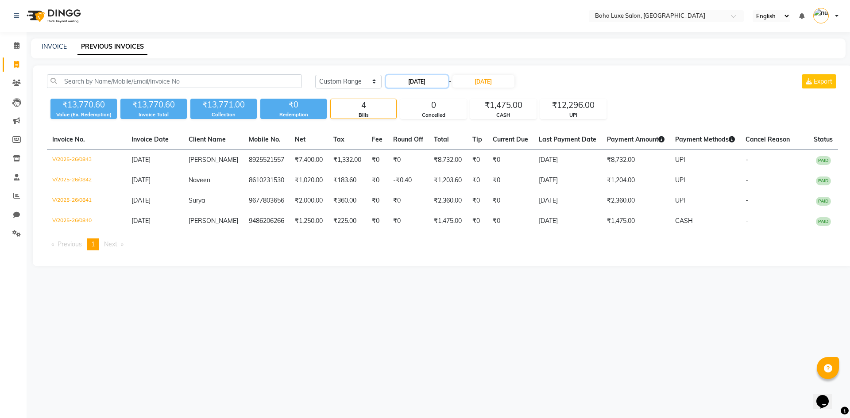
drag, startPoint x: 442, startPoint y: 77, endPoint x: 448, endPoint y: 87, distance: 11.9
click at [443, 82] on input "23-08-2025" at bounding box center [417, 81] width 62 height 12
select select "8"
select select "2025"
click at [481, 163] on div "24" at bounding box center [480, 169] width 14 height 14
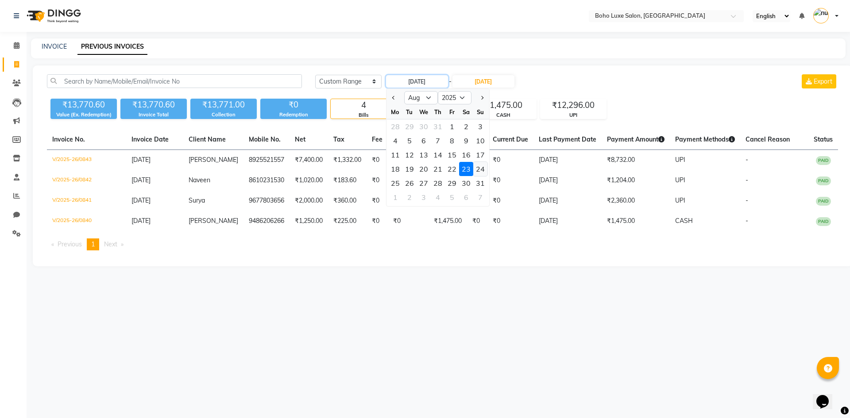
type input "24-08-2025"
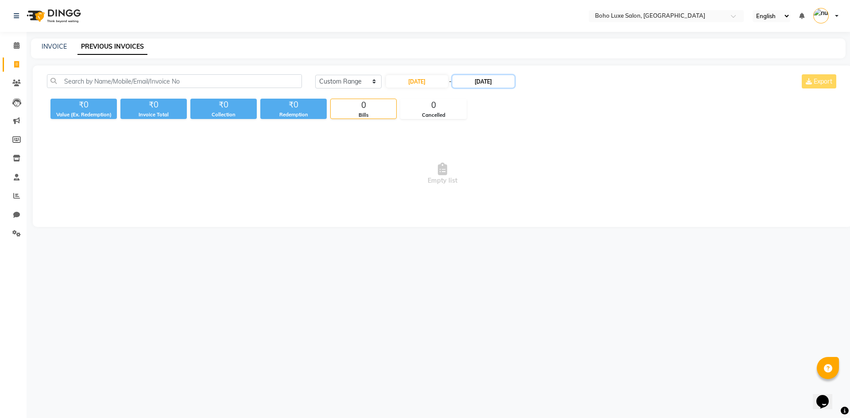
click at [490, 82] on input "23-08-2025" at bounding box center [483, 81] width 62 height 12
click at [546, 172] on div "24" at bounding box center [552, 169] width 14 height 14
type input "24-08-2025"
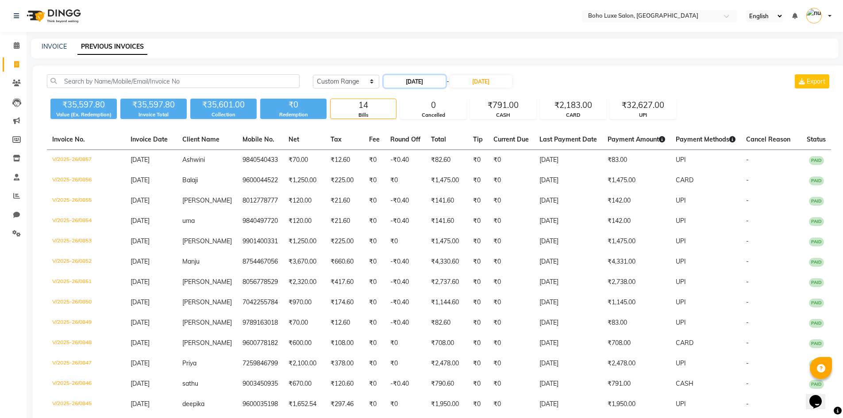
click at [418, 82] on input "24-08-2025" at bounding box center [415, 81] width 62 height 12
select select "8"
select select "2025"
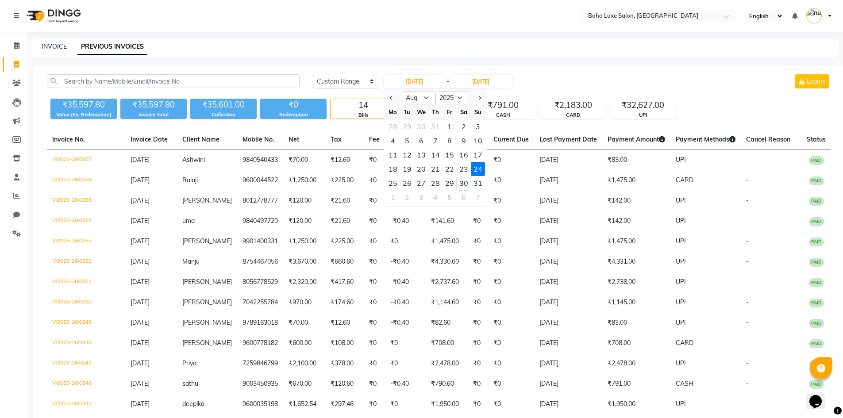
click at [463, 185] on div "30" at bounding box center [464, 183] width 14 height 14
type input "30-08-2025"
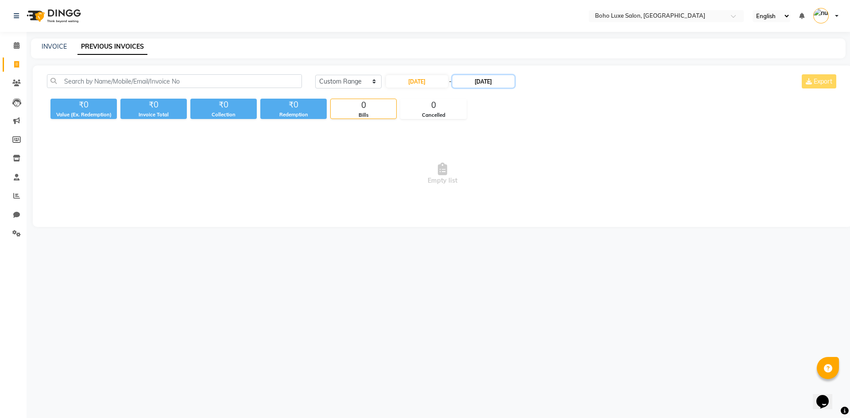
click at [472, 80] on input "24-08-2025" at bounding box center [483, 81] width 62 height 12
click at [534, 182] on div "30" at bounding box center [538, 183] width 14 height 14
type input "30-08-2025"
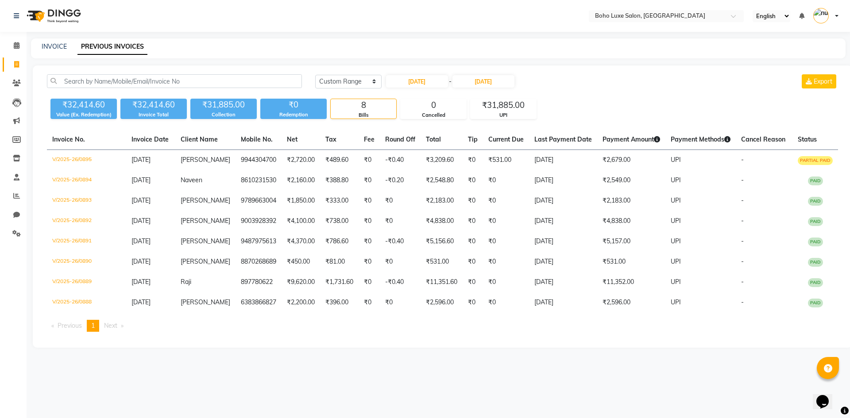
click at [438, 88] on div "Today Yesterday Custom Range 30-08-2025 - 30-08-2025 Export" at bounding box center [576, 84] width 536 height 21
click at [435, 81] on input "30-08-2025" at bounding box center [417, 81] width 62 height 12
select select "8"
select select "2025"
click at [484, 182] on div "31" at bounding box center [480, 183] width 14 height 14
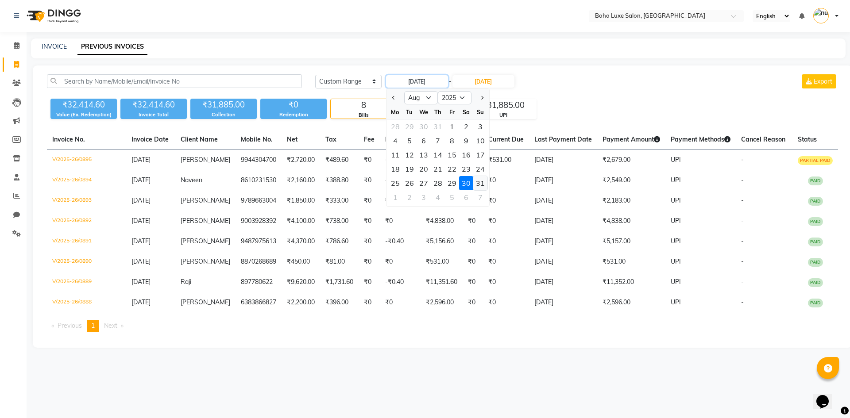
type input "31-08-2025"
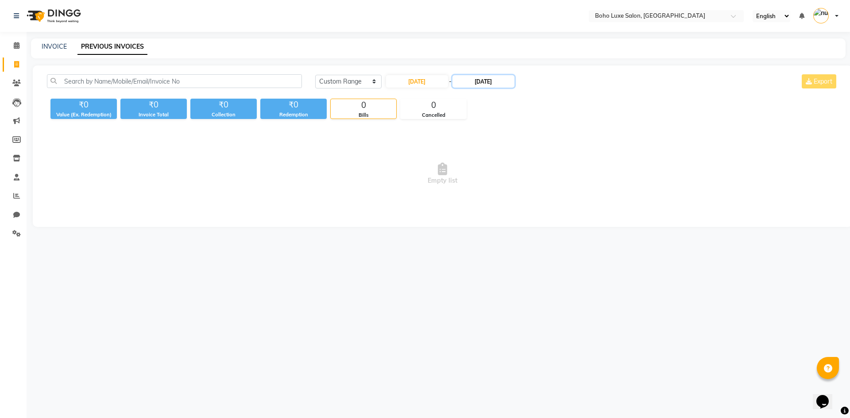
click at [467, 82] on input "30-08-2025" at bounding box center [483, 81] width 62 height 12
click at [545, 183] on div "31" at bounding box center [552, 183] width 14 height 14
type input "31-08-2025"
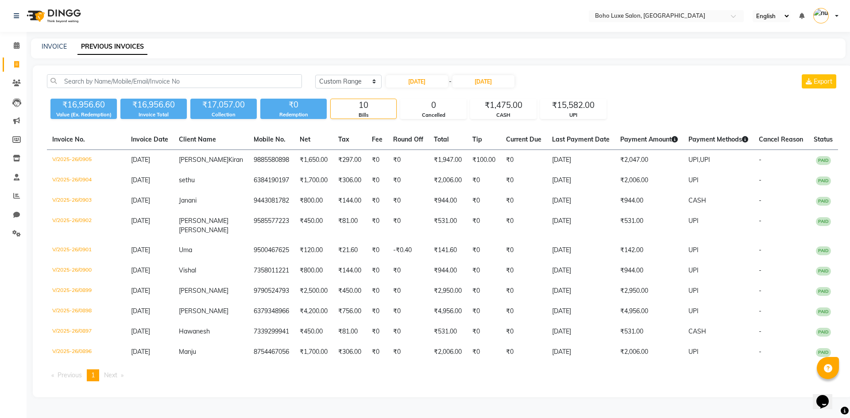
click at [434, 73] on div "Today Yesterday Custom Range 31-08-2025 - 31-08-2025 Export ₹16,956.60 Value (E…" at bounding box center [442, 231] width 819 height 332
click at [427, 84] on input "31-08-2025" at bounding box center [417, 81] width 62 height 12
select select "8"
select select "2025"
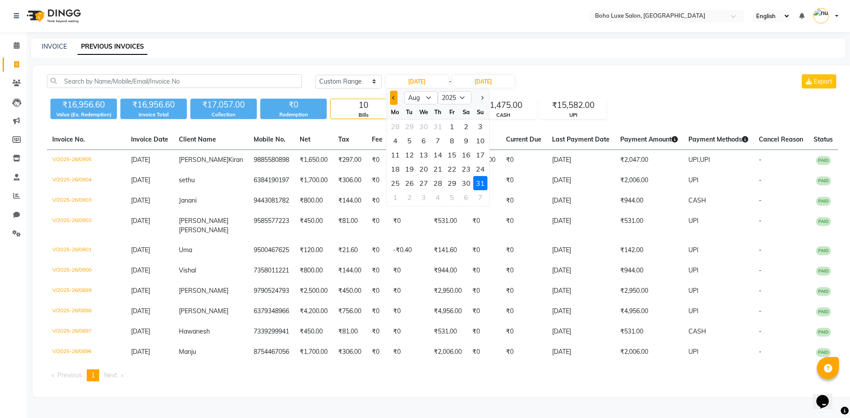
click at [394, 97] on span "Previous month" at bounding box center [394, 98] width 4 height 4
select select "7"
click at [465, 129] on div "5" at bounding box center [466, 126] width 14 height 14
type input "05-07-2025"
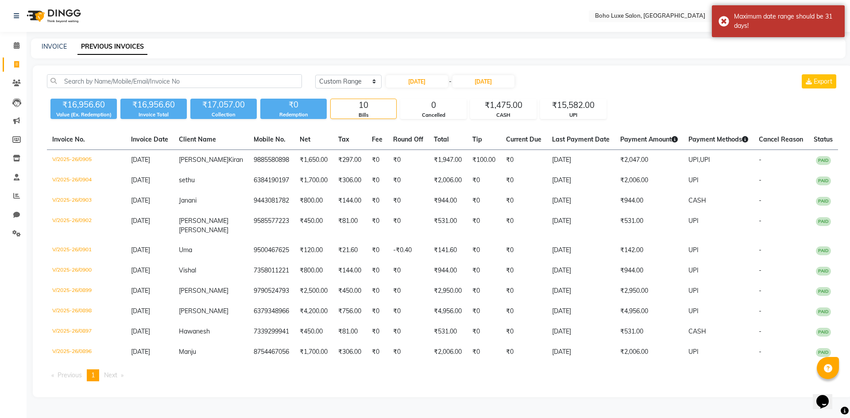
click at [474, 89] on div "Today Yesterday Custom Range 05-07-2025 - 31-08-2025 Export" at bounding box center [576, 84] width 536 height 21
click at [475, 80] on input "31-08-2025" at bounding box center [483, 81] width 62 height 12
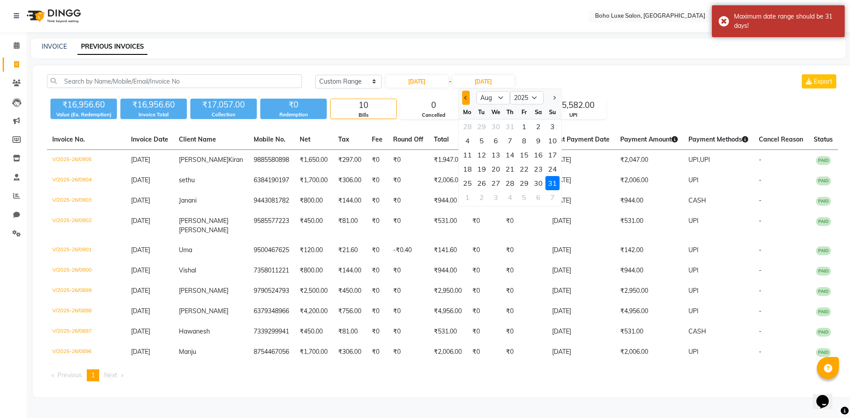
click at [462, 104] on button "Previous month" at bounding box center [466, 98] width 8 height 14
select select "7"
click at [462, 104] on div at bounding box center [467, 98] width 18 height 14
click at [536, 125] on div "5" at bounding box center [538, 126] width 14 height 14
type input "05-07-2025"
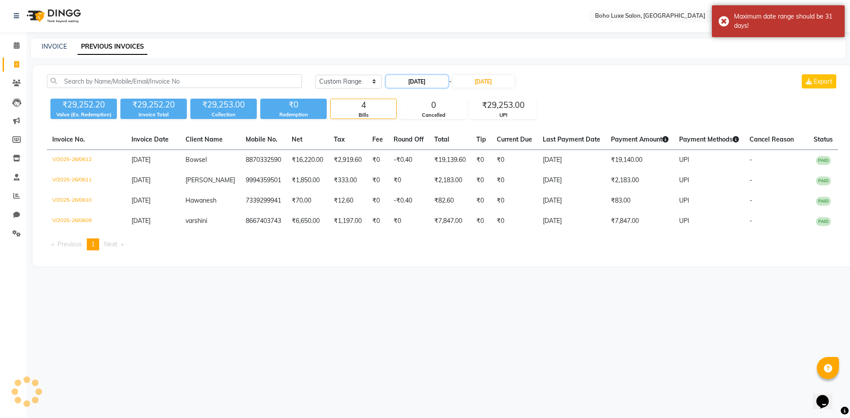
click at [412, 82] on input "05-07-2025" at bounding box center [417, 81] width 62 height 12
select select "7"
select select "2025"
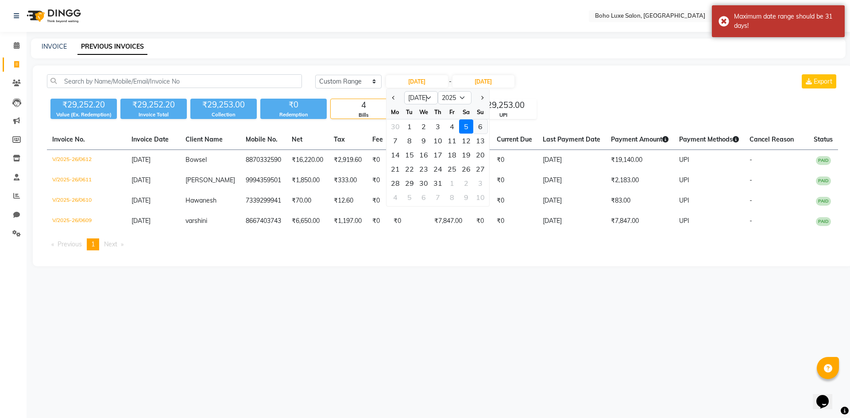
click at [481, 125] on div "6" at bounding box center [480, 126] width 14 height 14
type input "06-07-2025"
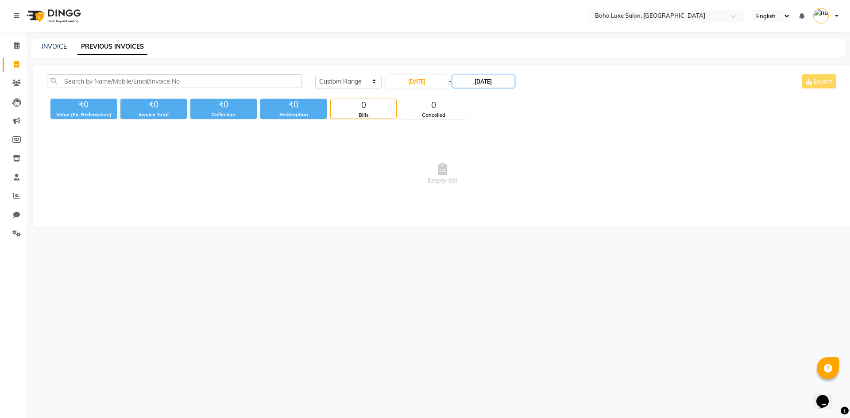
click at [483, 86] on input "05-07-2025" at bounding box center [483, 81] width 62 height 12
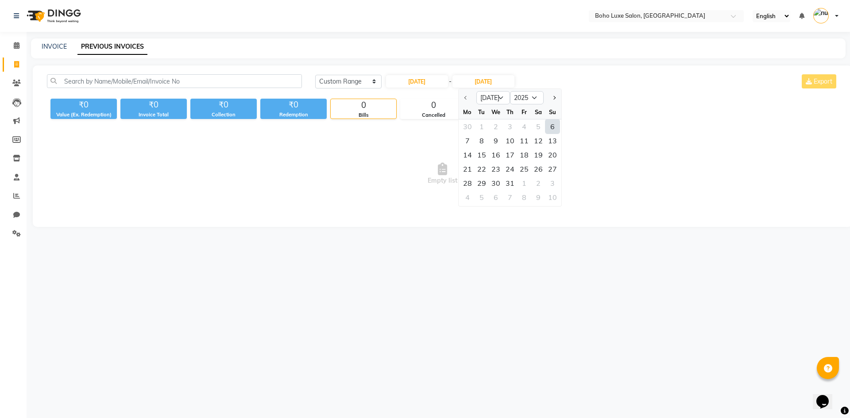
click at [552, 127] on div "6" at bounding box center [552, 126] width 14 height 14
type input "06-07-2025"
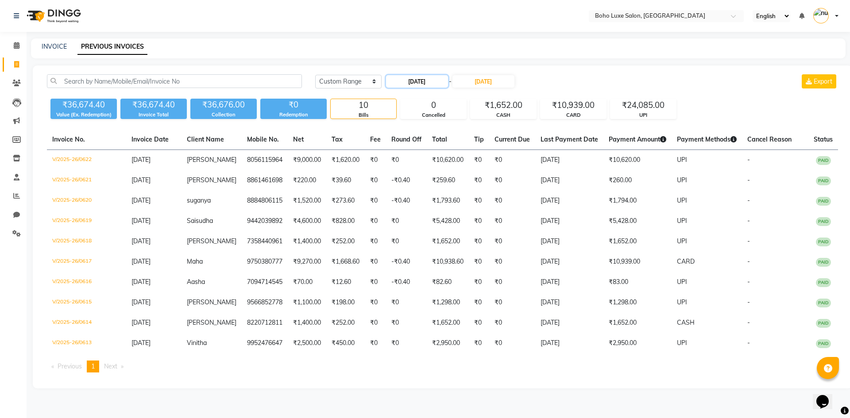
click at [445, 80] on input "06-07-2025" at bounding box center [417, 81] width 62 height 12
select select "7"
select select "2025"
click at [465, 140] on div "12" at bounding box center [466, 141] width 14 height 14
type input "12-07-2025"
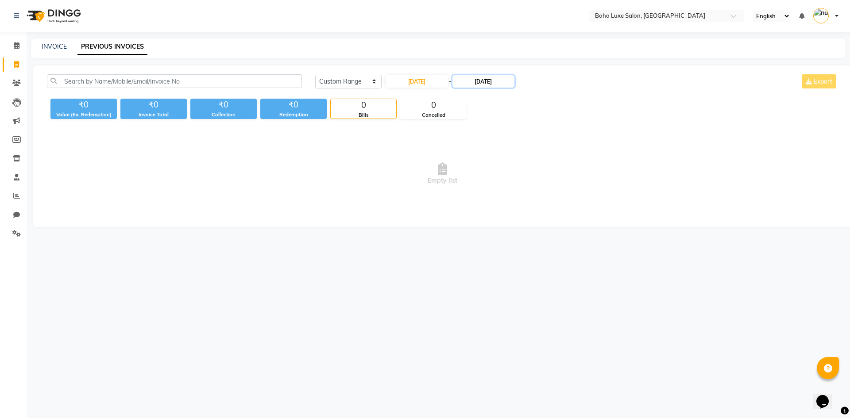
click at [482, 81] on input "06-07-2025" at bounding box center [483, 81] width 62 height 12
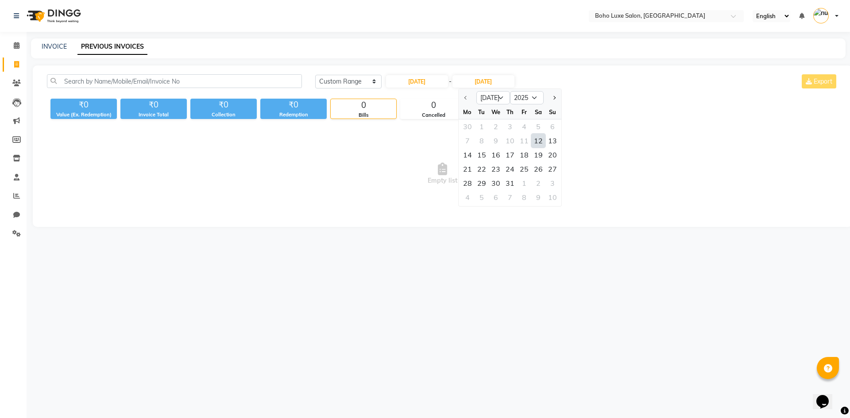
click at [533, 140] on div "12" at bounding box center [538, 141] width 14 height 14
type input "12-07-2025"
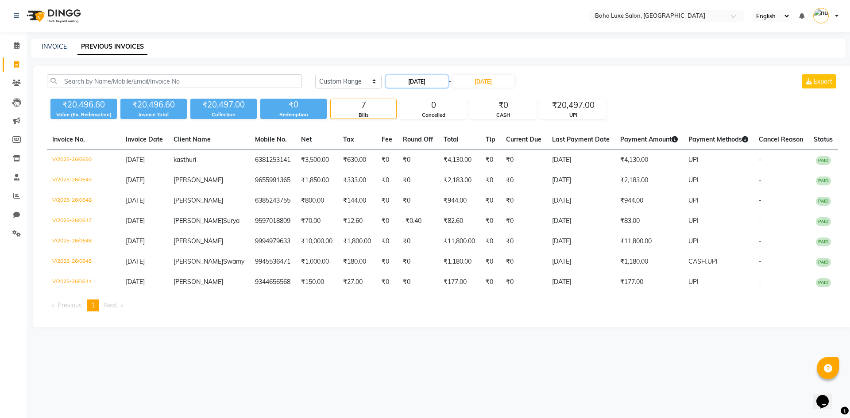
click at [407, 80] on input "12-07-2025" at bounding box center [417, 81] width 62 height 12
select select "7"
select select "2025"
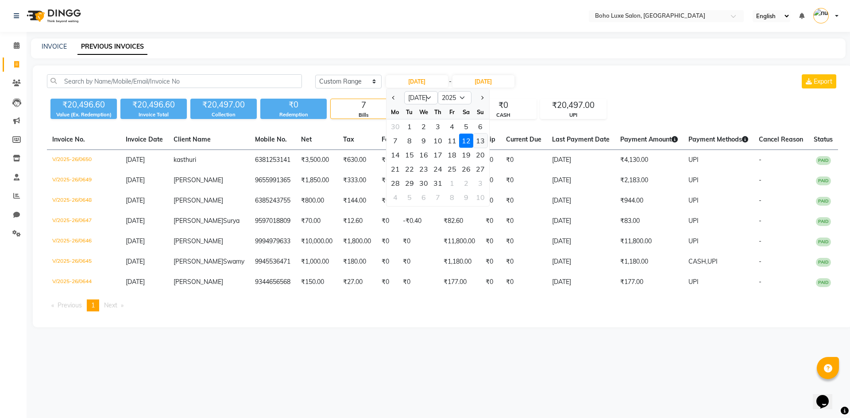
click at [478, 140] on div "13" at bounding box center [480, 141] width 14 height 14
type input "13-07-2025"
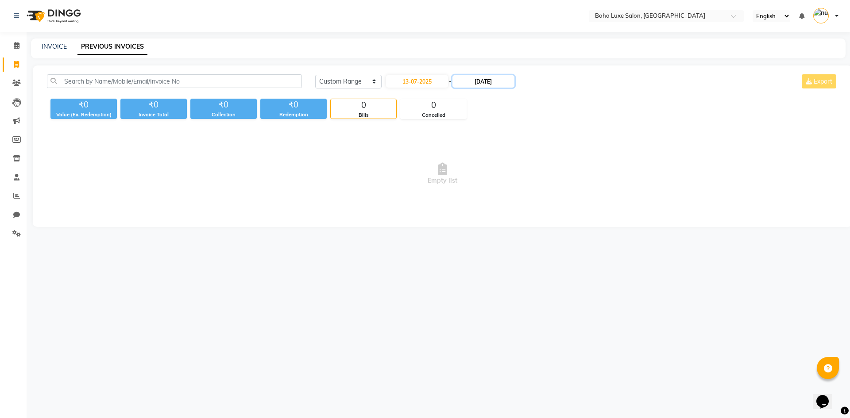
click at [475, 84] on input "12-07-2025" at bounding box center [483, 81] width 62 height 12
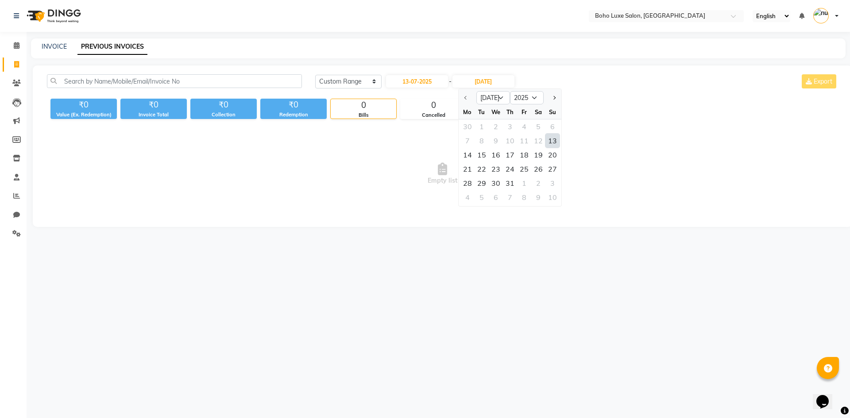
click at [551, 139] on div "13" at bounding box center [552, 141] width 14 height 14
type input "13-07-2025"
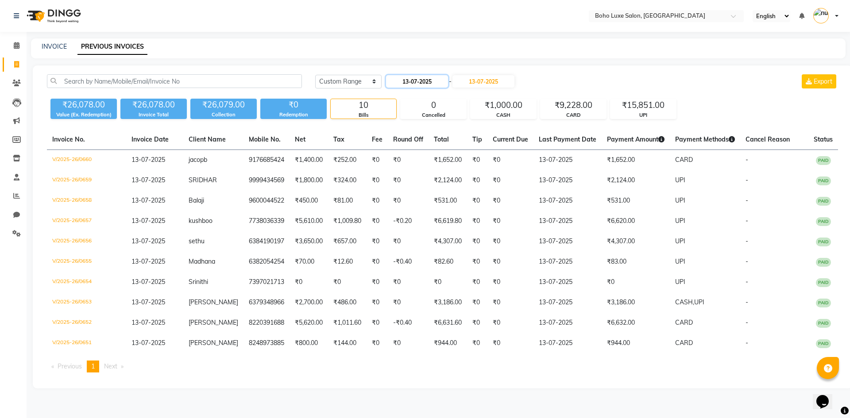
click at [419, 77] on input "13-07-2025" at bounding box center [417, 81] width 62 height 12
select select "7"
select select "2025"
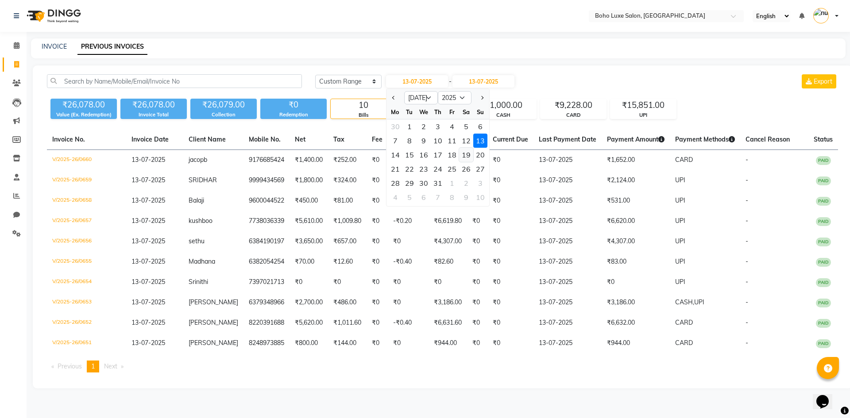
click at [469, 154] on div "19" at bounding box center [466, 155] width 14 height 14
type input "19-07-2025"
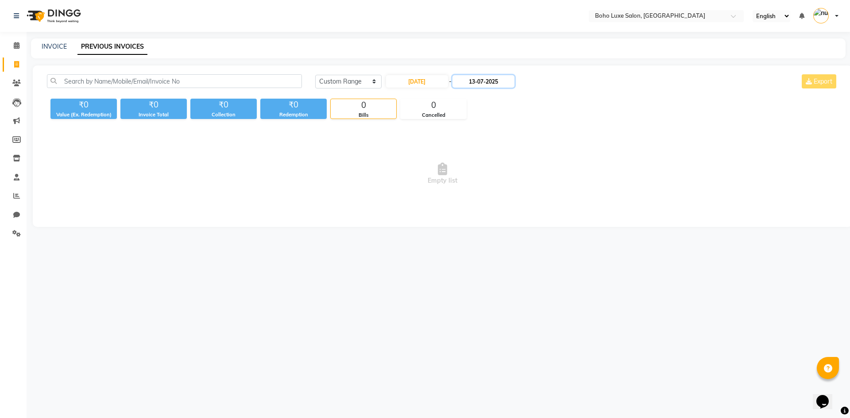
click at [477, 86] on input "13-07-2025" at bounding box center [483, 81] width 62 height 12
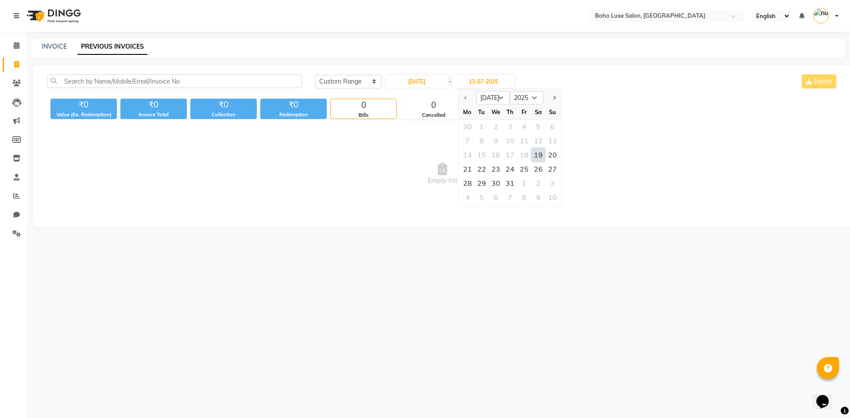
click at [537, 154] on div "19" at bounding box center [538, 155] width 14 height 14
type input "19-07-2025"
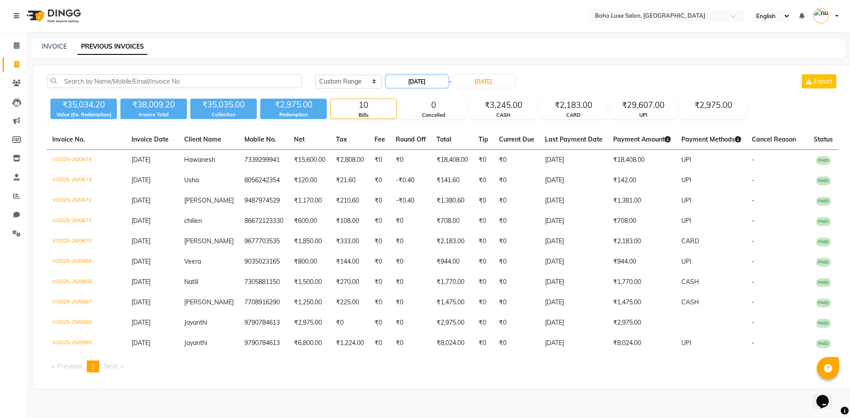
click at [401, 81] on input "19-07-2025" at bounding box center [417, 81] width 62 height 12
select select "7"
select select "2025"
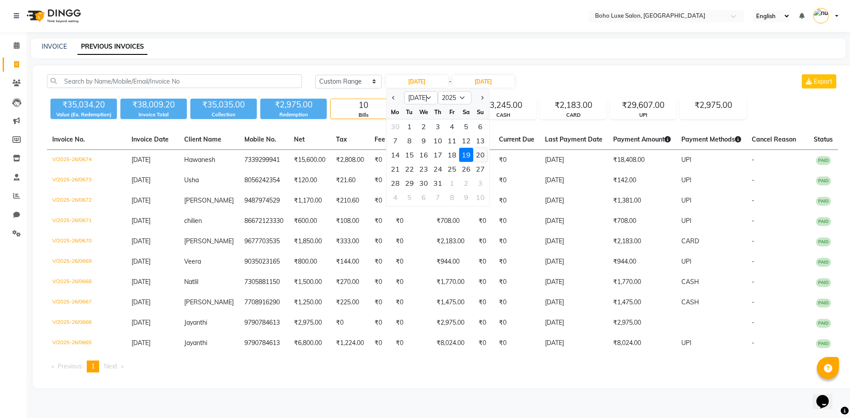
click at [477, 154] on div "20" at bounding box center [480, 155] width 14 height 14
type input "20-07-2025"
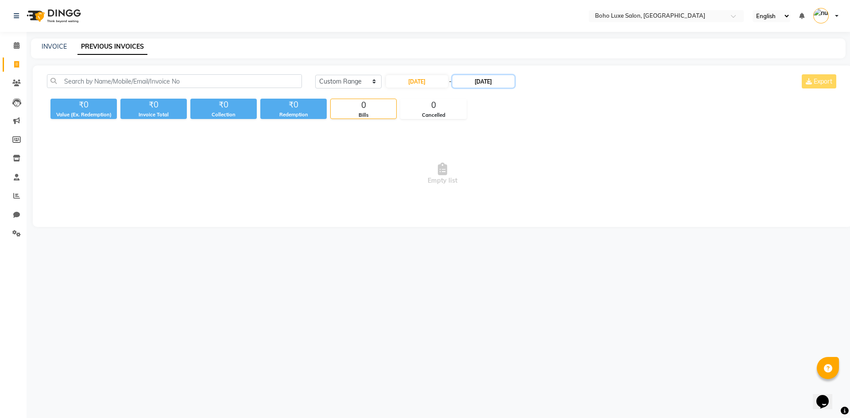
click at [482, 83] on input "19-07-2025" at bounding box center [483, 81] width 62 height 12
click at [553, 154] on div "20" at bounding box center [552, 155] width 14 height 14
type input "20-07-2025"
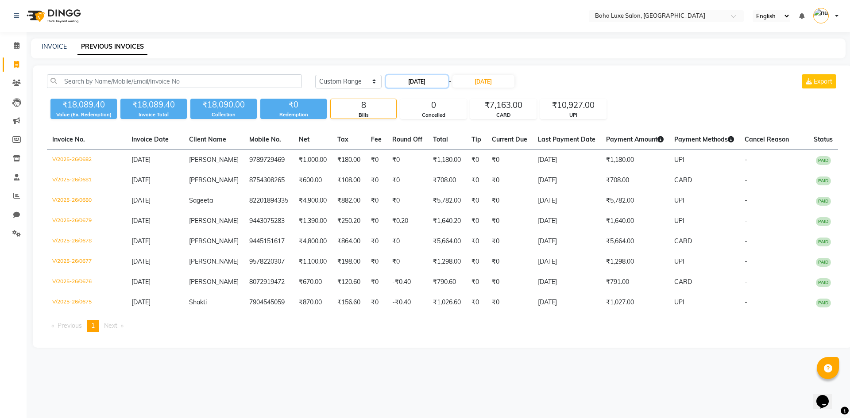
click at [424, 78] on input "20-07-2025" at bounding box center [417, 81] width 62 height 12
select select "7"
select select "2025"
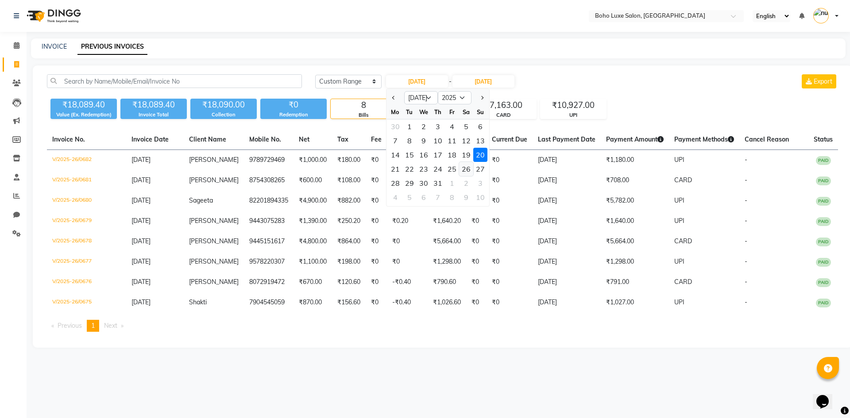
click at [463, 168] on div "26" at bounding box center [466, 169] width 14 height 14
type input "26-07-2025"
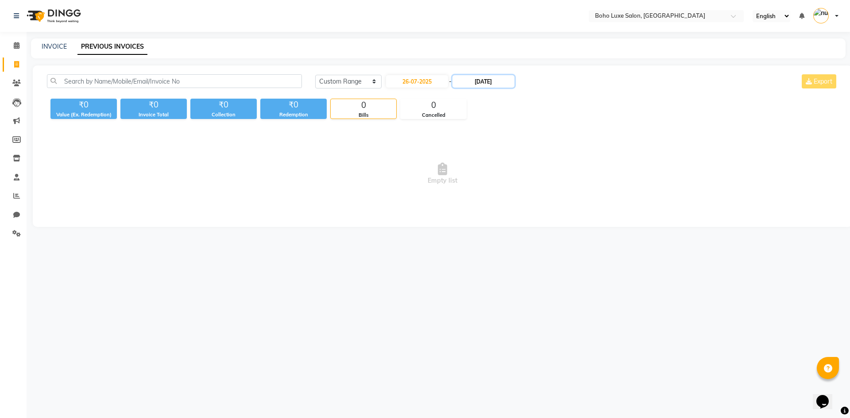
click at [472, 78] on input "20-07-2025" at bounding box center [483, 81] width 62 height 12
click at [534, 166] on div "26" at bounding box center [538, 169] width 14 height 14
type input "26-07-2025"
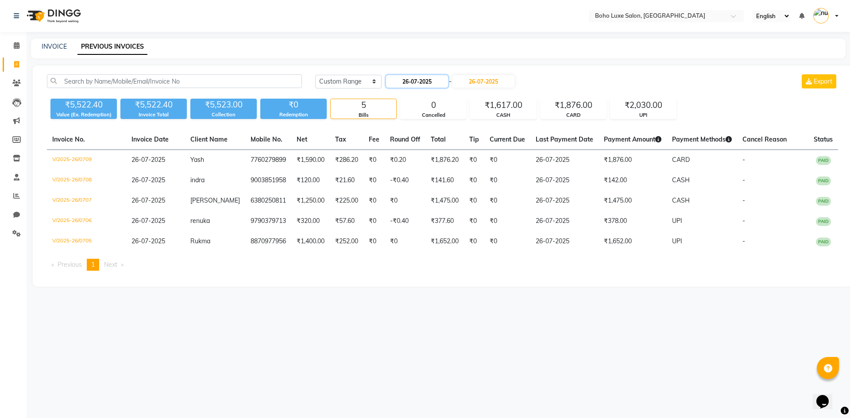
click at [448, 79] on input "26-07-2025" at bounding box center [417, 81] width 62 height 12
select select "7"
select select "2025"
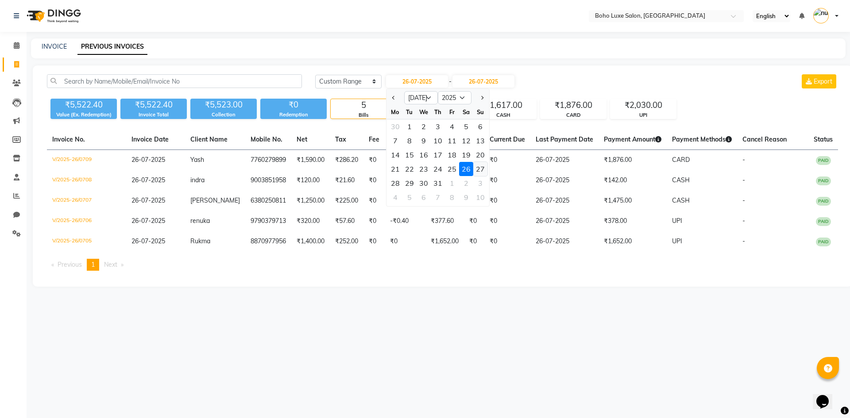
click at [479, 169] on div "27" at bounding box center [480, 169] width 14 height 14
type input "27-07-2025"
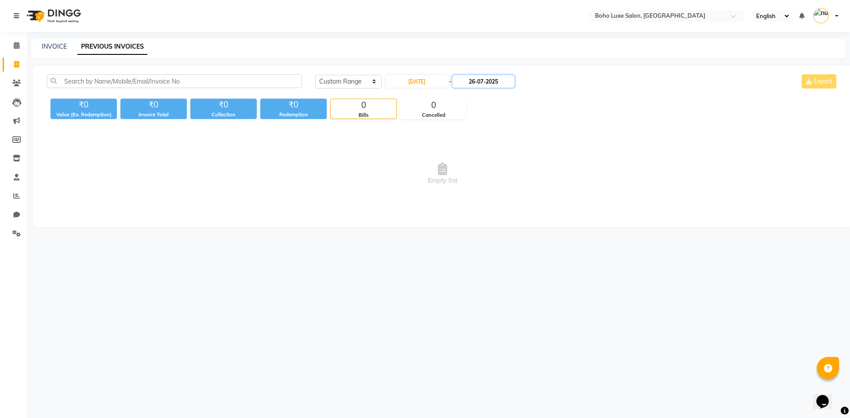
click at [485, 83] on input "26-07-2025" at bounding box center [483, 81] width 62 height 12
click at [553, 168] on div "27" at bounding box center [552, 169] width 14 height 14
type input "27-07-2025"
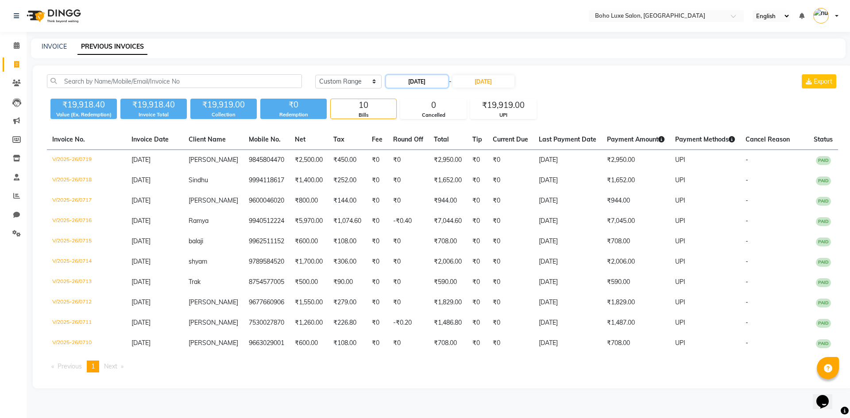
click at [407, 85] on input "27-07-2025" at bounding box center [417, 81] width 62 height 12
select select "7"
select select "2025"
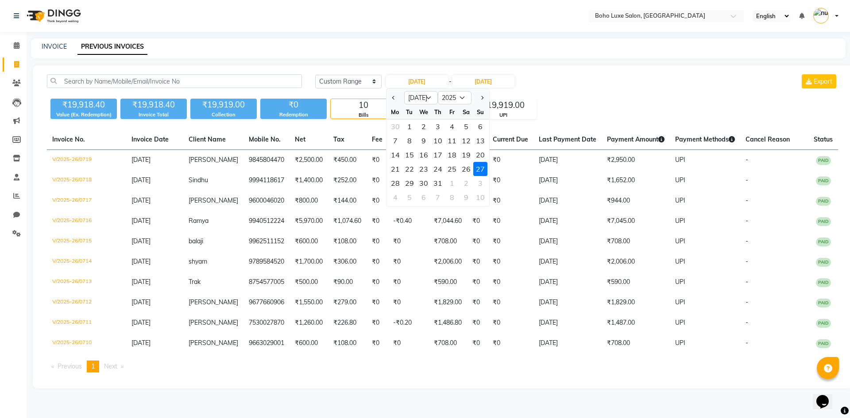
click at [553, 113] on div "₹19,918.40 Value (Ex. Redemption) ₹19,918.40 Invoice Total ₹19,919.00 Collectio…" at bounding box center [442, 107] width 791 height 24
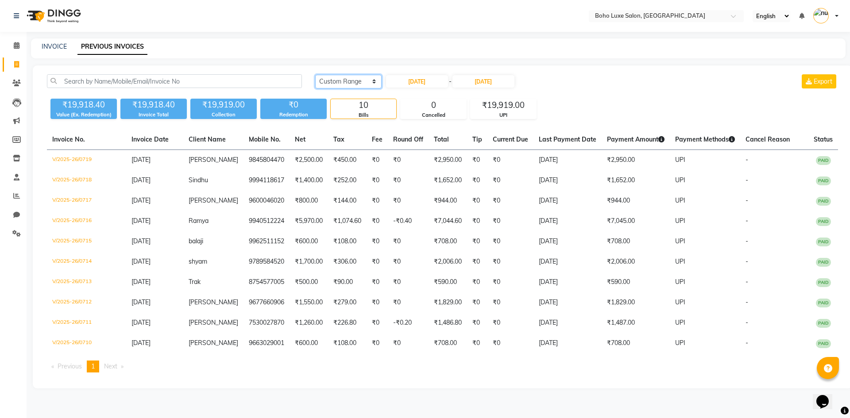
click at [377, 79] on select "Today Yesterday Custom Range" at bounding box center [348, 82] width 66 height 14
click at [385, 79] on div "27-07-2025 - 27-07-2025" at bounding box center [450, 81] width 130 height 14
click at [395, 83] on input "27-07-2025" at bounding box center [417, 81] width 62 height 12
select select "7"
select select "2025"
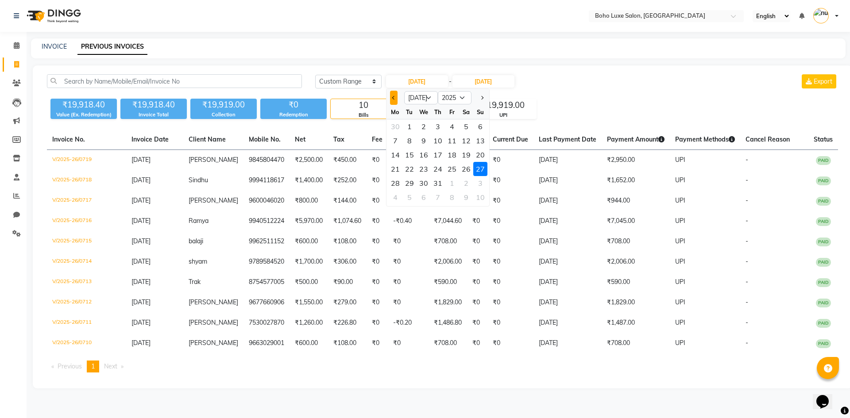
click at [396, 95] on button "Previous month" at bounding box center [394, 98] width 8 height 14
select select "6"
click at [480, 125] on div "1" at bounding box center [480, 126] width 14 height 14
type input "01-06-2025"
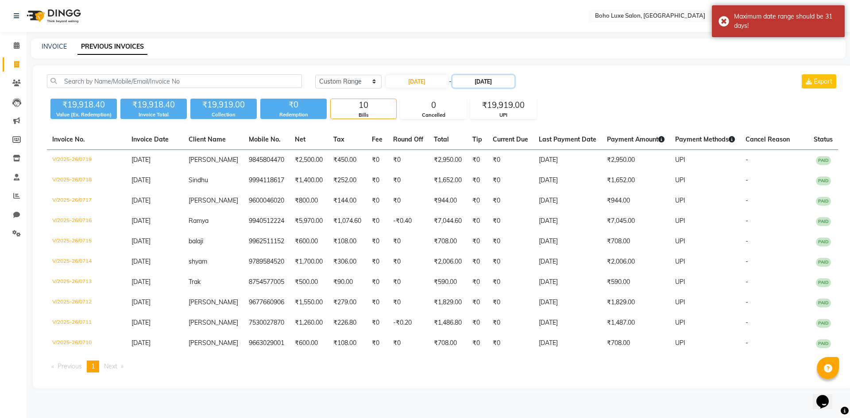
click at [479, 84] on input "27-07-2025" at bounding box center [483, 81] width 62 height 12
select select "7"
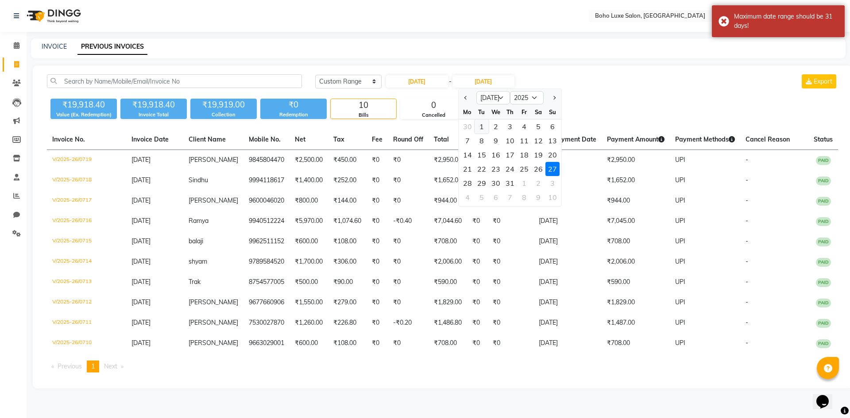
click at [481, 126] on div "1" at bounding box center [481, 126] width 14 height 14
type input "01-07-2025"
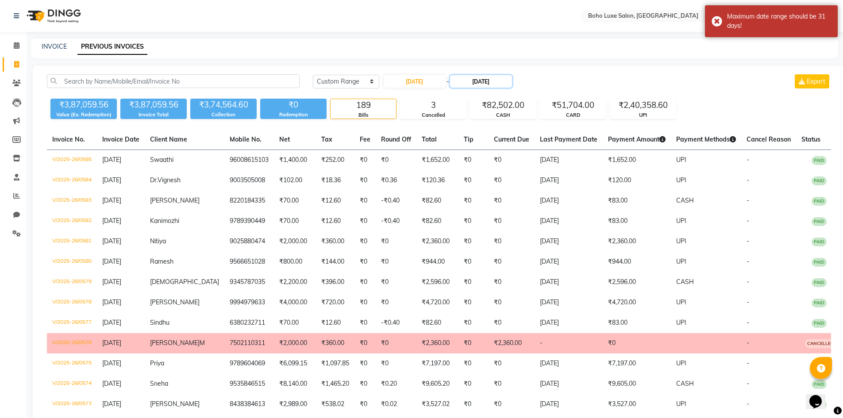
click at [461, 86] on input "01-07-2025" at bounding box center [481, 81] width 62 height 12
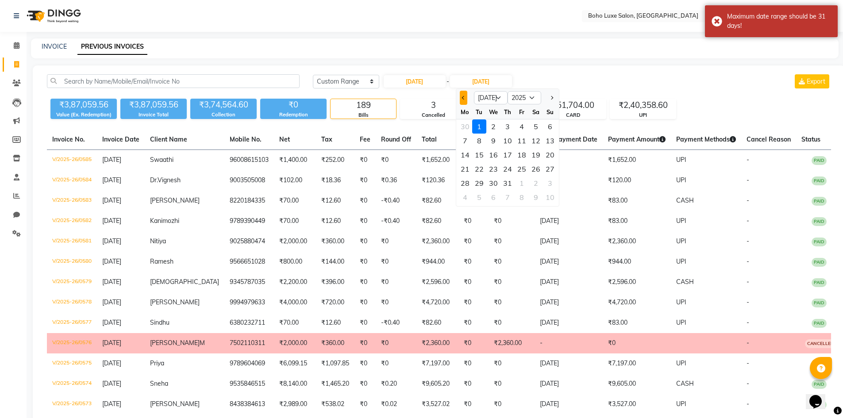
click at [461, 97] on span "Previous month" at bounding box center [463, 98] width 4 height 4
select select "6"
click at [546, 125] on div "1" at bounding box center [550, 126] width 14 height 14
type input "01-06-2025"
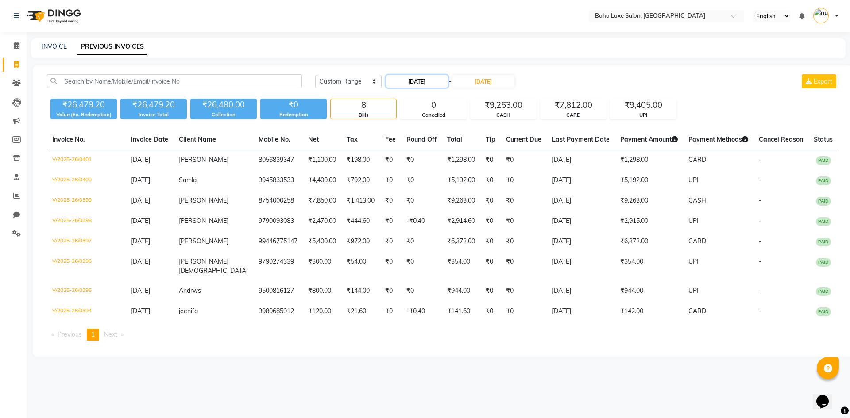
click at [435, 86] on input "01-06-2025" at bounding box center [417, 81] width 62 height 12
select select "6"
select select "2025"
click at [463, 137] on div "7" at bounding box center [466, 141] width 14 height 14
type input "07-06-2025"
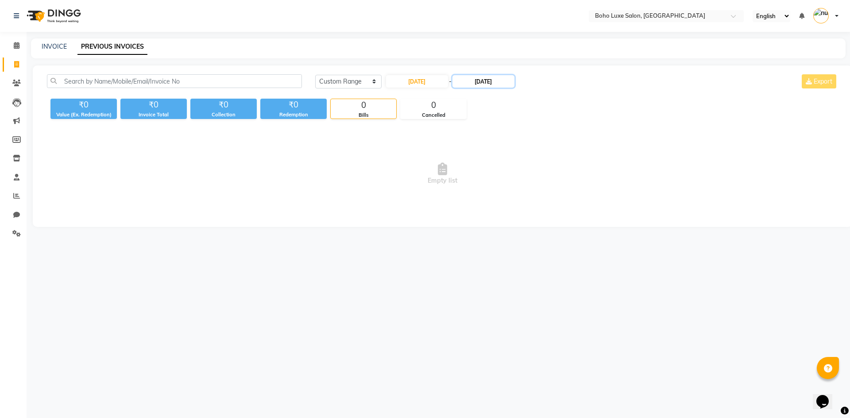
click at [471, 81] on input "01-06-2025" at bounding box center [483, 81] width 62 height 12
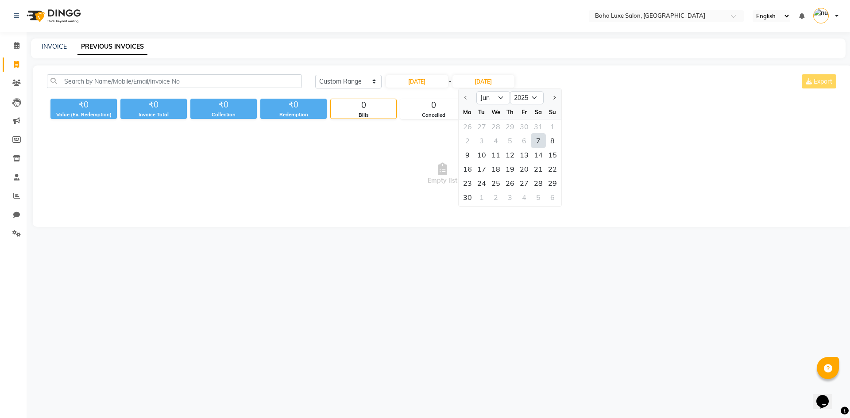
click at [534, 139] on div "7" at bounding box center [538, 141] width 14 height 14
type input "07-06-2025"
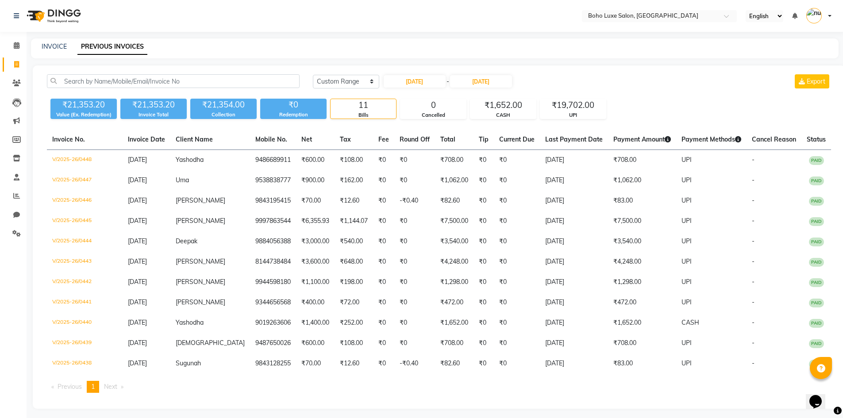
click at [432, 73] on div "Today Yesterday Custom Range 07-06-2025 - 07-06-2025 Export ₹21,353.20 Value (E…" at bounding box center [439, 236] width 812 height 343
click at [436, 78] on input "07-06-2025" at bounding box center [415, 81] width 62 height 12
select select "6"
select select "2025"
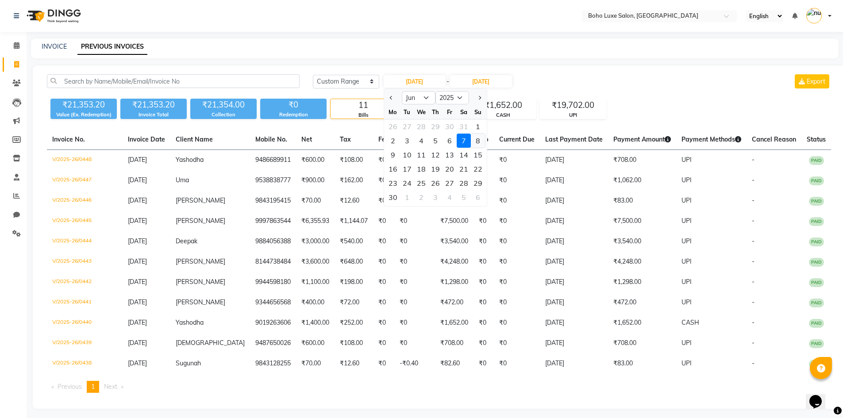
click at [479, 142] on div "8" at bounding box center [478, 141] width 14 height 14
type input "08-06-2025"
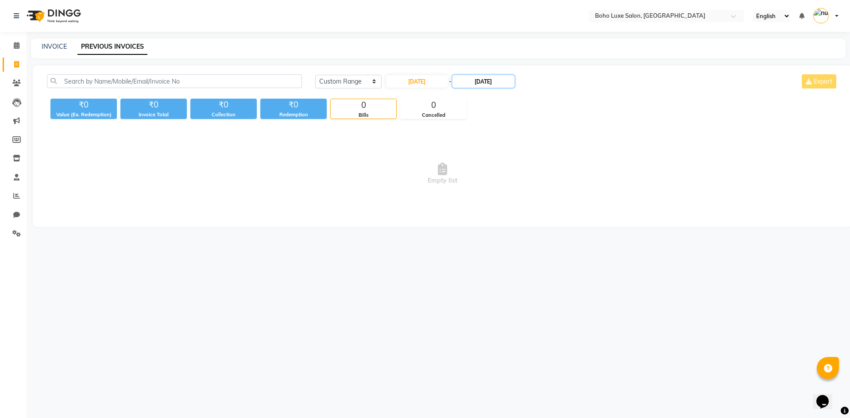
click at [481, 87] on input "07-06-2025" at bounding box center [483, 81] width 62 height 12
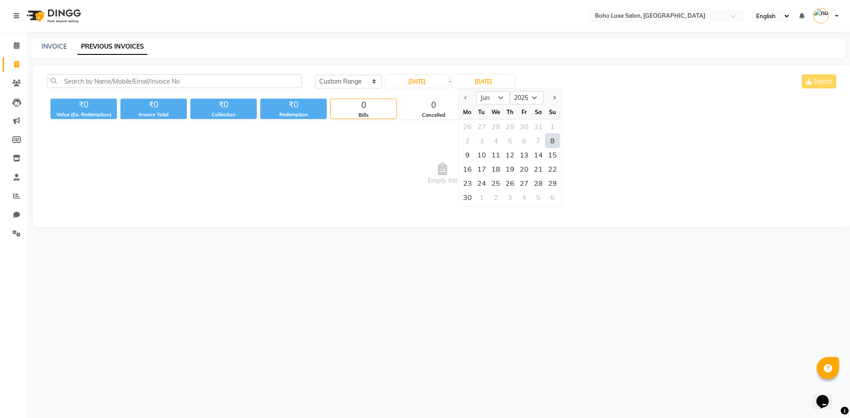
click at [548, 142] on div "8" at bounding box center [552, 141] width 14 height 14
type input "08-06-2025"
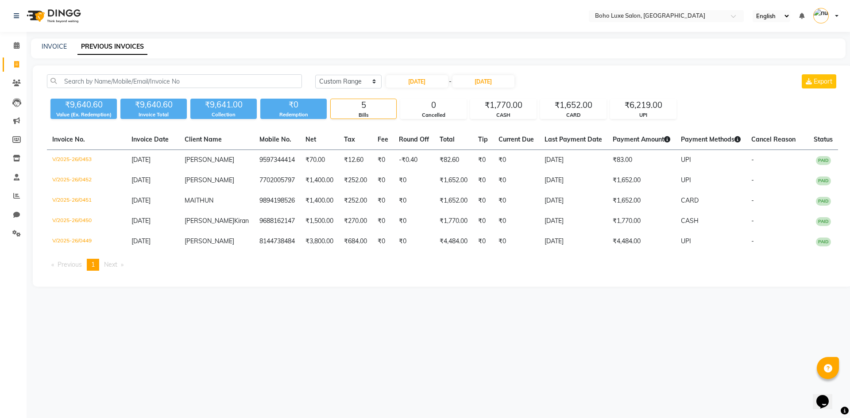
click at [424, 88] on div "08-06-2025 - 08-06-2025" at bounding box center [450, 81] width 130 height 14
click at [423, 84] on input "08-06-2025" at bounding box center [417, 81] width 62 height 12
select select "6"
select select "2025"
click at [469, 159] on div "14" at bounding box center [466, 155] width 14 height 14
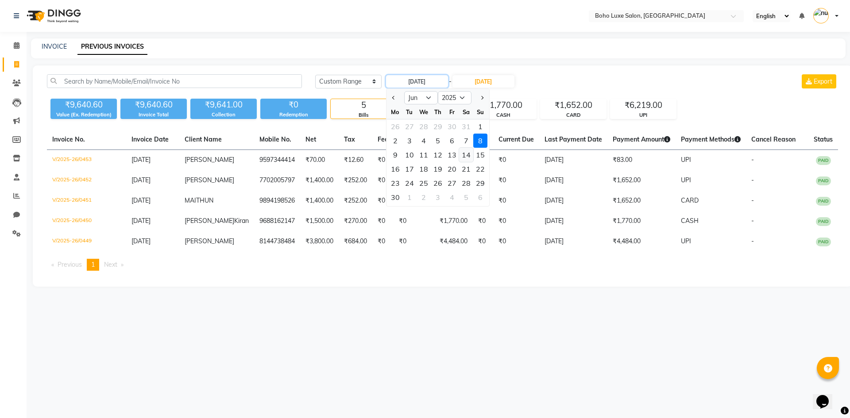
type input "14-06-2025"
click at [473, 159] on td "₹0" at bounding box center [483, 160] width 20 height 21
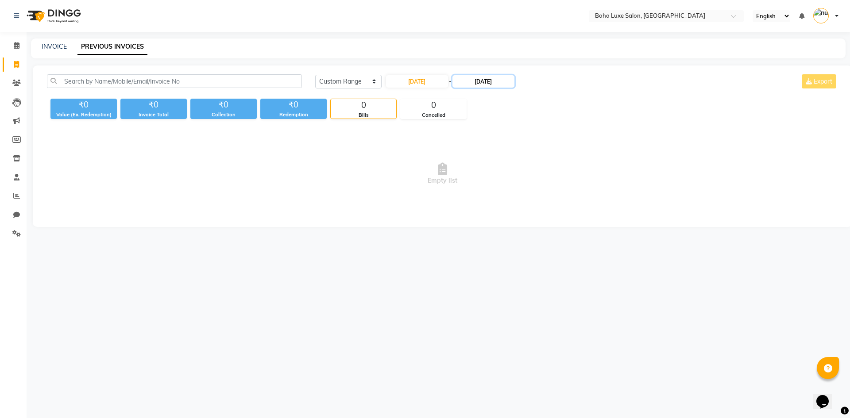
click at [468, 79] on input "08-06-2025" at bounding box center [483, 81] width 62 height 12
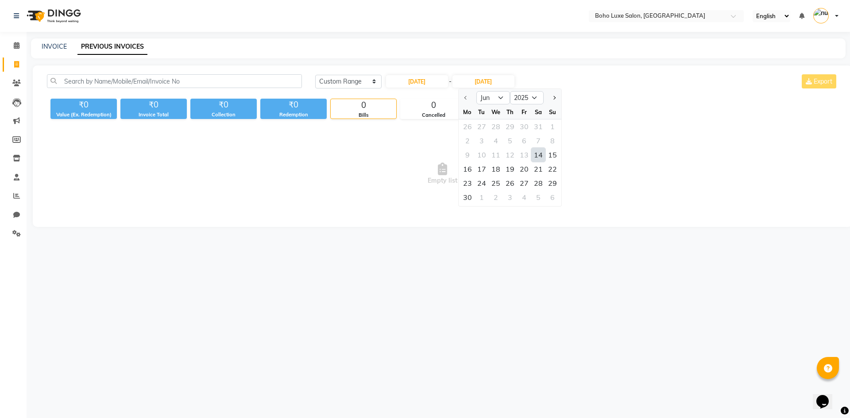
click at [538, 150] on div "14" at bounding box center [538, 155] width 14 height 14
type input "14-06-2025"
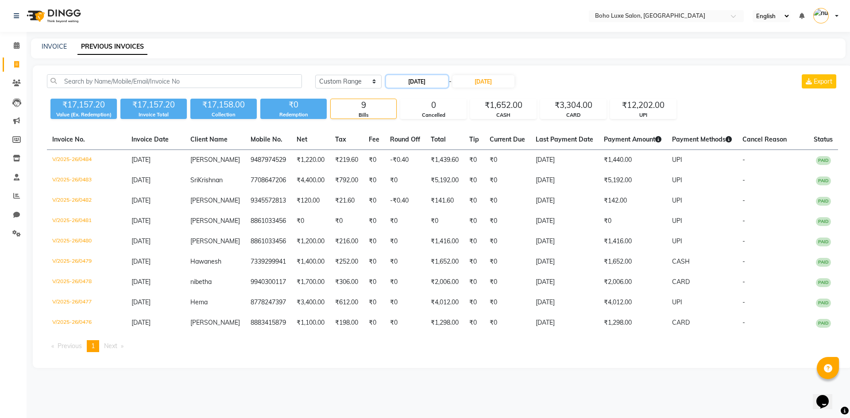
click at [428, 82] on input "14-06-2025" at bounding box center [417, 81] width 62 height 12
select select "6"
select select "2025"
click at [481, 154] on div "15" at bounding box center [480, 155] width 14 height 14
type input "15-06-2025"
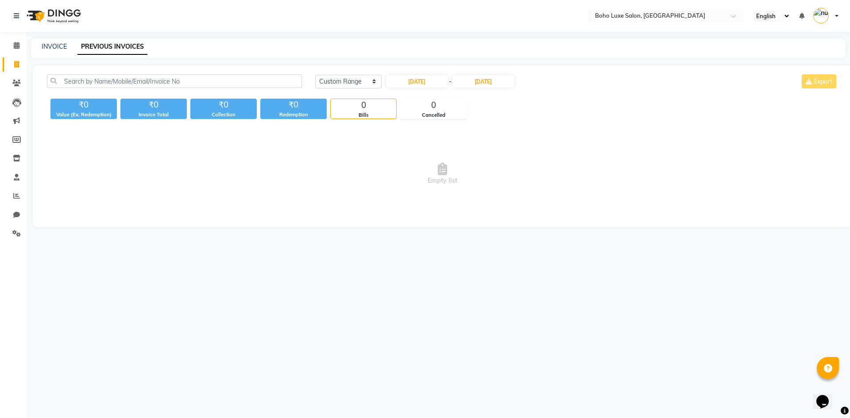
click at [478, 88] on div "Today Yesterday Custom Range 15-06-2025 - 14-06-2025 Export" at bounding box center [576, 84] width 536 height 21
drag, startPoint x: 479, startPoint y: 81, endPoint x: 484, endPoint y: 86, distance: 7.2
click at [480, 82] on input "14-06-2025" at bounding box center [483, 81] width 62 height 12
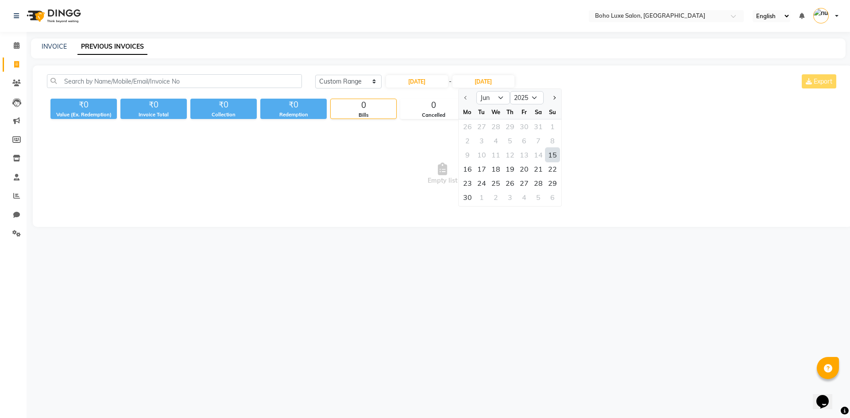
click at [547, 156] on div "15" at bounding box center [552, 155] width 14 height 14
type input "15-06-2025"
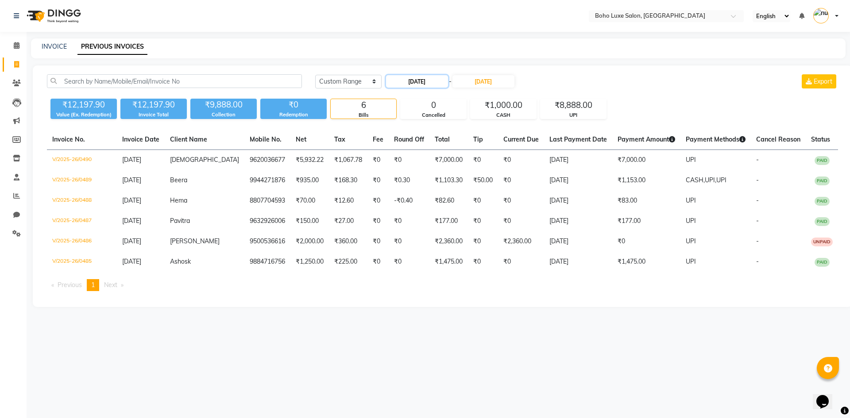
click at [412, 78] on input "15-06-2025" at bounding box center [417, 81] width 62 height 12
select select "6"
select select "2025"
click at [467, 166] on div "21" at bounding box center [466, 169] width 14 height 14
type input "21-06-2025"
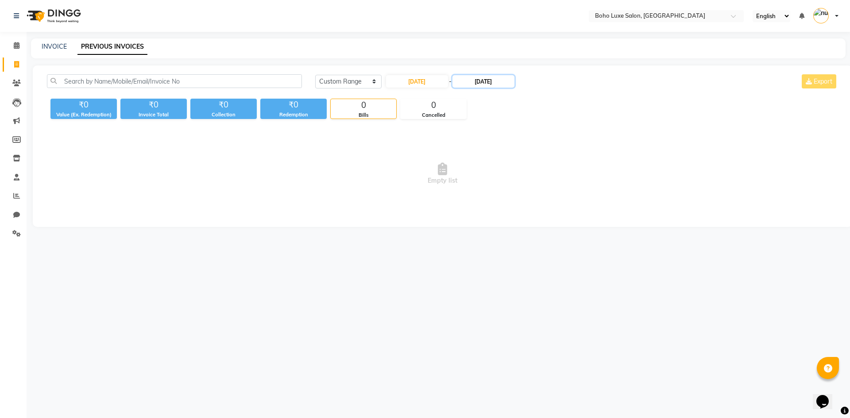
click at [485, 82] on input "15-06-2025" at bounding box center [483, 81] width 62 height 12
click at [540, 166] on div "21" at bounding box center [538, 169] width 14 height 14
type input "21-06-2025"
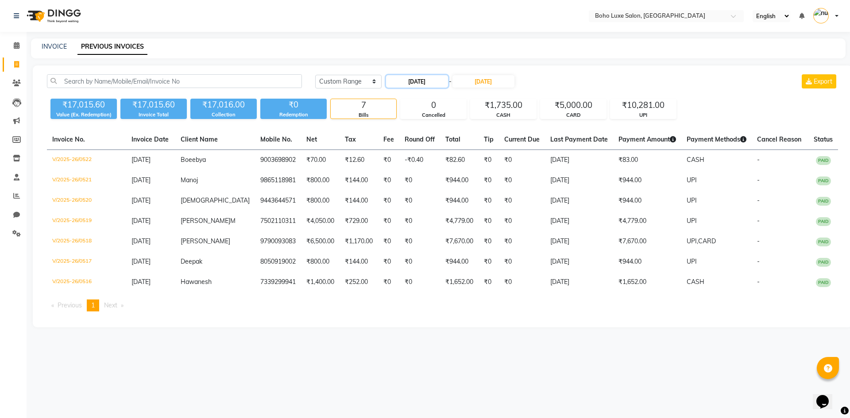
click at [408, 83] on input "21-06-2025" at bounding box center [417, 81] width 62 height 12
select select "6"
select select "2025"
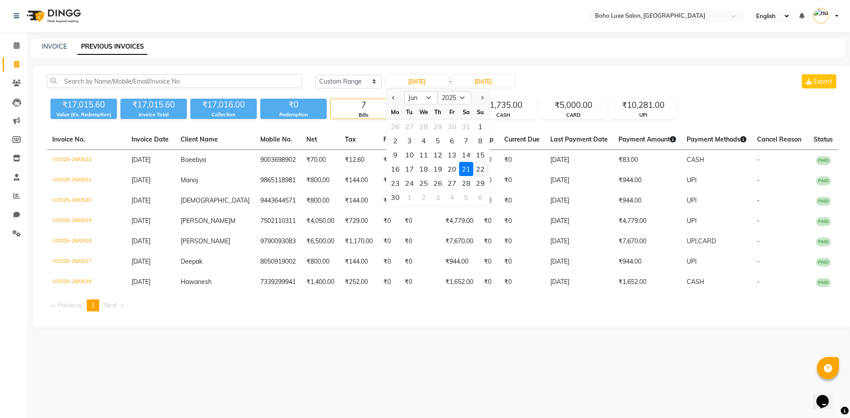
click at [477, 174] on div "22" at bounding box center [480, 169] width 14 height 14
type input "22-06-2025"
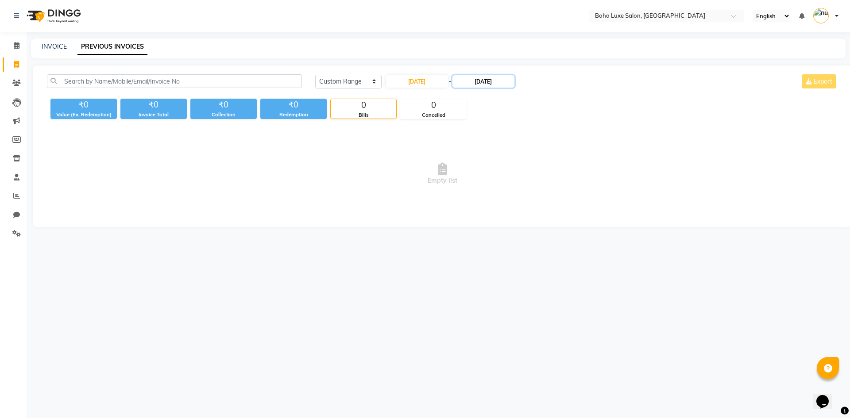
click at [496, 86] on input "21-06-2025" at bounding box center [483, 81] width 62 height 12
click at [548, 165] on div "22" at bounding box center [552, 169] width 14 height 14
type input "22-06-2025"
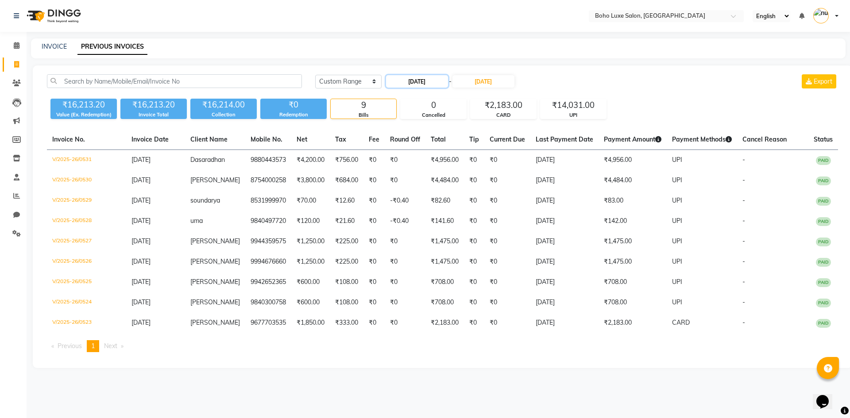
click at [411, 76] on input "22-06-2025" at bounding box center [417, 81] width 62 height 12
select select "6"
select select "2025"
click at [465, 184] on div "28" at bounding box center [466, 183] width 14 height 14
type input "28-06-2025"
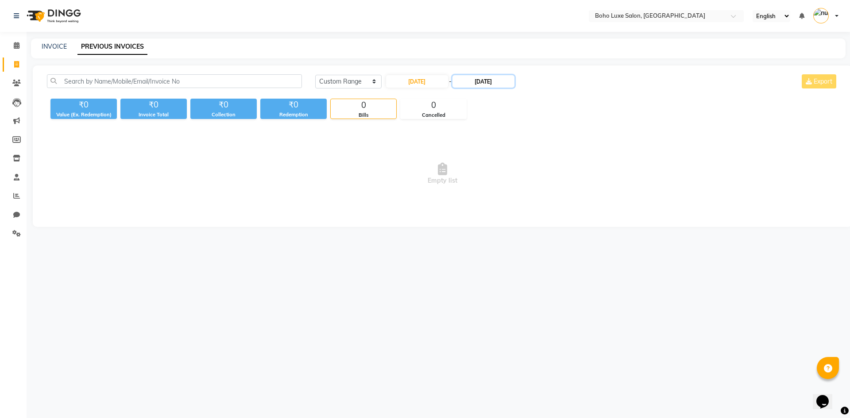
click at [475, 79] on input "22-06-2025" at bounding box center [483, 81] width 62 height 12
drag, startPoint x: 550, startPoint y: 184, endPoint x: 537, endPoint y: 186, distance: 13.0
click at [537, 186] on div "23 24 25 26 27 28 29" at bounding box center [509, 183] width 103 height 14
click at [537, 186] on div "28" at bounding box center [538, 183] width 14 height 14
type input "28-06-2025"
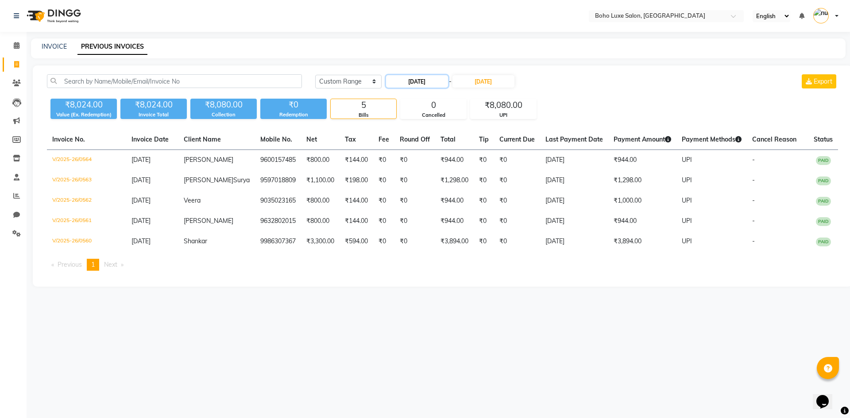
click at [423, 82] on input "28-06-2025" at bounding box center [417, 81] width 62 height 12
select select "6"
select select "2025"
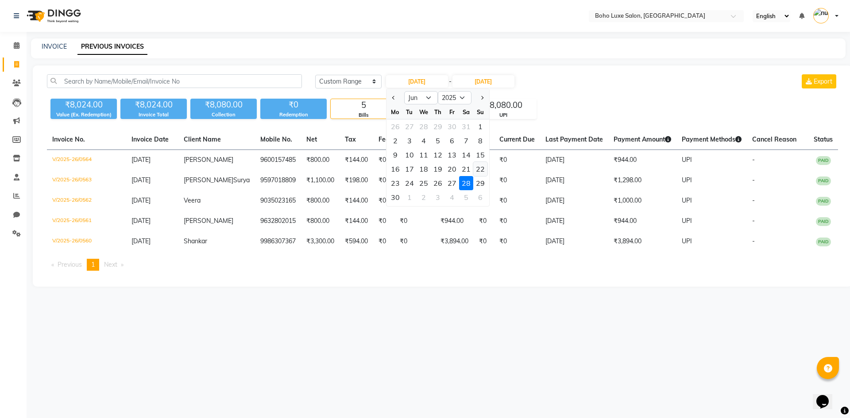
click at [484, 176] on div "22" at bounding box center [480, 169] width 14 height 14
type input "22-06-2025"
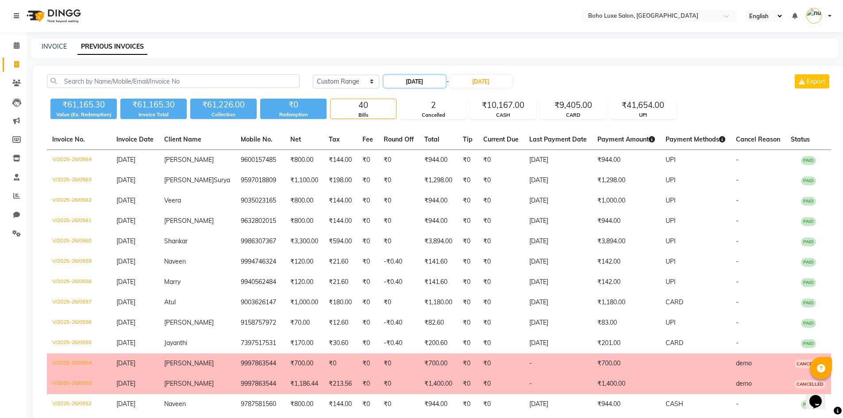
click at [426, 76] on input "22-06-2025" at bounding box center [415, 81] width 62 height 12
select select "6"
select select "2025"
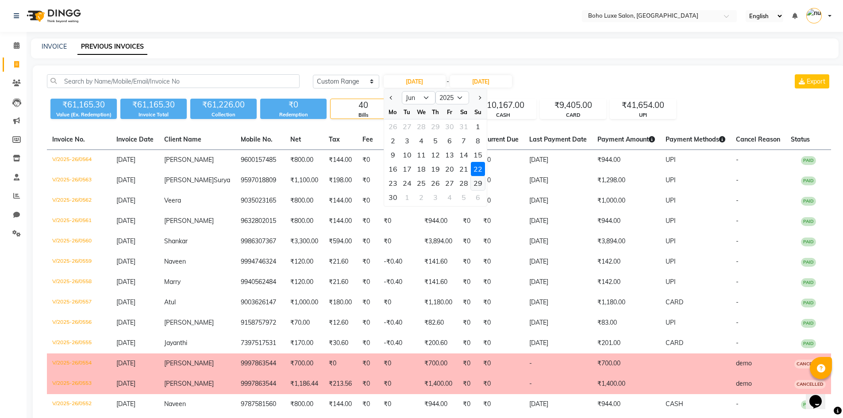
click at [480, 183] on div "29" at bounding box center [478, 183] width 14 height 14
type input "29-06-2025"
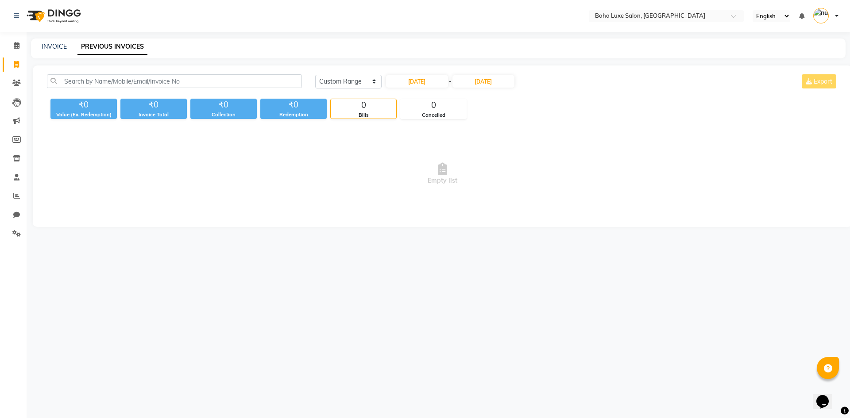
click at [479, 71] on div "Today Yesterday Custom Range 29-06-2025 - 28-06-2025 Export ₹0 Value (Ex. Redem…" at bounding box center [442, 145] width 819 height 161
click at [477, 89] on div "Today Yesterday Custom Range 29-06-2025 - 28-06-2025 Export" at bounding box center [576, 84] width 536 height 21
click at [498, 87] on input "28-06-2025" at bounding box center [483, 81] width 62 height 12
click at [550, 185] on div "29" at bounding box center [552, 183] width 14 height 14
type input "29-06-2025"
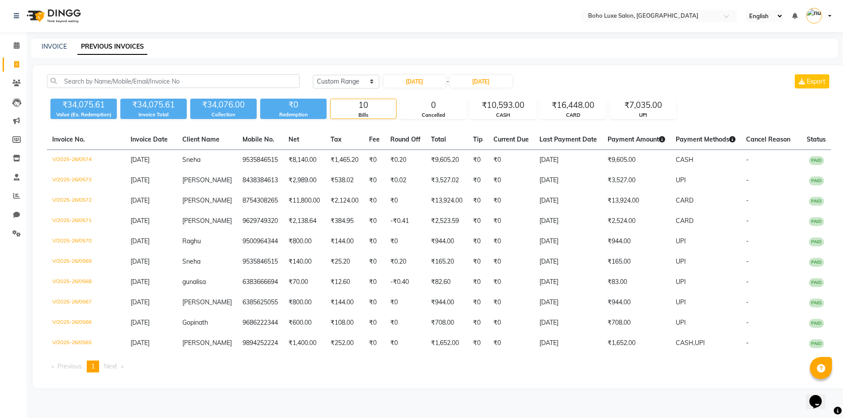
click at [605, 85] on div "Today Yesterday Custom Range 29-06-2025 - 29-06-2025 Export" at bounding box center [572, 81] width 518 height 14
click at [15, 52] on link "Calendar" at bounding box center [13, 45] width 21 height 15
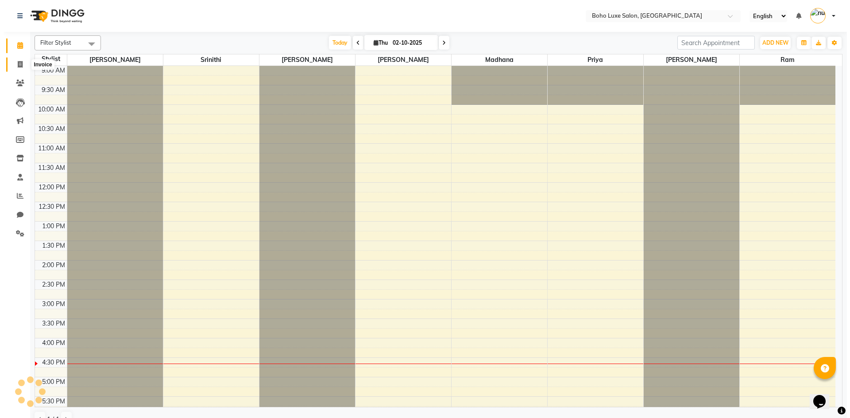
scroll to position [163, 0]
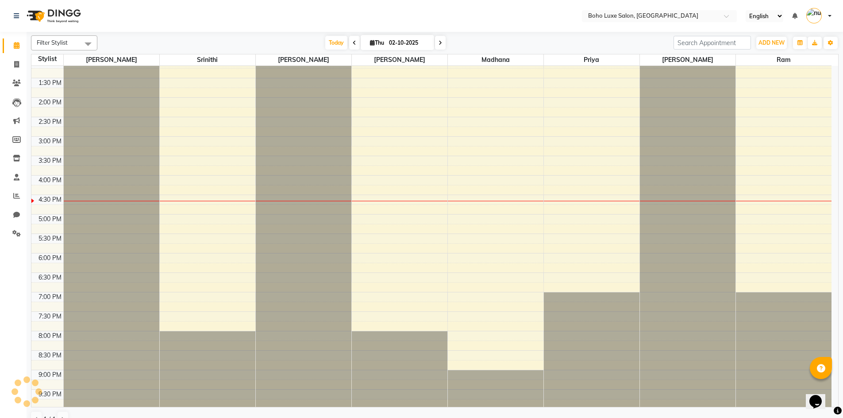
click at [15, 75] on li "Clients" at bounding box center [13, 83] width 27 height 19
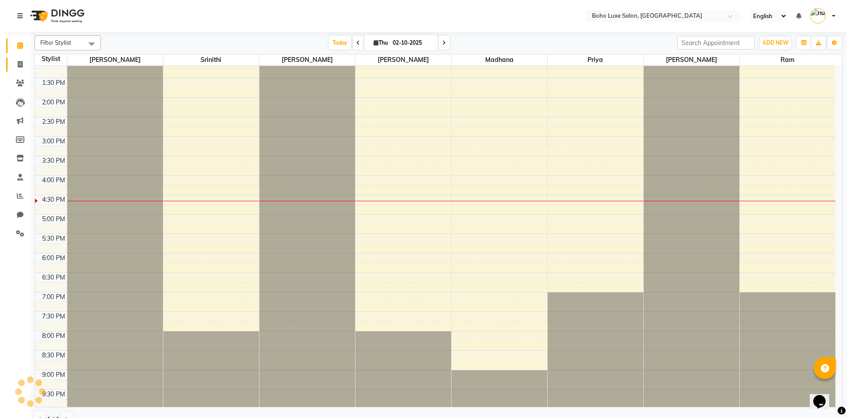
scroll to position [0, 0]
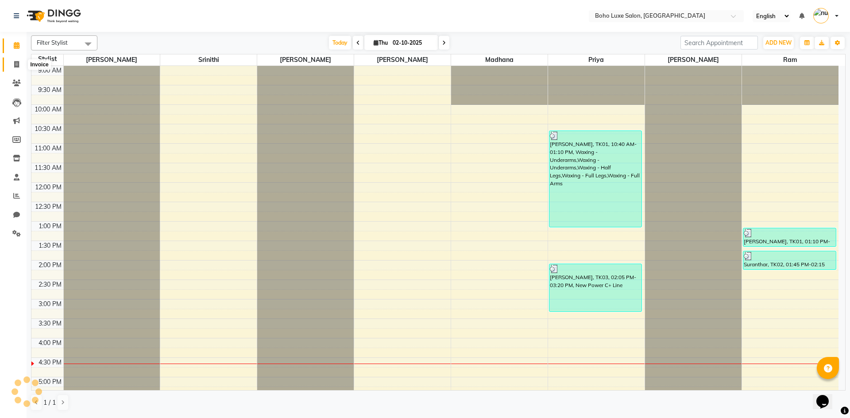
click at [15, 64] on icon at bounding box center [16, 64] width 5 height 7
select select "7694"
select select "service"
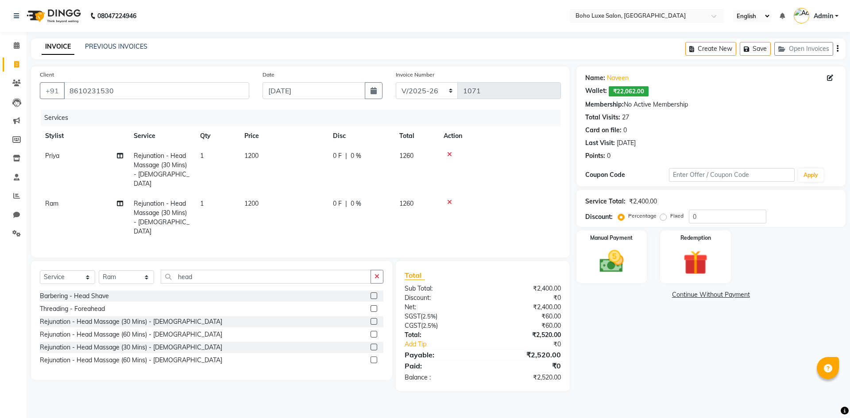
select select "7694"
select select "service"
select select "84267"
click at [604, 257] on img at bounding box center [611, 261] width 41 height 29
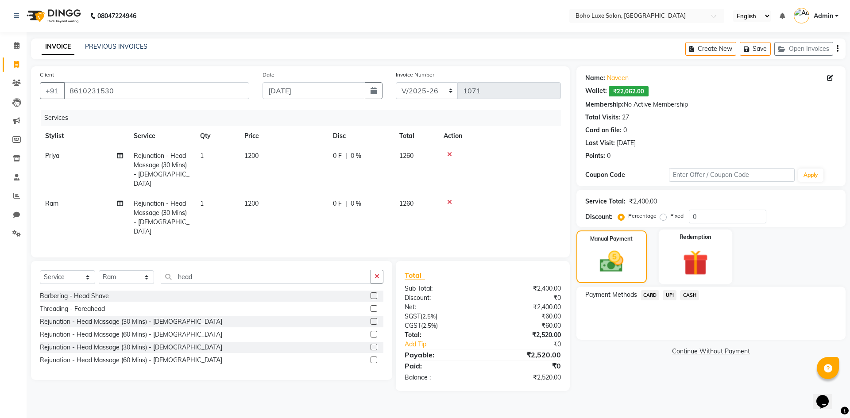
click at [692, 238] on label "Redemption" at bounding box center [695, 237] width 32 height 8
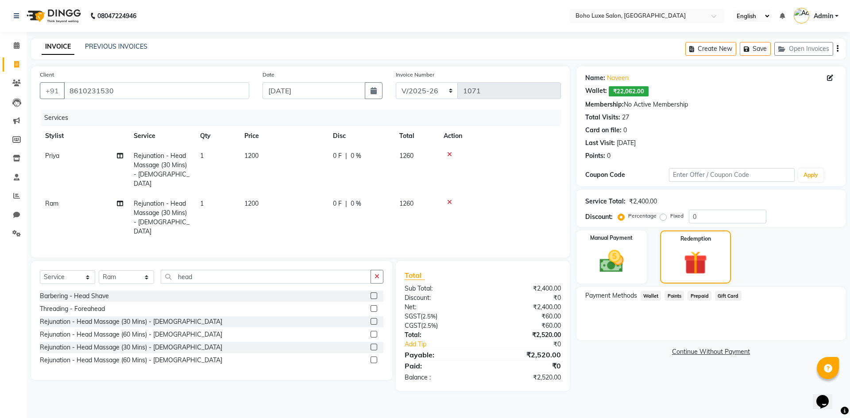
click at [653, 296] on span "Wallet" at bounding box center [650, 296] width 21 height 10
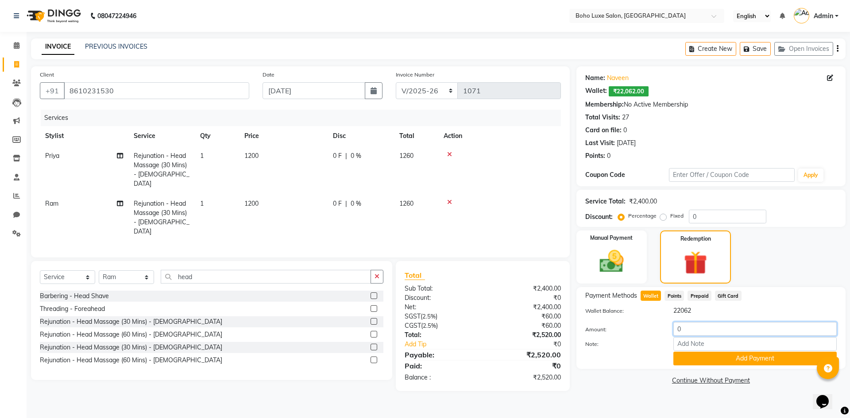
click at [686, 332] on input "0" at bounding box center [754, 329] width 163 height 14
click at [712, 219] on input "0" at bounding box center [726, 217] width 77 height 14
type input "30"
click at [696, 333] on input "number" at bounding box center [754, 329] width 163 height 14
type input "1764"
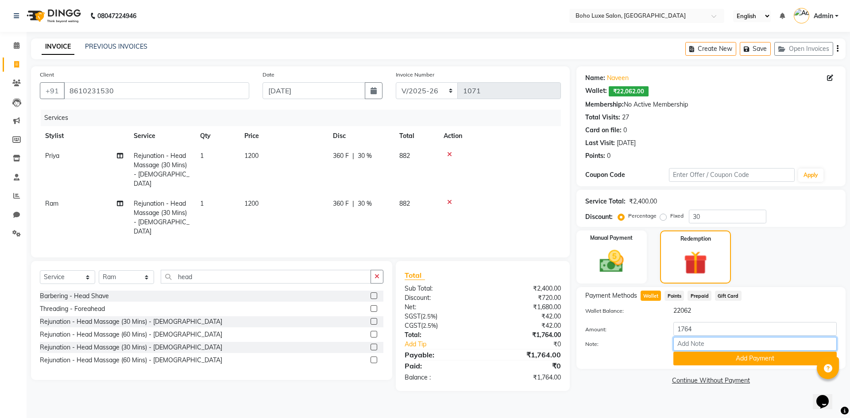
click at [700, 343] on input "Note:" at bounding box center [754, 344] width 163 height 14
click at [734, 339] on input "Note:" at bounding box center [754, 344] width 163 height 14
click at [734, 342] on input "Note:" at bounding box center [754, 344] width 163 height 14
click at [751, 357] on button "Add Payment" at bounding box center [754, 359] width 163 height 14
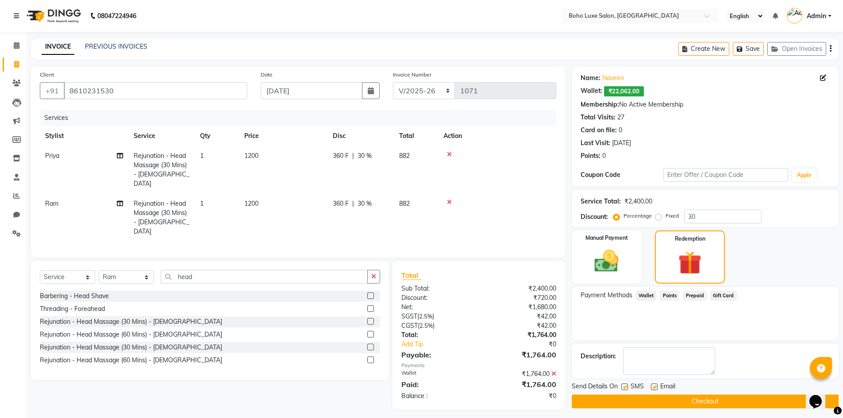
click at [655, 389] on label at bounding box center [654, 387] width 7 height 7
click at [655, 389] on input "checkbox" at bounding box center [654, 388] width 6 height 6
checkbox input "false"
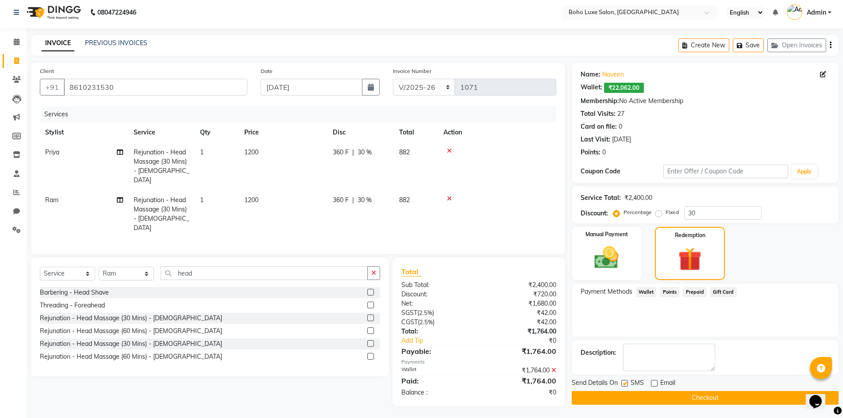
click at [629, 397] on button "Checkout" at bounding box center [705, 398] width 267 height 14
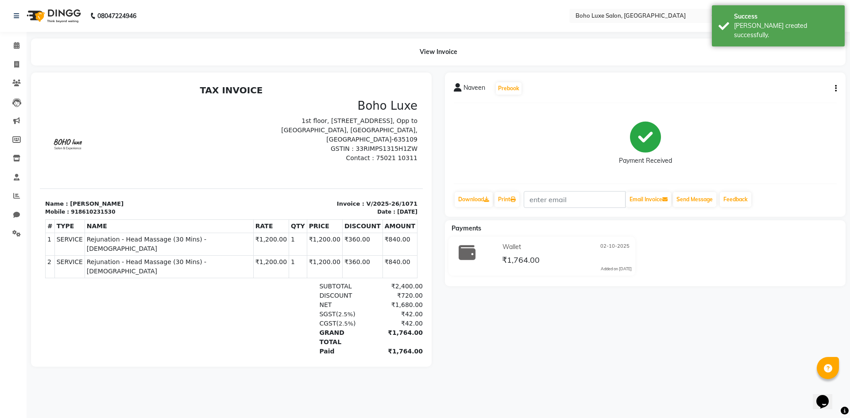
click at [721, 195] on div "Download Print Email Invoice Send Message Feedback" at bounding box center [645, 199] width 383 height 17
click at [714, 200] on button "Send Message" at bounding box center [694, 199] width 43 height 15
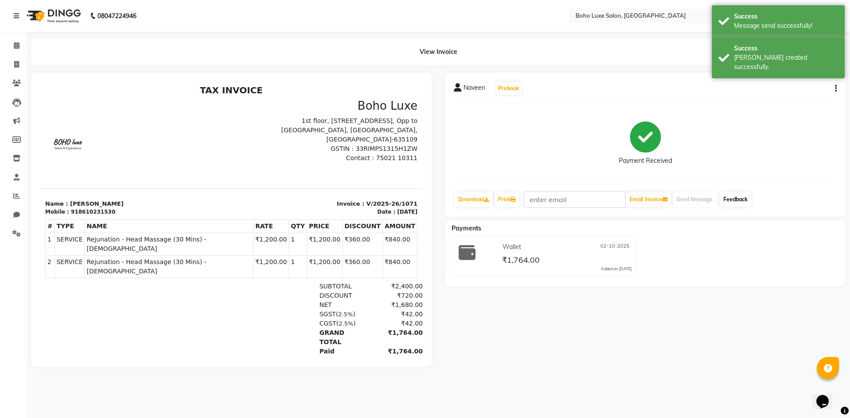
click at [738, 197] on link "Feedback" at bounding box center [734, 199] width 31 height 15
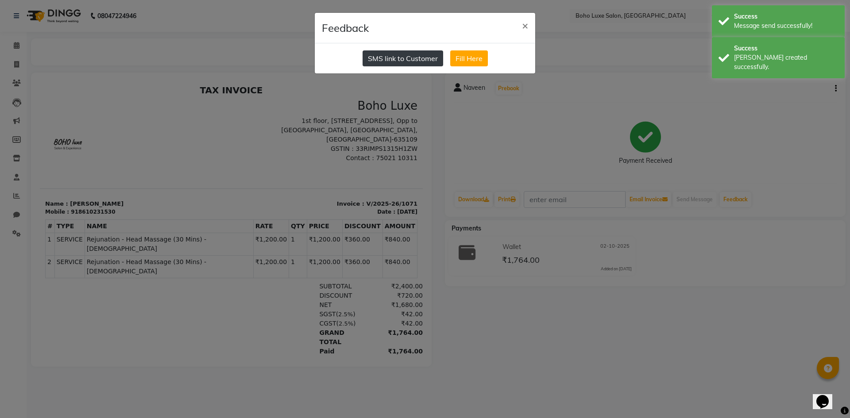
click at [393, 63] on button "SMS link to Customer" at bounding box center [402, 58] width 81 height 16
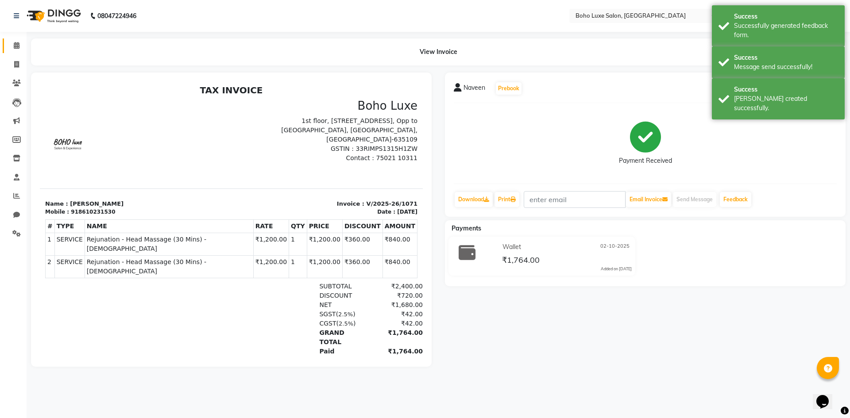
click at [17, 39] on link "Calendar" at bounding box center [13, 45] width 21 height 15
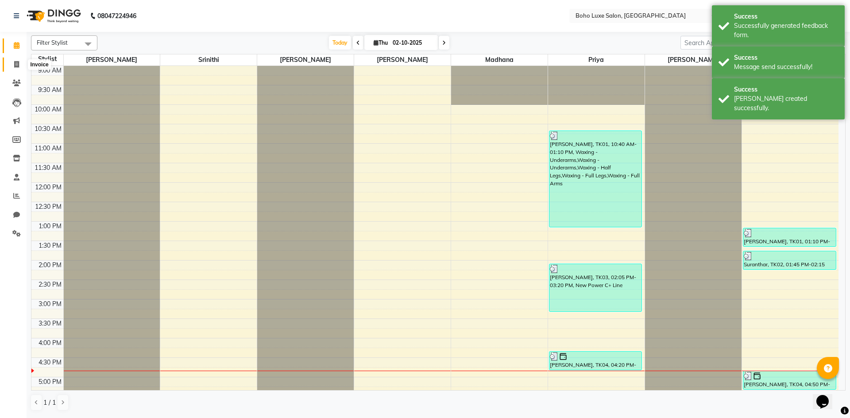
click at [18, 62] on icon at bounding box center [16, 64] width 5 height 7
select select "service"
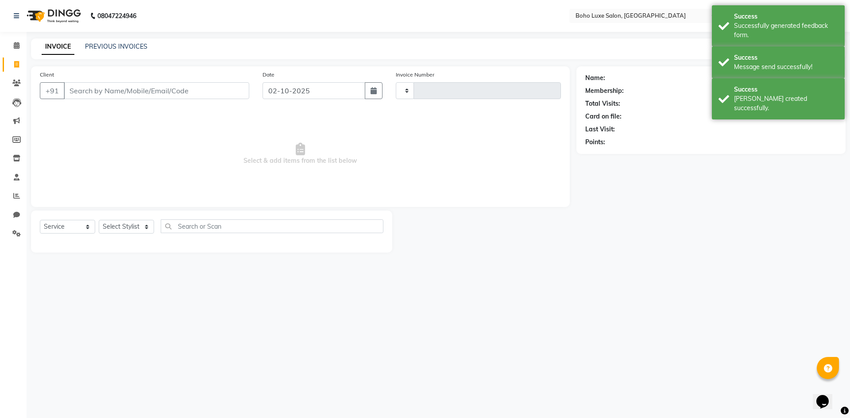
type input "1072"
select select "7694"
click at [120, 48] on link "PREVIOUS INVOICES" at bounding box center [116, 46] width 62 height 8
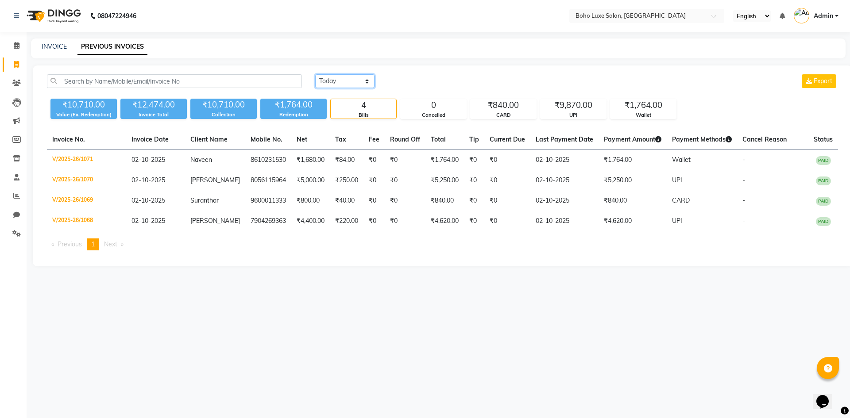
click at [332, 84] on select "[DATE] [DATE] Custom Range" at bounding box center [344, 81] width 59 height 14
select select "range"
click at [315, 74] on select "[DATE] [DATE] Custom Range" at bounding box center [344, 81] width 59 height 14
click at [404, 87] on input "02-10-2025" at bounding box center [417, 81] width 62 height 12
select select "10"
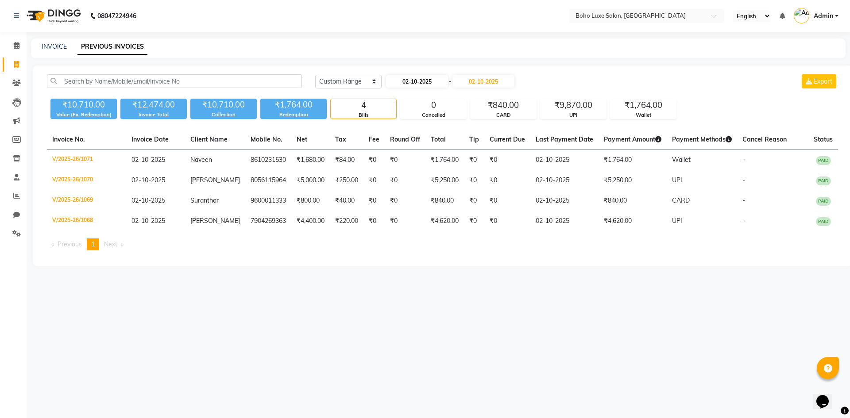
select select "2025"
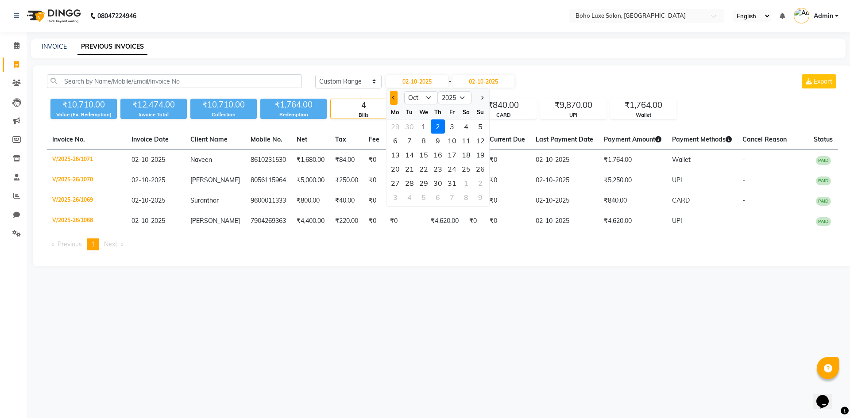
click at [393, 97] on span "Previous month" at bounding box center [394, 98] width 4 height 4
select select "9"
click at [476, 128] on div "7" at bounding box center [480, 126] width 14 height 14
type input "[DATE]"
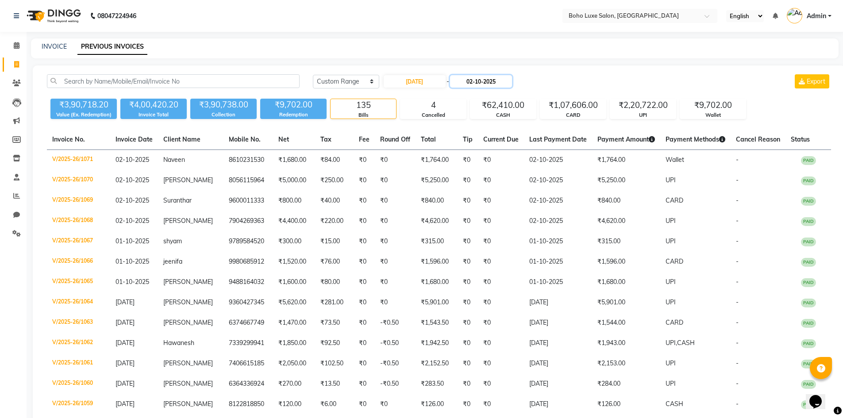
click at [486, 79] on input "02-10-2025" at bounding box center [481, 81] width 62 height 12
select select "10"
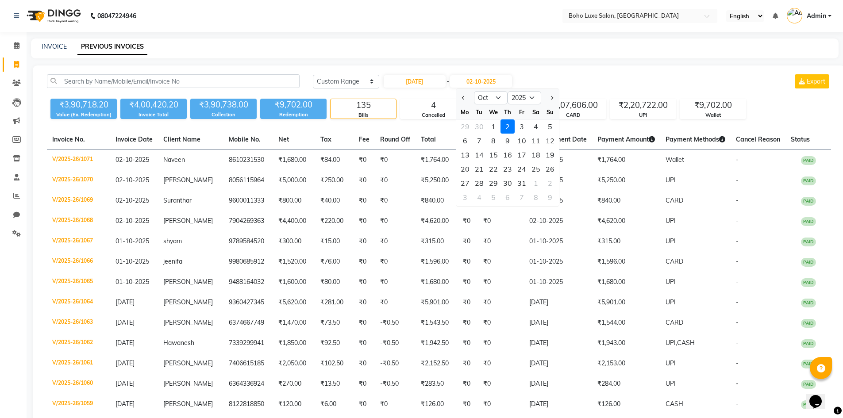
click at [508, 126] on div "2" at bounding box center [507, 126] width 14 height 14
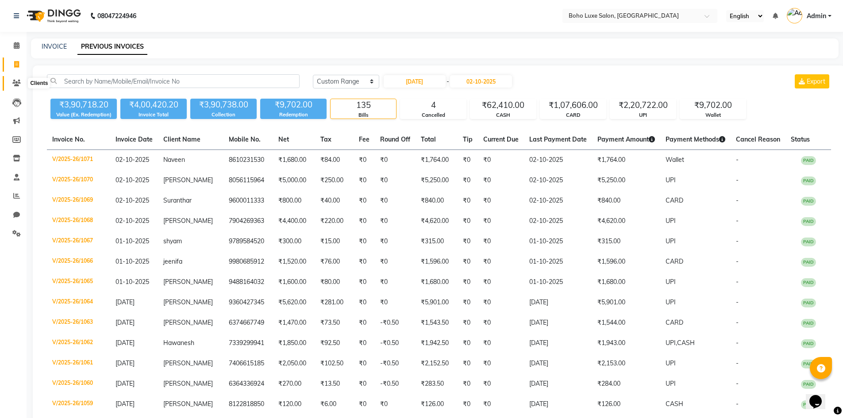
click at [18, 85] on icon at bounding box center [16, 83] width 8 height 7
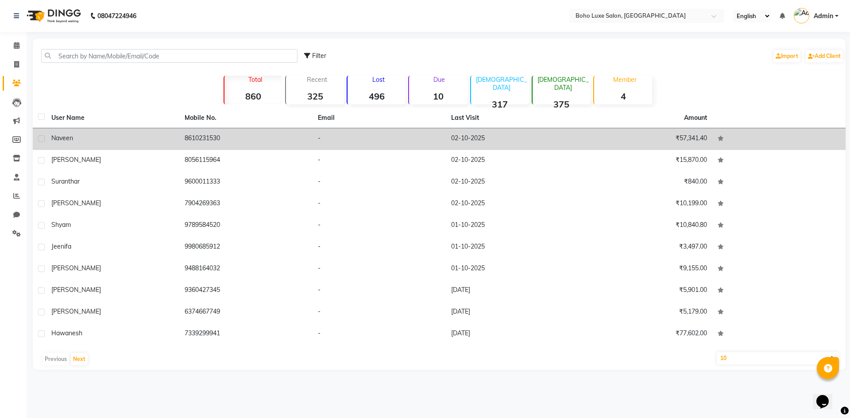
click at [62, 137] on span "Naveen" at bounding box center [62, 138] width 22 height 8
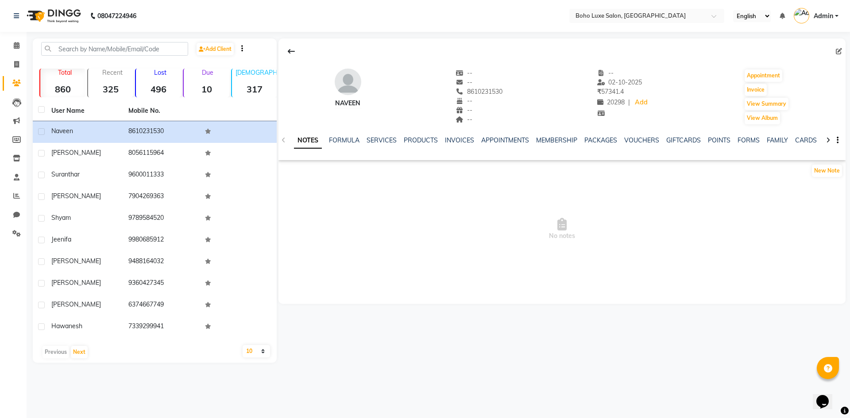
click at [398, 141] on ul "NOTES FORMULA SERVICES PRODUCTS INVOICES APPOINTMENTS MEMBERSHIP PACKAGES VOUCH…" at bounding box center [575, 140] width 562 height 9
click at [395, 141] on link "SERVICES" at bounding box center [381, 140] width 30 height 8
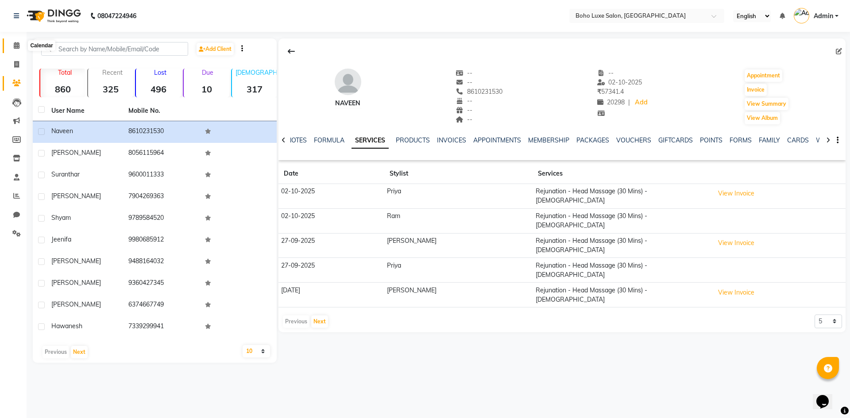
click at [22, 49] on span at bounding box center [16, 46] width 15 height 10
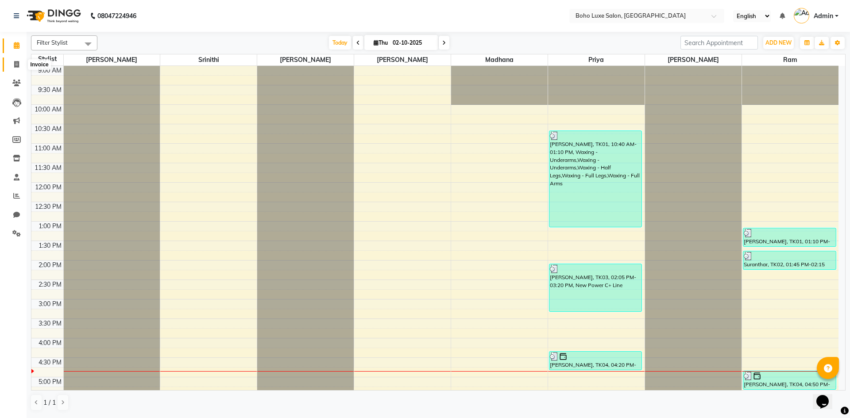
click at [23, 65] on span at bounding box center [16, 65] width 15 height 10
select select "7694"
select select "service"
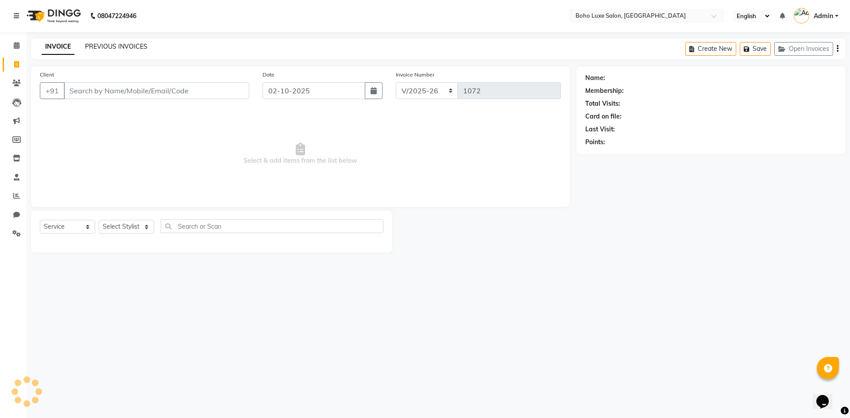
click at [129, 44] on link "PREVIOUS INVOICES" at bounding box center [116, 46] width 62 height 8
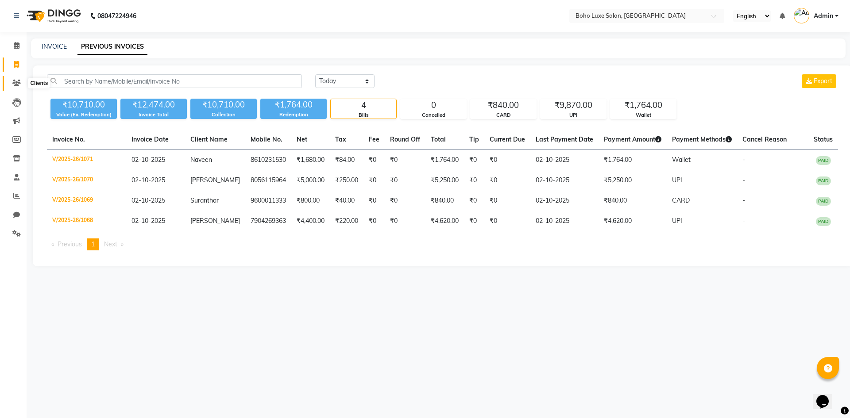
click at [17, 83] on icon at bounding box center [16, 83] width 8 height 7
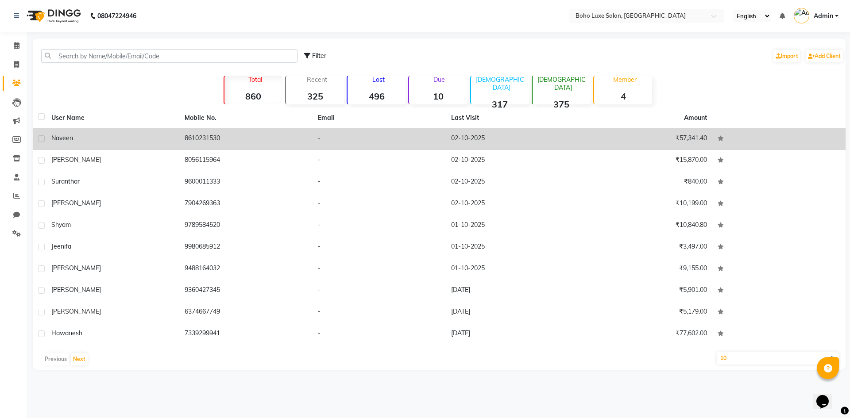
click at [55, 140] on span "Naveen" at bounding box center [62, 138] width 22 height 8
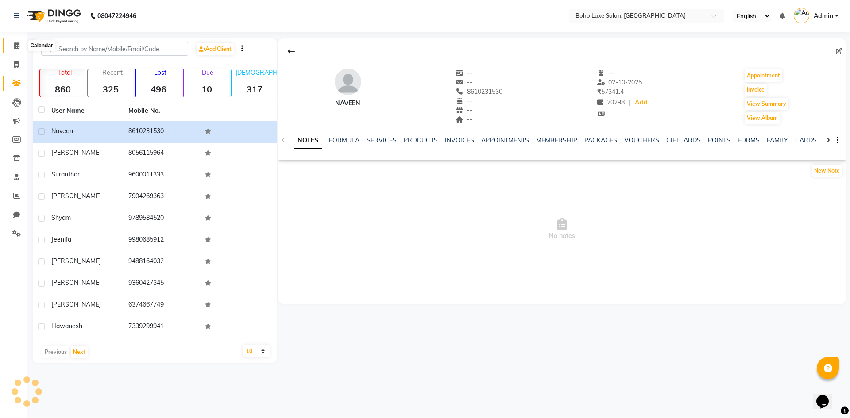
click at [10, 49] on span at bounding box center [16, 46] width 15 height 10
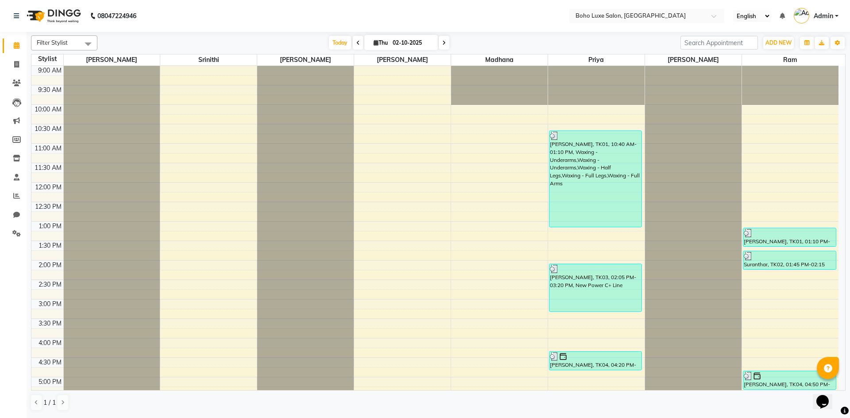
click at [27, 58] on div "Filter Stylist Select All [PERSON_NAME] [PERSON_NAME] [PERSON_NAME] [PERSON_NAM…" at bounding box center [438, 224] width 823 height 385
click at [21, 61] on span at bounding box center [16, 65] width 15 height 10
select select "7694"
select select "service"
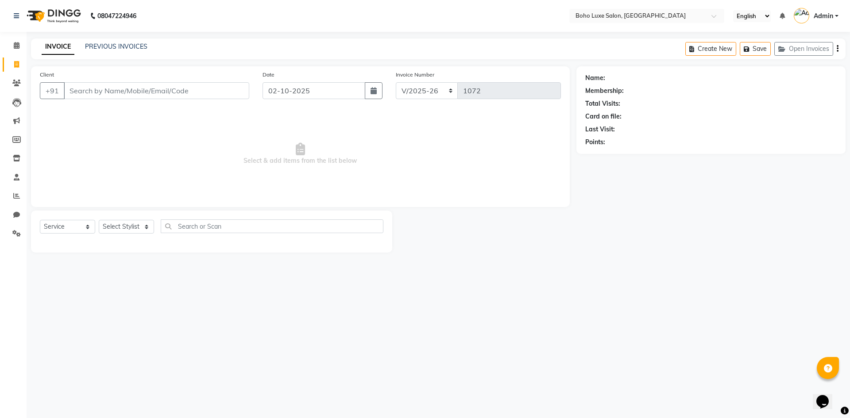
click at [112, 94] on input "Client" at bounding box center [156, 90] width 185 height 17
click at [145, 227] on select "Select Stylist [PERSON_NAME] [PERSON_NAME] Gowriparvathi [PERSON_NAME] [PERSON_…" at bounding box center [126, 227] width 55 height 14
select select "84267"
click at [99, 220] on select "Select Stylist [PERSON_NAME] [PERSON_NAME] Gowriparvathi [PERSON_NAME] [PERSON_…" at bounding box center [126, 227] width 55 height 14
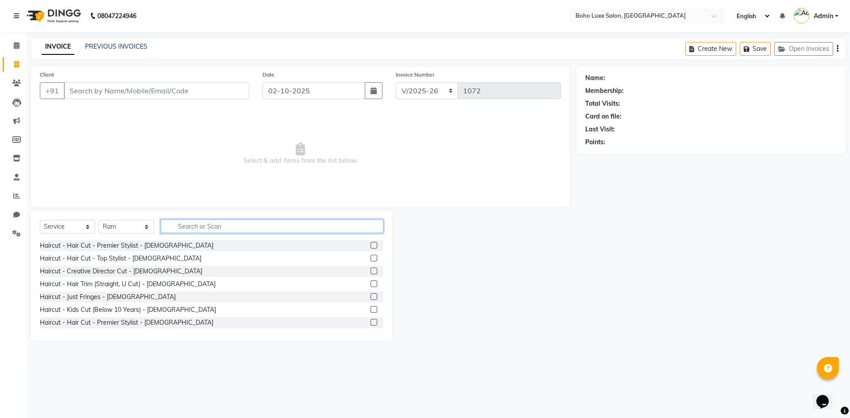
click at [211, 229] on input "text" at bounding box center [272, 226] width 223 height 14
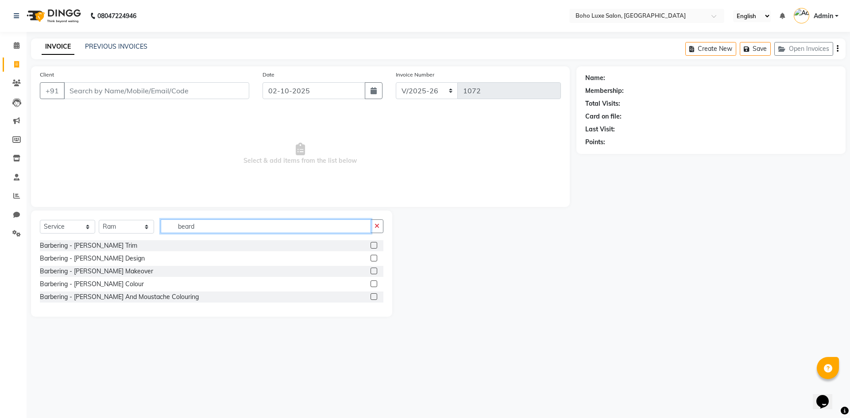
type input "beard"
click at [374, 244] on label at bounding box center [373, 245] width 7 height 7
click at [374, 244] on input "checkbox" at bounding box center [373, 246] width 6 height 6
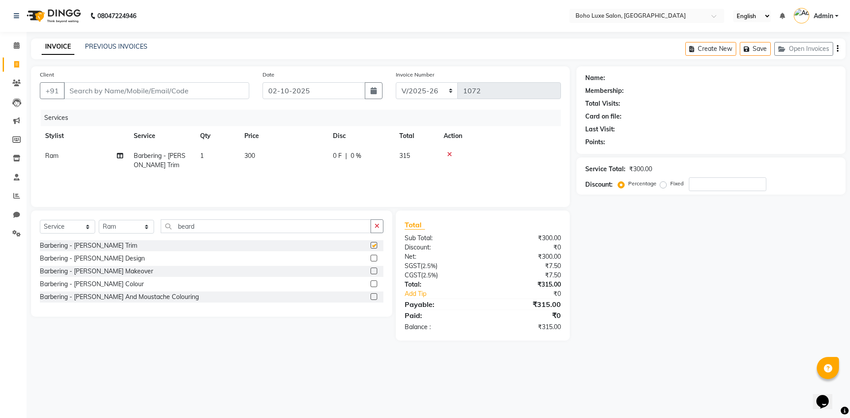
checkbox input "false"
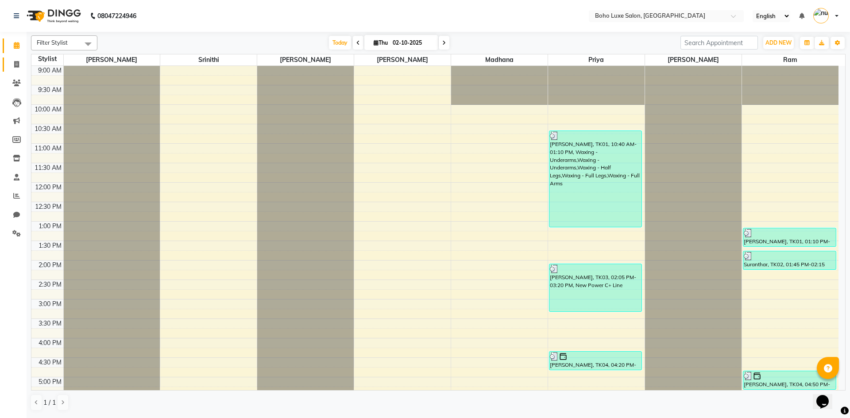
click at [10, 70] on link "Invoice" at bounding box center [13, 65] width 21 height 15
select select "service"
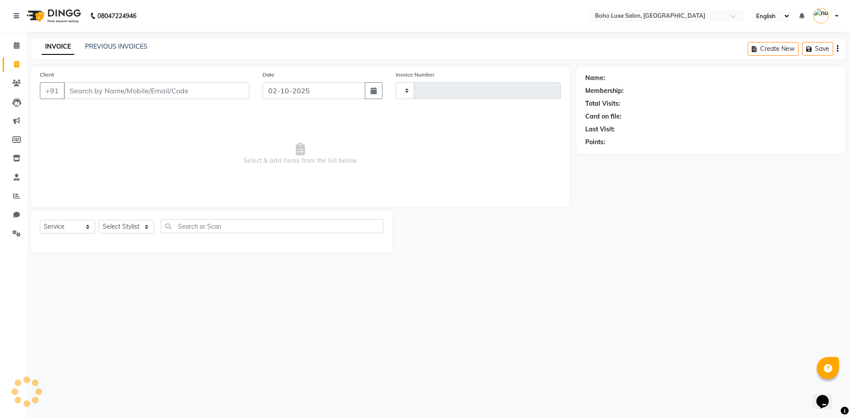
type input "1072"
select select "7694"
click at [18, 46] on icon at bounding box center [17, 45] width 6 height 7
